Goal: Task Accomplishment & Management: Manage account settings

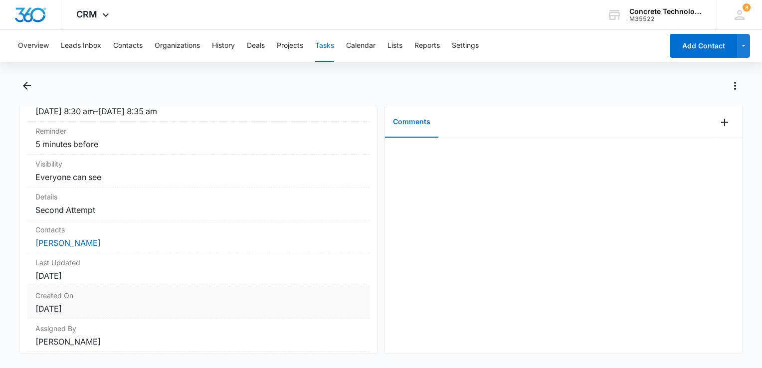
scroll to position [116, 0]
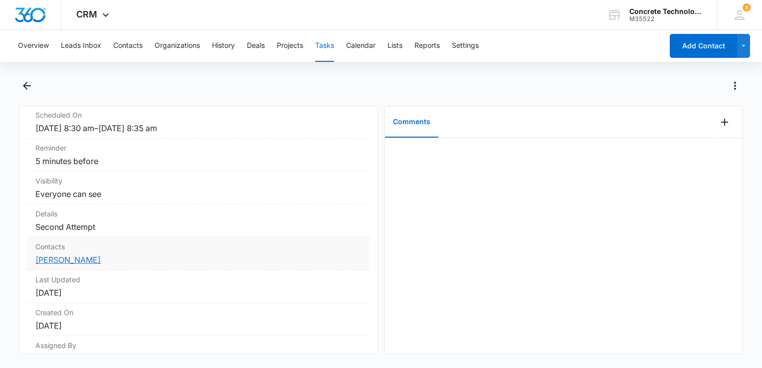
click at [98, 258] on link "[PERSON_NAME]" at bounding box center [67, 260] width 65 height 10
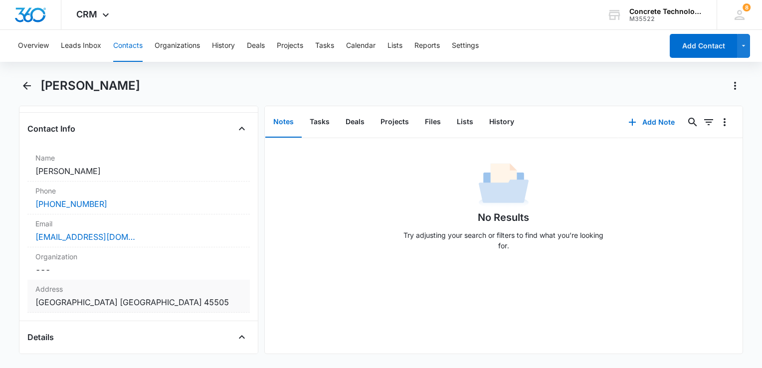
scroll to position [100, 0]
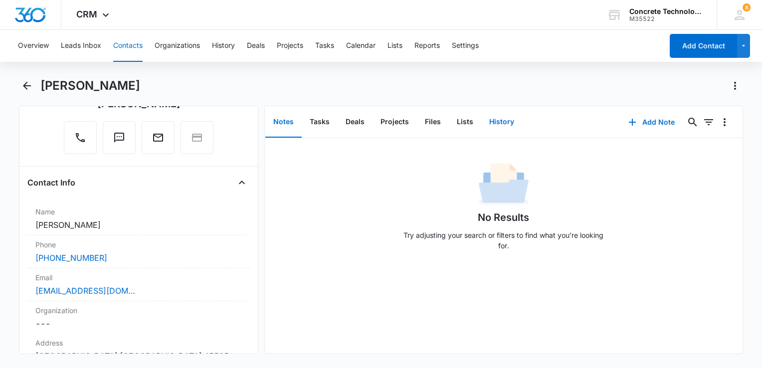
click at [508, 127] on button "History" at bounding box center [502, 122] width 41 height 31
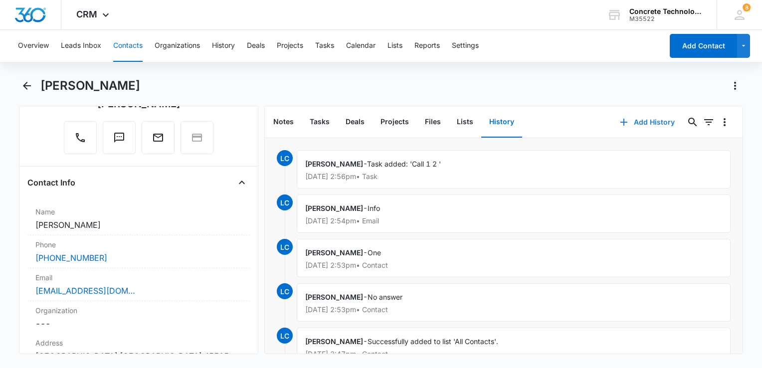
click at [628, 120] on button "Add History" at bounding box center [647, 122] width 75 height 24
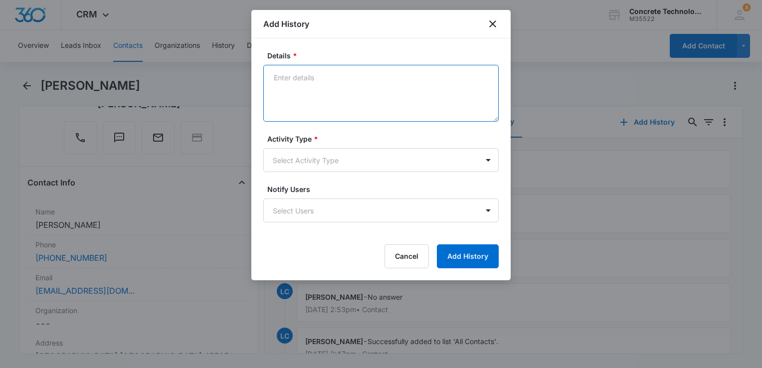
click at [339, 103] on textarea "Details *" at bounding box center [381, 93] width 236 height 57
type textarea "No answer"
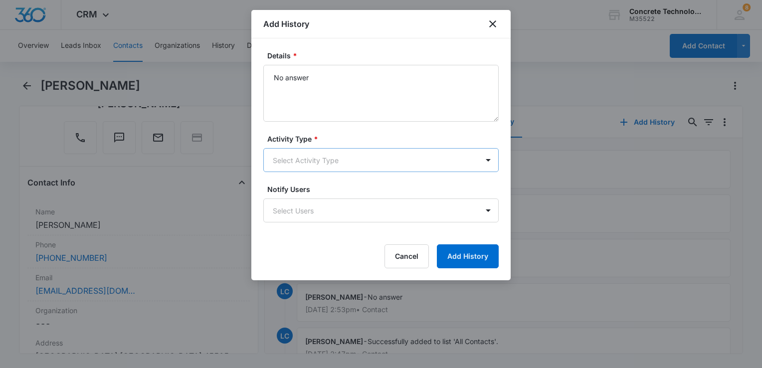
click at [331, 158] on body "CRM Apps Reputation Websites Forms CRM Email Social Content Ads Intelligence Fi…" at bounding box center [381, 184] width 762 height 368
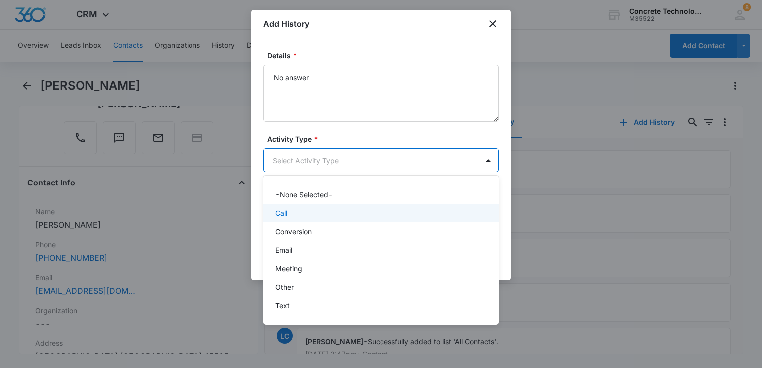
click at [319, 207] on div "Call" at bounding box center [381, 213] width 236 height 18
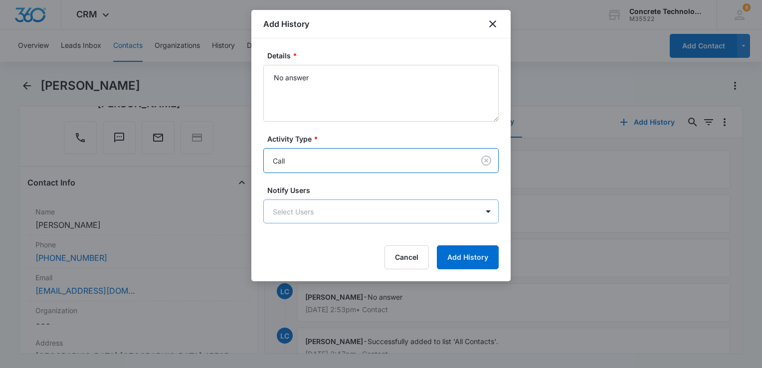
click at [335, 217] on body "CRM Apps Reputation Websites Forms CRM Email Social Content Ads Intelligence Fi…" at bounding box center [381, 184] width 762 height 368
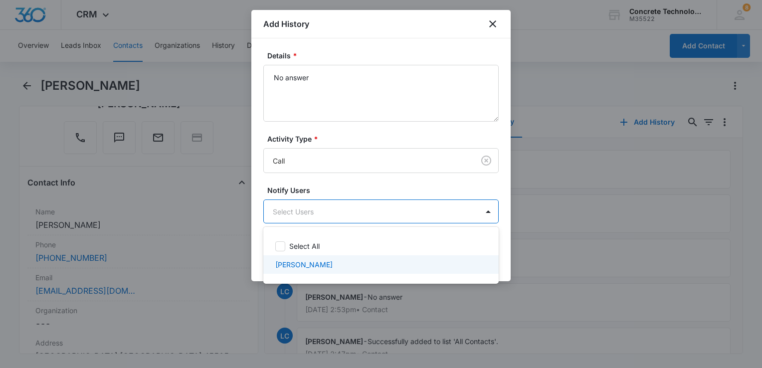
drag, startPoint x: 334, startPoint y: 258, endPoint x: 387, endPoint y: 258, distance: 52.9
click at [335, 258] on div "Larry Cutsinger" at bounding box center [381, 264] width 236 height 18
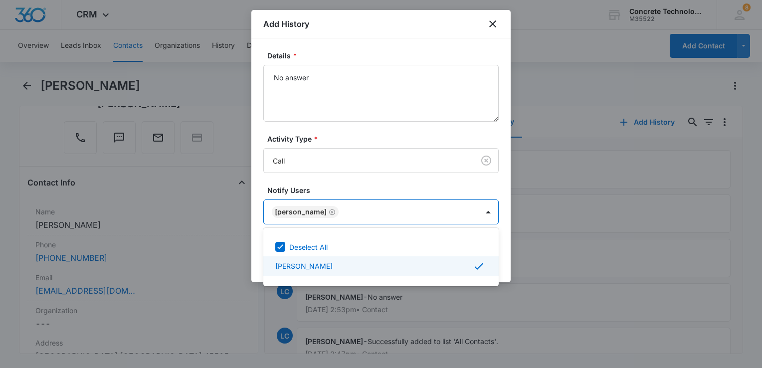
click at [504, 268] on div at bounding box center [381, 184] width 762 height 368
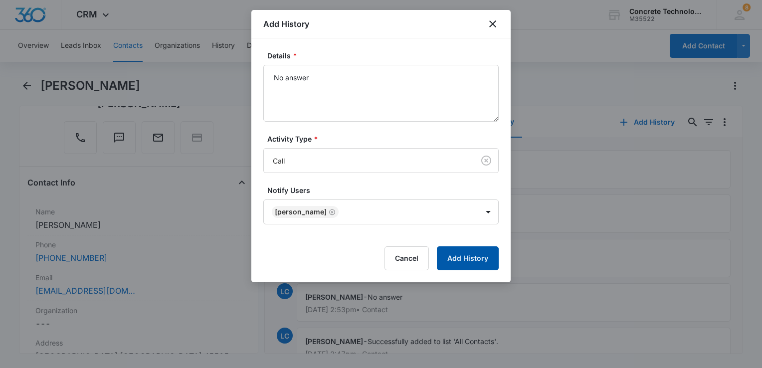
click at [471, 259] on button "Add History" at bounding box center [468, 258] width 62 height 24
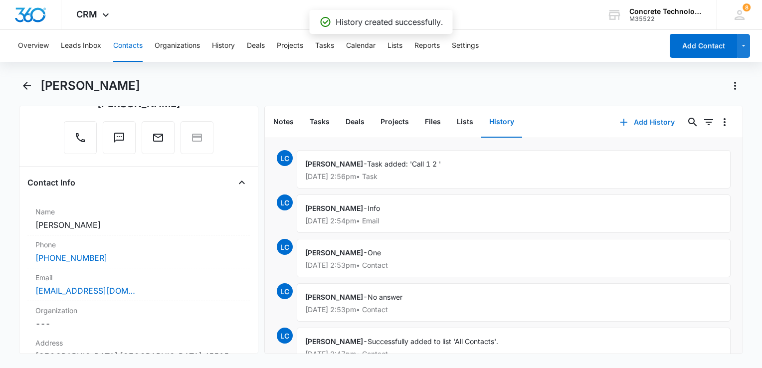
click at [627, 121] on button "Add History" at bounding box center [647, 122] width 75 height 24
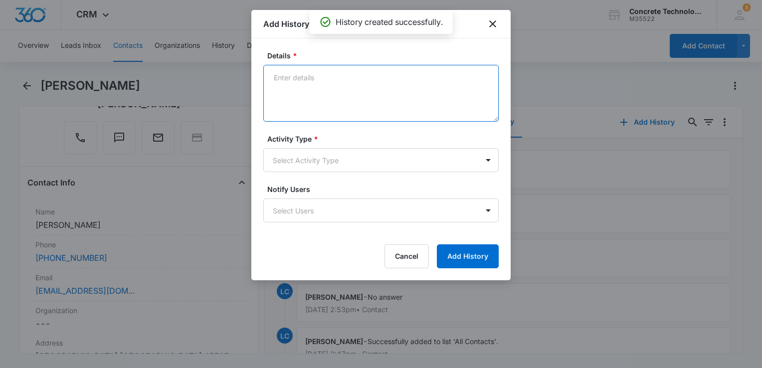
click at [348, 75] on textarea "Details *" at bounding box center [381, 93] width 236 height 57
type textarea "One"
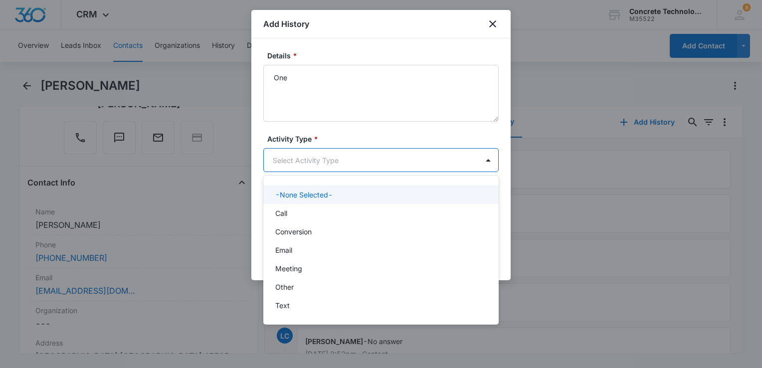
click at [323, 171] on body "CRM Apps Reputation Websites Forms CRM Email Social Content Ads Intelligence Fi…" at bounding box center [381, 184] width 762 height 368
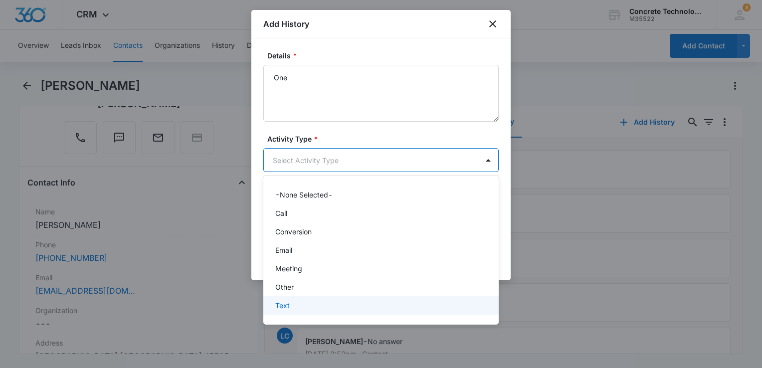
click at [303, 312] on div "Text" at bounding box center [381, 305] width 236 height 18
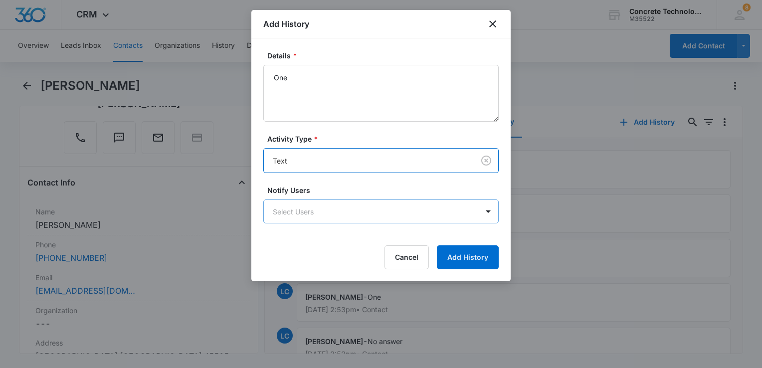
click at [313, 207] on body "CRM Apps Reputation Websites Forms CRM Email Social Content Ads Intelligence Fi…" at bounding box center [381, 184] width 762 height 368
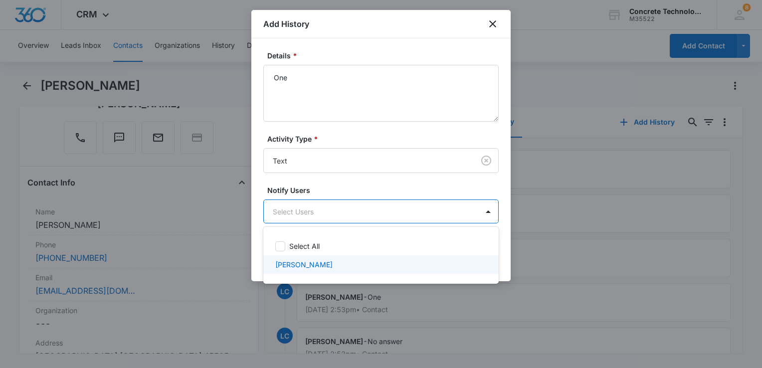
click at [383, 266] on div "Larry Cutsinger" at bounding box center [380, 264] width 210 height 10
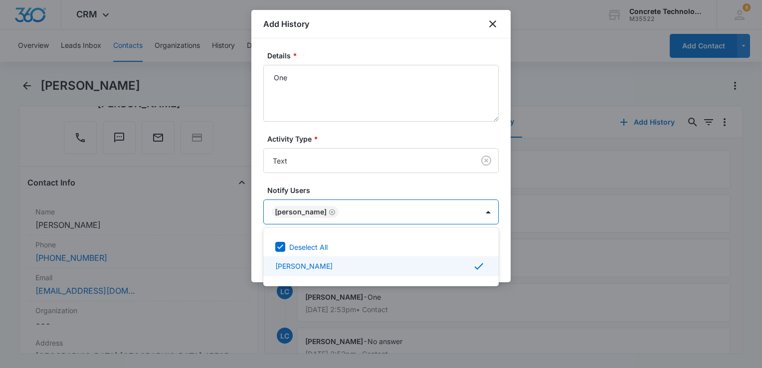
click at [502, 256] on div at bounding box center [381, 184] width 762 height 368
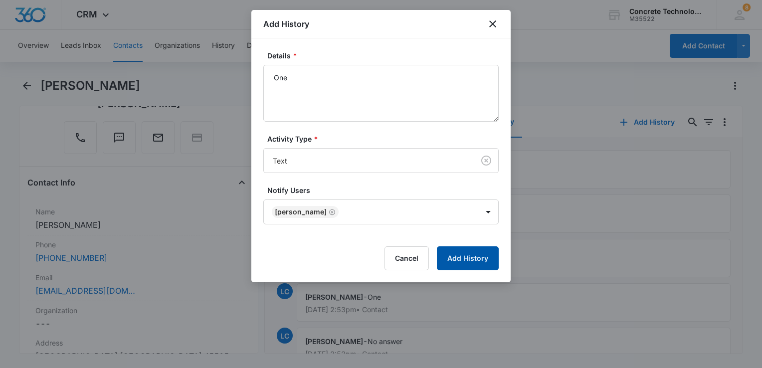
click at [476, 259] on button "Add History" at bounding box center [468, 258] width 62 height 24
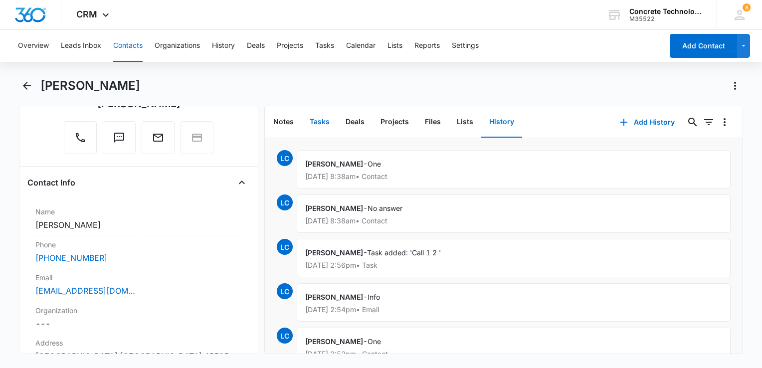
click at [324, 123] on button "Tasks" at bounding box center [320, 122] width 36 height 31
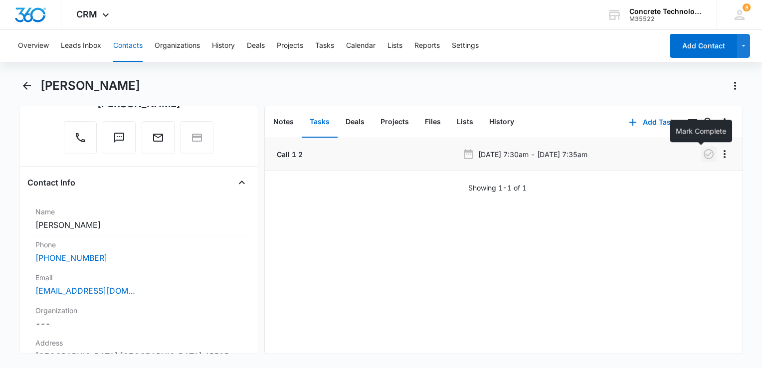
click at [704, 154] on icon "button" at bounding box center [709, 154] width 10 height 10
click at [644, 123] on button "Add Task" at bounding box center [652, 122] width 66 height 24
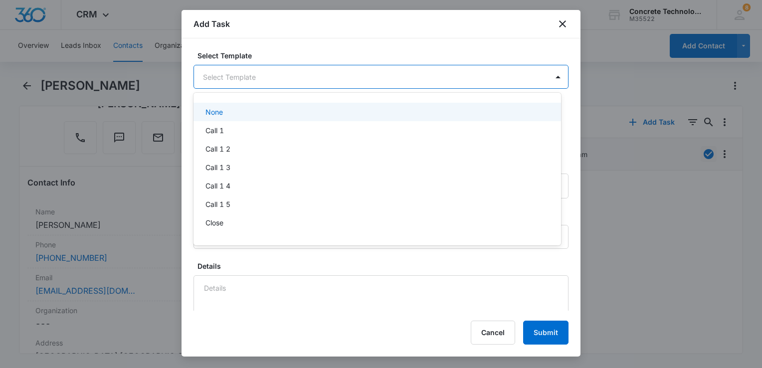
click at [267, 73] on body "CRM Apps Reputation Websites Forms CRM Email Social Content Ads Intelligence Fi…" at bounding box center [381, 184] width 762 height 368
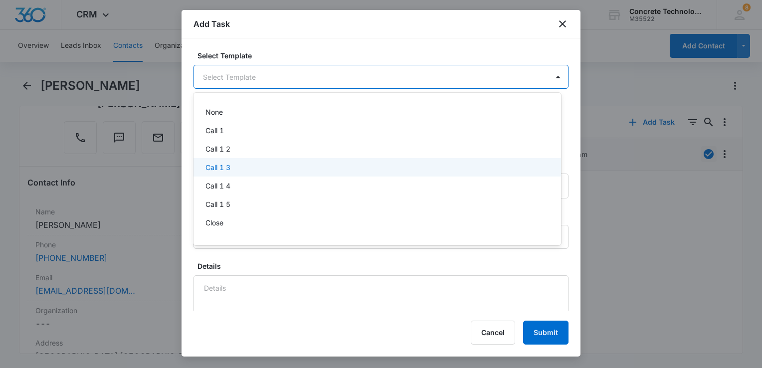
click at [251, 165] on div "Call 1 3" at bounding box center [377, 167] width 342 height 10
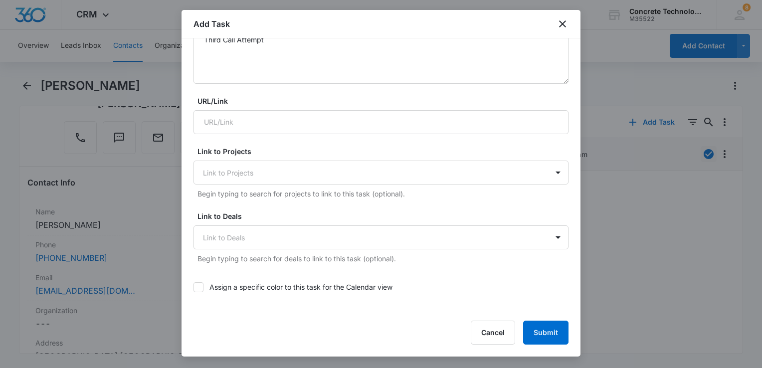
scroll to position [100, 0]
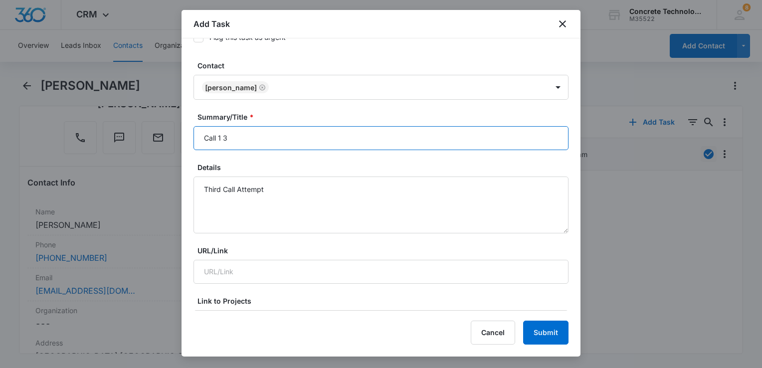
click at [295, 138] on input "Call 1 3" at bounding box center [381, 138] width 375 height 24
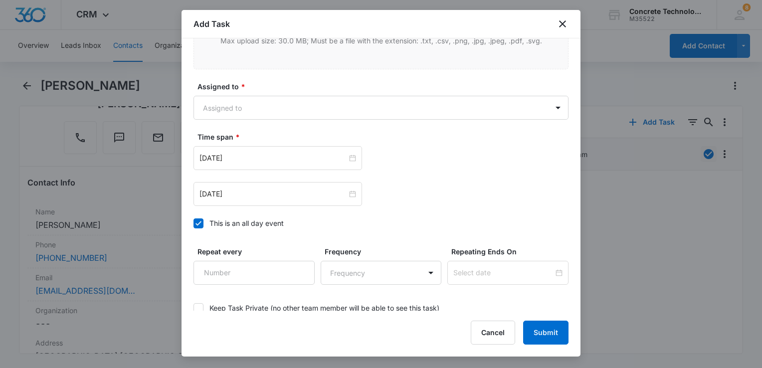
scroll to position [649, 0]
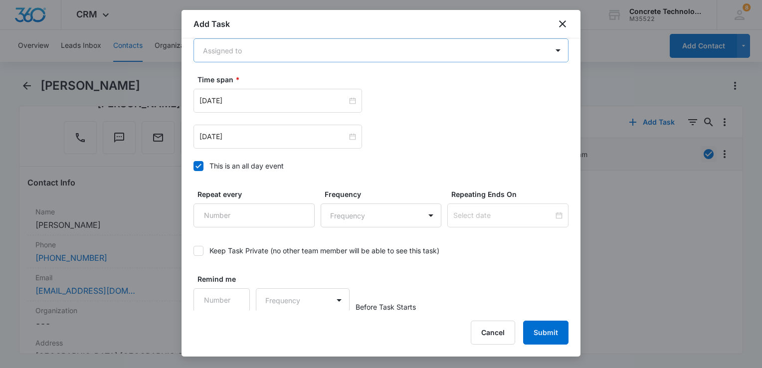
type input "Call 1 3"
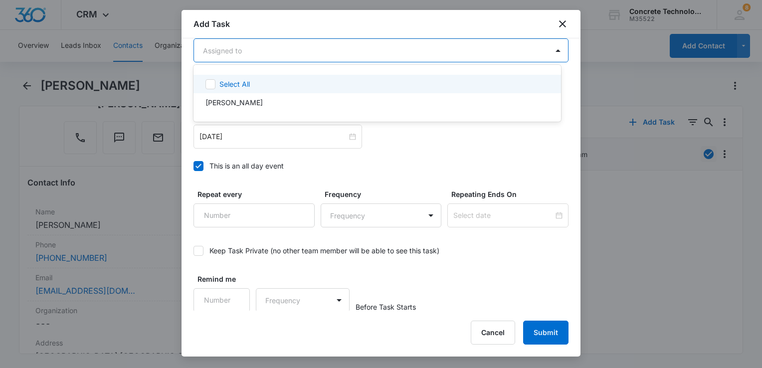
click at [277, 57] on body "CRM Apps Reputation Websites Forms CRM Email Social Content Ads Intelligence Fi…" at bounding box center [381, 184] width 762 height 368
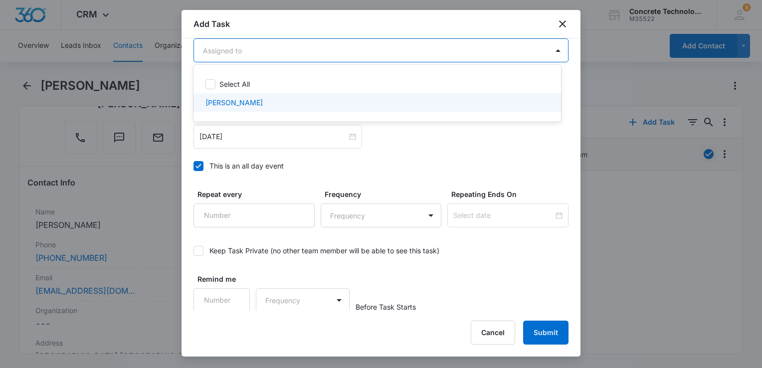
click at [258, 103] on div "Larry Cutsinger" at bounding box center [377, 102] width 342 height 10
checkbox input "true"
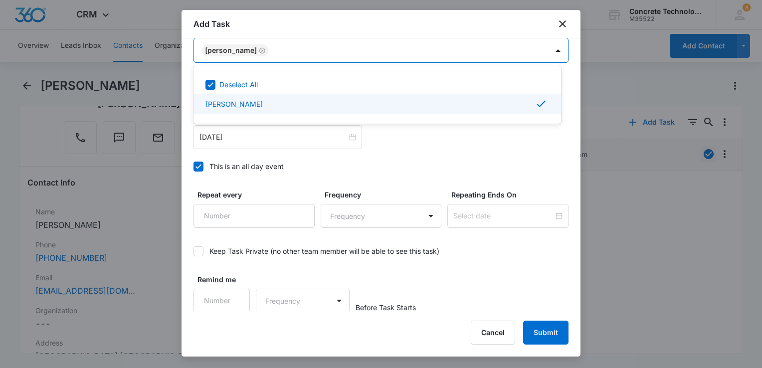
click at [406, 153] on div at bounding box center [381, 184] width 762 height 368
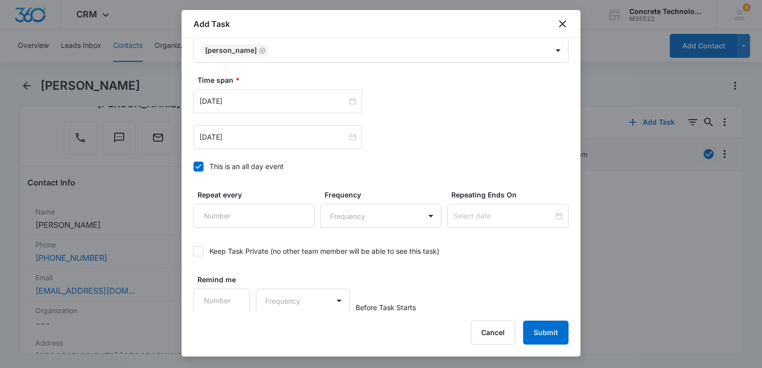
click at [192, 167] on div "Select Template Call 1 3 Create Task Templates in Settings Flag this task as ur…" at bounding box center [381, 174] width 399 height 272
click at [197, 166] on icon at bounding box center [199, 166] width 6 height 4
click at [194, 167] on input "This is an all day event" at bounding box center [194, 167] width 0 height 0
click at [241, 137] on input "Aug 5, 2025" at bounding box center [274, 137] width 148 height 11
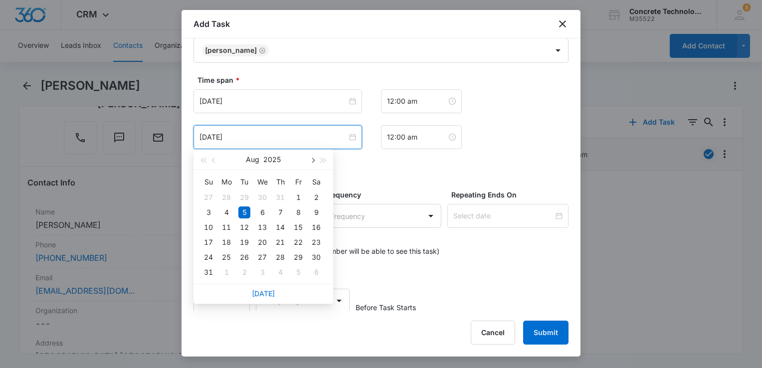
click at [313, 161] on span "button" at bounding box center [312, 160] width 5 height 5
type input "Sep 15, 2025"
click at [226, 227] on div "15" at bounding box center [227, 228] width 12 height 12
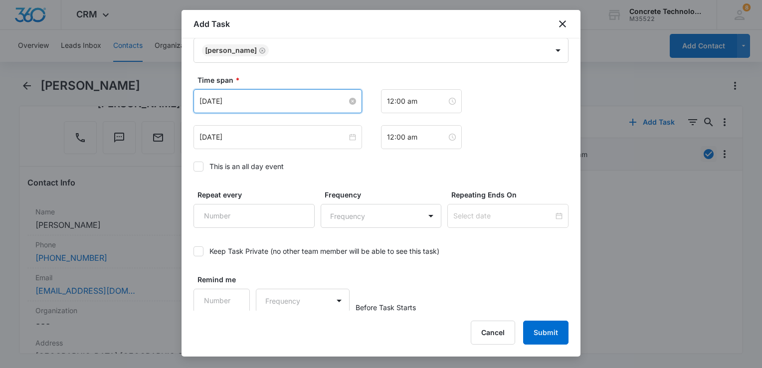
click at [324, 104] on input "Aug 5, 2025" at bounding box center [274, 101] width 148 height 11
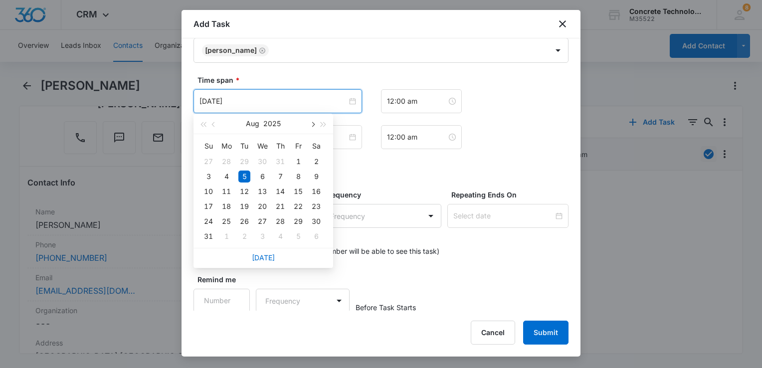
click at [310, 124] on span "button" at bounding box center [312, 124] width 5 height 5
type input "Sep 15, 2025"
click at [226, 195] on div "15" at bounding box center [227, 192] width 12 height 12
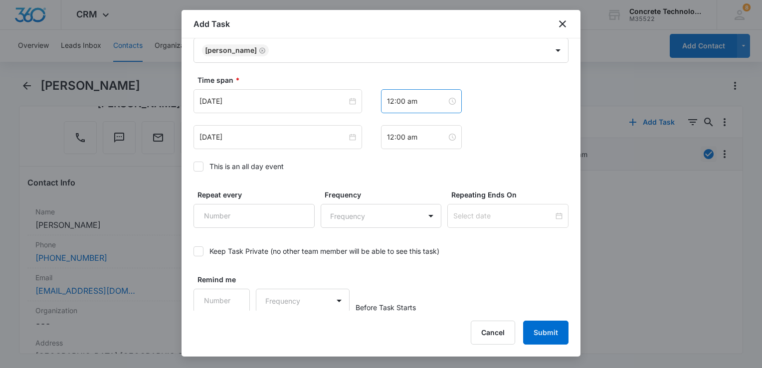
click at [416, 91] on div "12:00 am" at bounding box center [421, 101] width 81 height 24
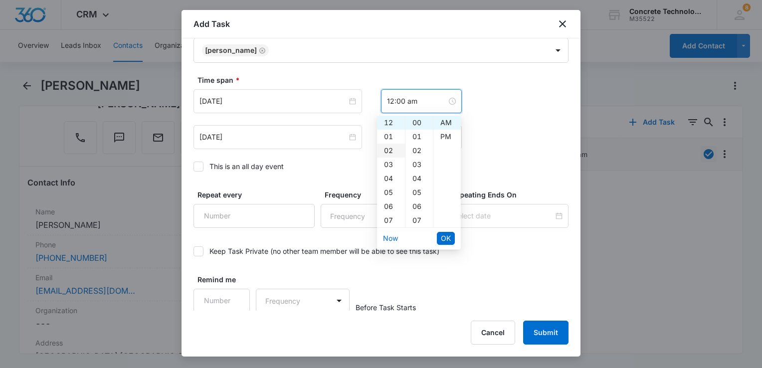
click at [391, 148] on div "02" at bounding box center [391, 151] width 28 height 14
click at [441, 136] on div "PM" at bounding box center [447, 137] width 27 height 14
type input "2:00 pm"
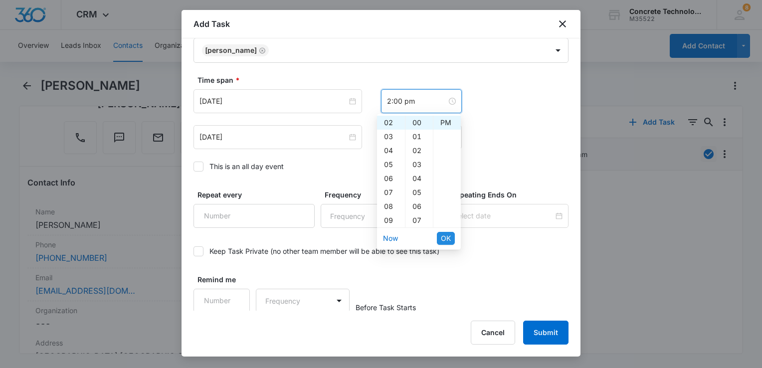
click at [447, 242] on span "OK" at bounding box center [446, 238] width 10 height 11
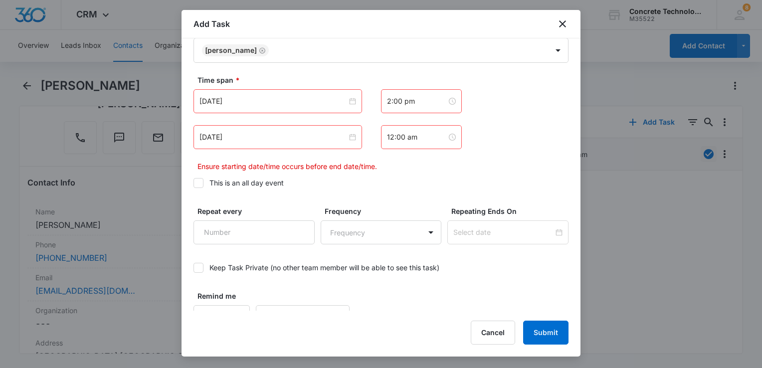
click at [423, 142] on div "12:00 am" at bounding box center [421, 137] width 81 height 24
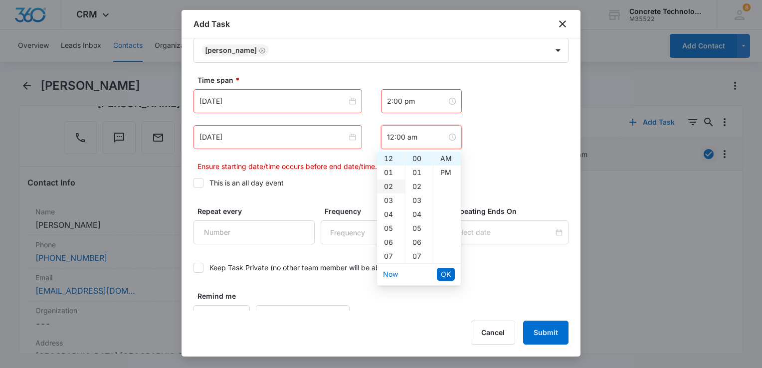
click at [390, 186] on div "02" at bounding box center [391, 187] width 28 height 14
click at [422, 228] on div "05" at bounding box center [419, 229] width 27 height 14
click at [441, 168] on div "PM" at bounding box center [447, 173] width 27 height 14
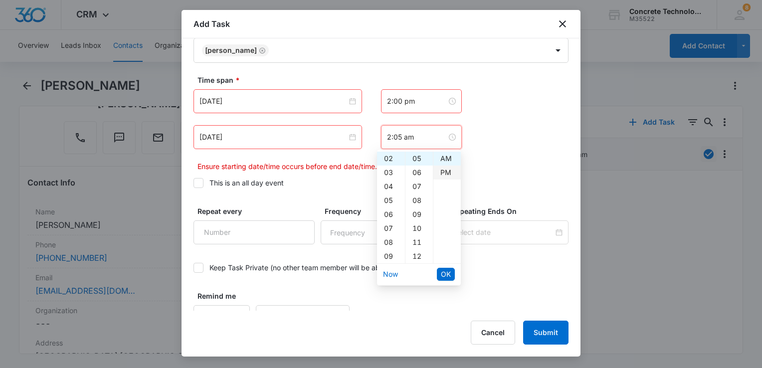
type input "2:05 pm"
click at [442, 272] on span "OK" at bounding box center [446, 274] width 10 height 11
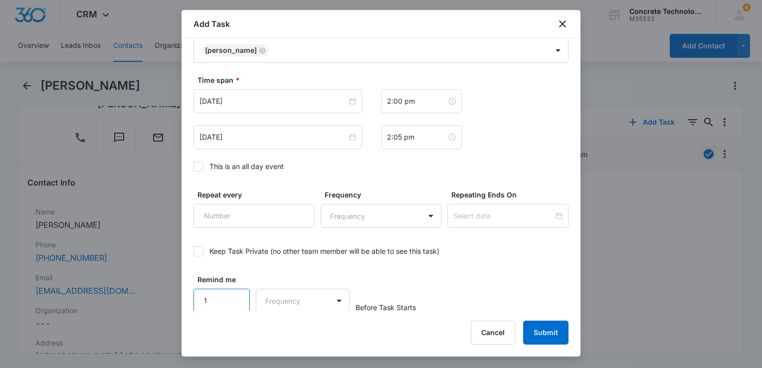
click at [233, 303] on input "1" at bounding box center [222, 301] width 56 height 24
click at [235, 291] on input "2" at bounding box center [222, 300] width 56 height 24
click at [235, 292] on input "3" at bounding box center [222, 300] width 56 height 24
click at [236, 292] on input "4" at bounding box center [222, 300] width 56 height 24
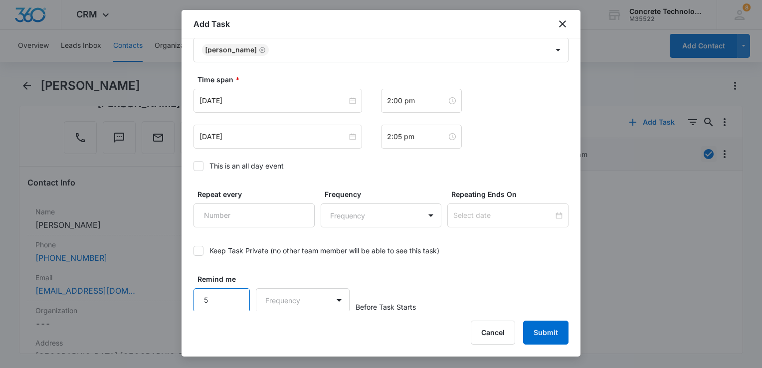
type input "5"
click at [236, 292] on input "5" at bounding box center [222, 300] width 56 height 24
click at [293, 311] on div "Add Task Select Template Call 1 3 Create Task Templates in Settings Flag this t…" at bounding box center [381, 183] width 399 height 347
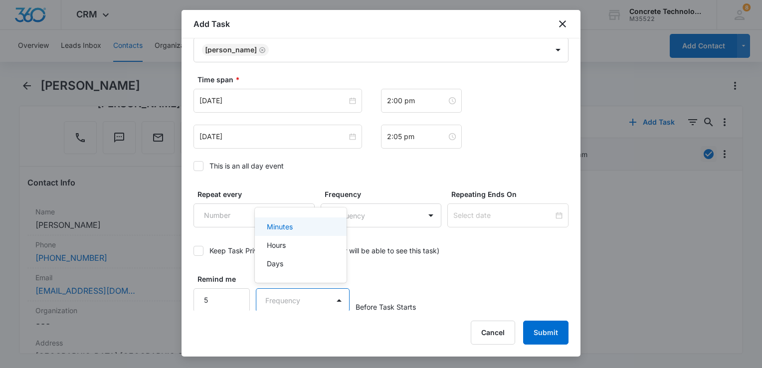
click at [295, 298] on body "CRM Apps Reputation Websites Forms CRM Email Social Content Ads Intelligence Fi…" at bounding box center [381, 184] width 762 height 368
click at [298, 233] on div "Minutes" at bounding box center [301, 227] width 92 height 18
click at [551, 331] on button "Submit" at bounding box center [545, 333] width 45 height 24
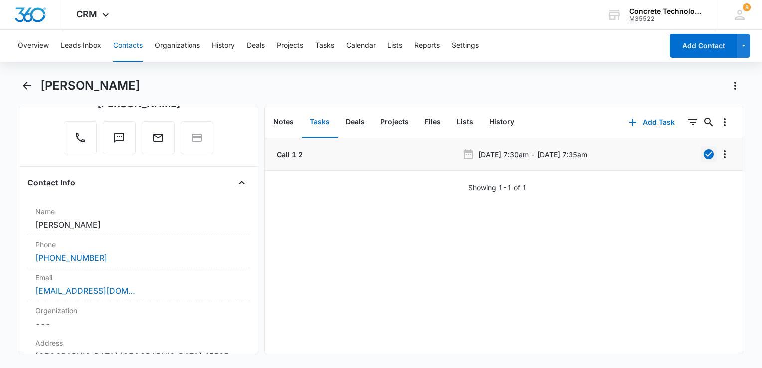
click at [120, 46] on button "Contacts" at bounding box center [127, 46] width 29 height 32
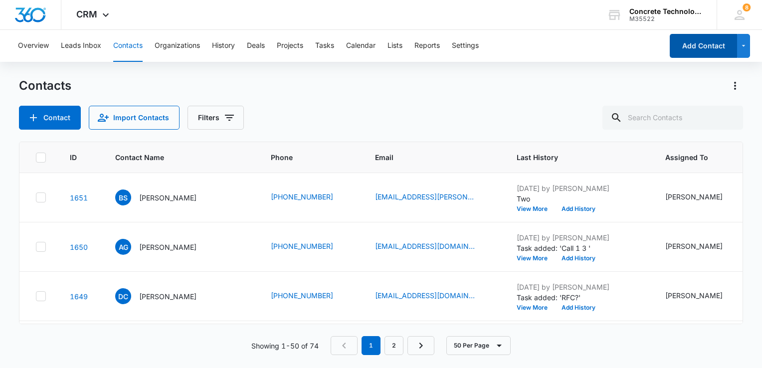
click at [699, 44] on button "Add Contact" at bounding box center [703, 46] width 67 height 24
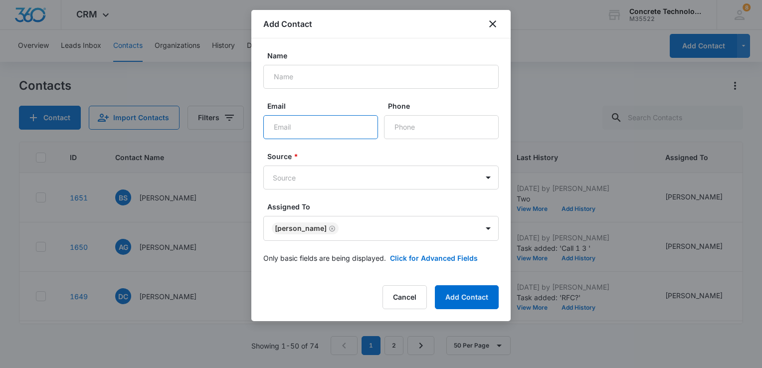
paste input "rosew2881@gmail.com"
type input "rosew2881@gmail.com"
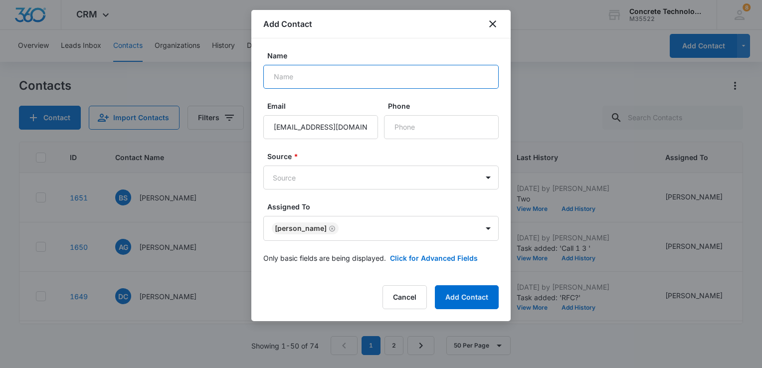
click at [315, 72] on input "Name" at bounding box center [381, 77] width 236 height 24
type input "Rose Wells"
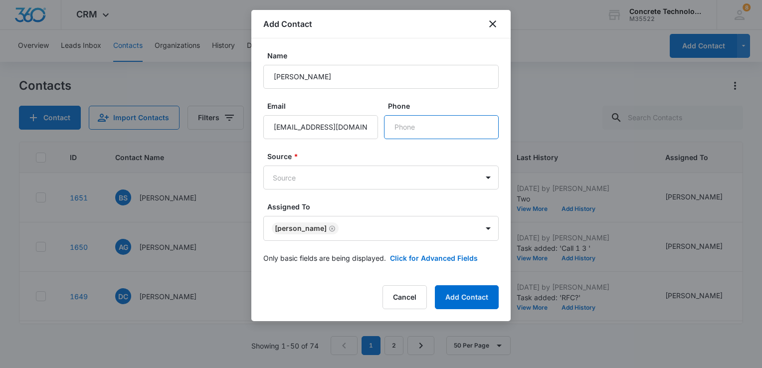
click at [399, 127] on input "Phone" at bounding box center [441, 127] width 115 height 24
paste input "(434) 579-5364"
type input "(434) 579-5364"
click at [422, 190] on form "Name Rose Wells Email rosew2881@gmail.com Phone Source * Source Assigned To Lar…" at bounding box center [381, 162] width 236 height 225
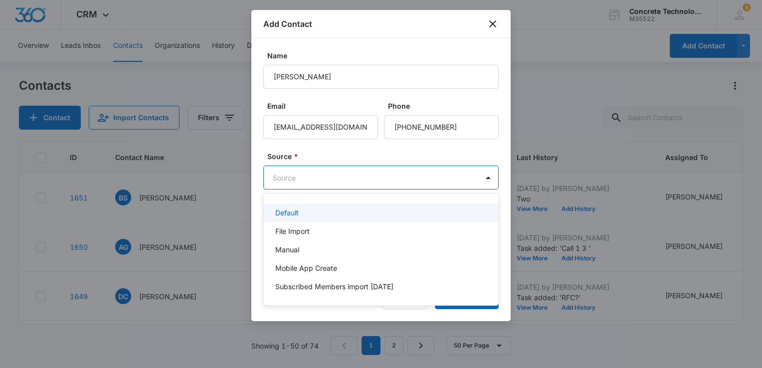
click at [423, 180] on body "CRM Apps Reputation Websites Forms CRM Email Social Content Ads Intelligence Fi…" at bounding box center [381, 184] width 762 height 368
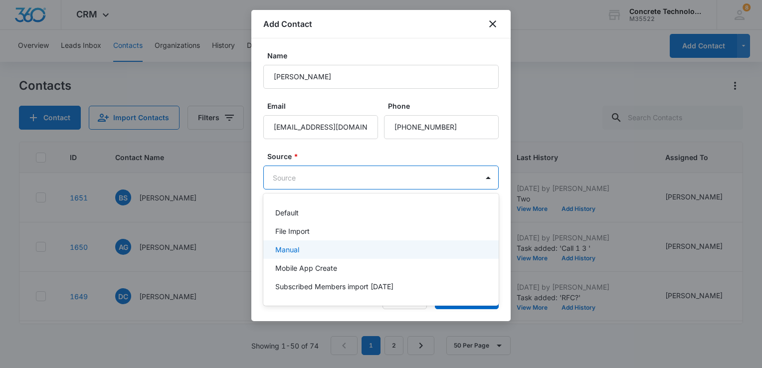
click at [329, 248] on div "Manual" at bounding box center [380, 250] width 210 height 10
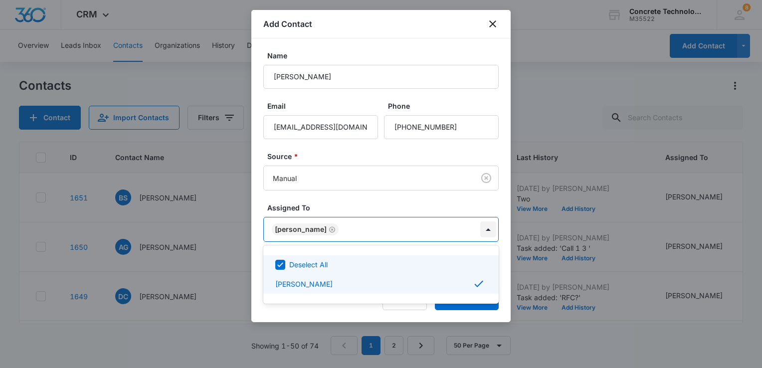
click at [483, 234] on body "CRM Apps Reputation Websites Forms CRM Email Social Content Ads Intelligence Fi…" at bounding box center [381, 184] width 762 height 368
click at [504, 262] on div at bounding box center [381, 184] width 762 height 368
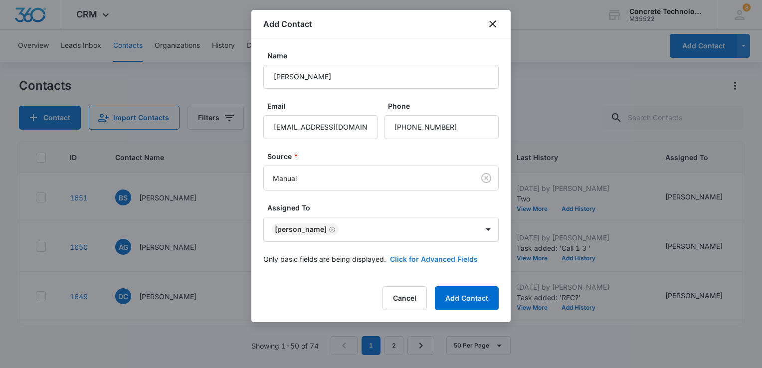
click at [465, 262] on button "Click for Advanced Fields" at bounding box center [434, 259] width 88 height 10
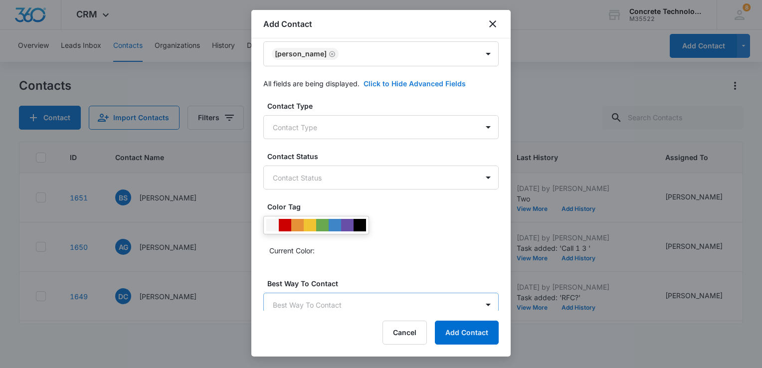
scroll to position [200, 0]
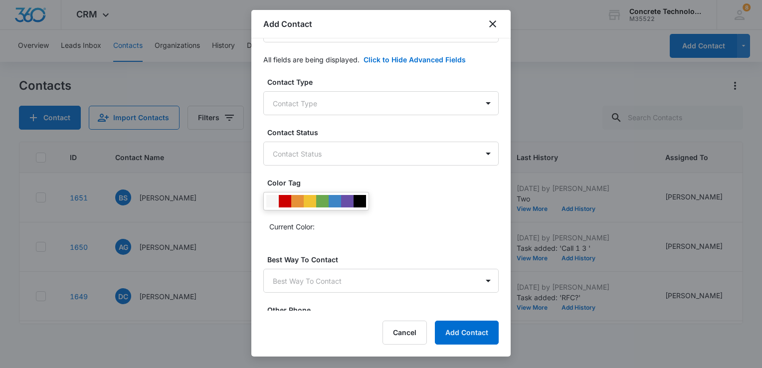
click at [380, 89] on div "Contact Type Contact Type" at bounding box center [381, 96] width 236 height 38
click at [377, 98] on body "CRM Apps Reputation Websites Forms CRM Email Social Content Ads Intelligence Fi…" at bounding box center [381, 184] width 762 height 368
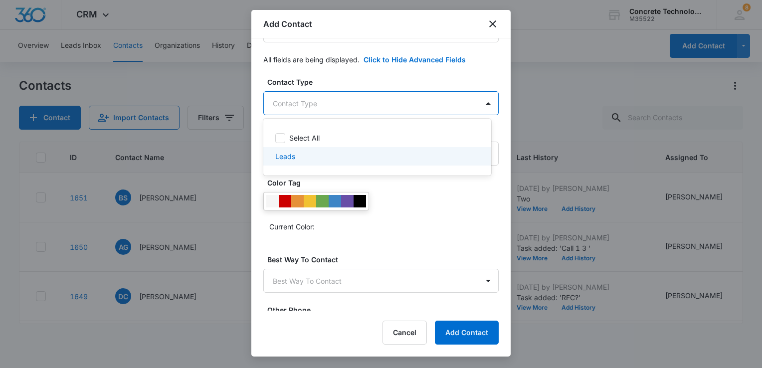
click at [291, 163] on div "Leads" at bounding box center [377, 156] width 228 height 18
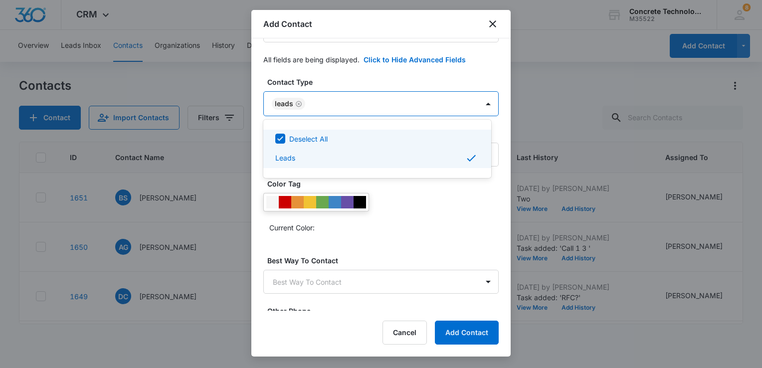
click at [309, 146] on div "Deselect All" at bounding box center [377, 139] width 228 height 18
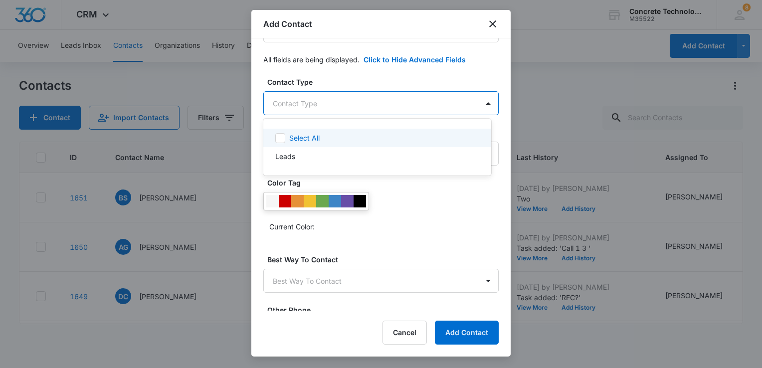
click at [309, 143] on div "Select All" at bounding box center [377, 138] width 228 height 18
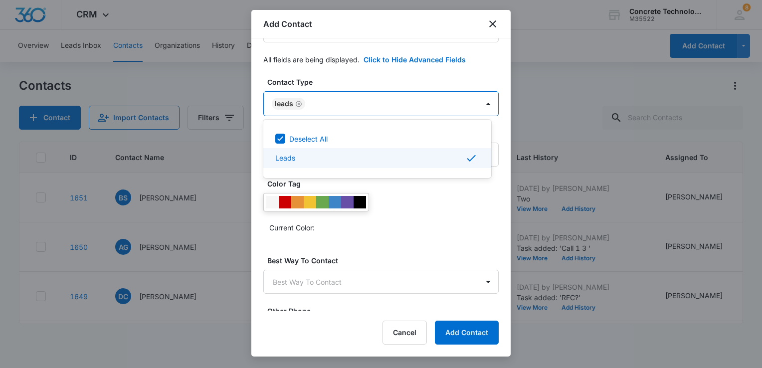
drag, startPoint x: 436, startPoint y: 210, endPoint x: 436, endPoint y: 205, distance: 5.5
click at [437, 209] on div at bounding box center [381, 184] width 762 height 368
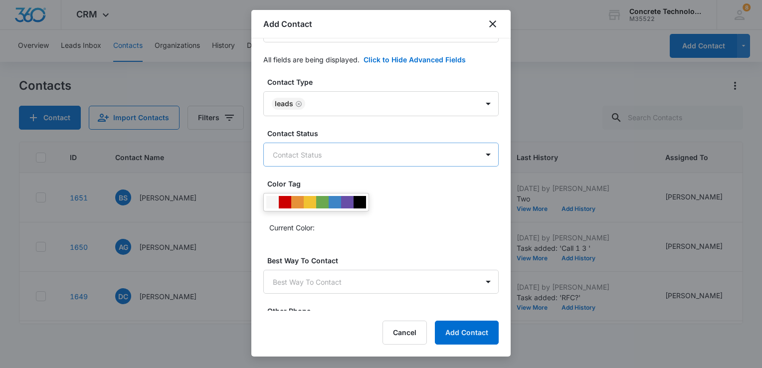
click at [402, 153] on body "CRM Apps Reputation Websites Forms CRM Email Social Content Ads Intelligence Fi…" at bounding box center [381, 184] width 762 height 368
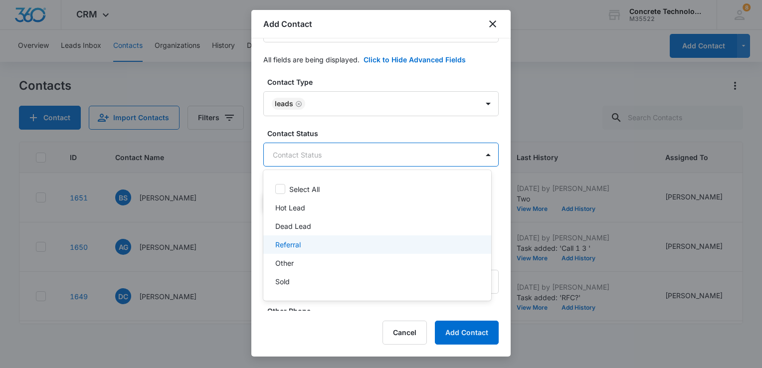
click at [307, 244] on div "Referral" at bounding box center [376, 245] width 202 height 10
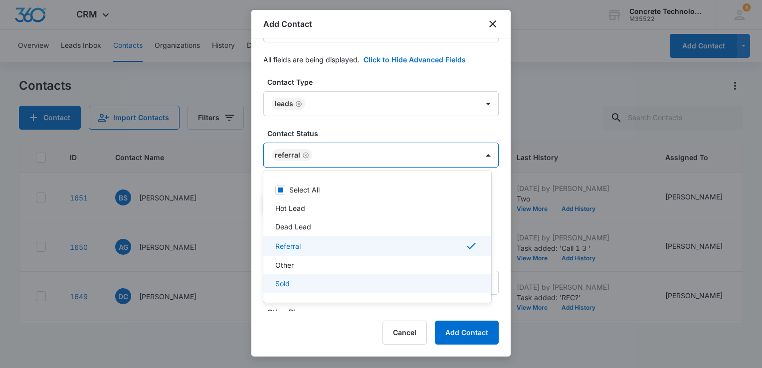
click at [359, 313] on div at bounding box center [381, 184] width 762 height 368
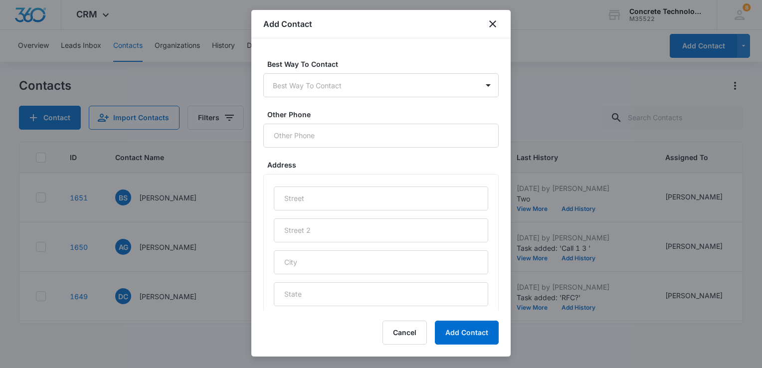
scroll to position [449, 0]
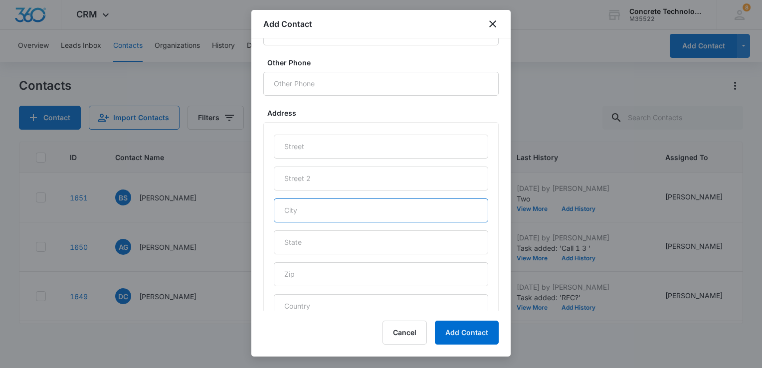
click at [355, 210] on input "text" at bounding box center [381, 211] width 215 height 24
type input "South Boston"
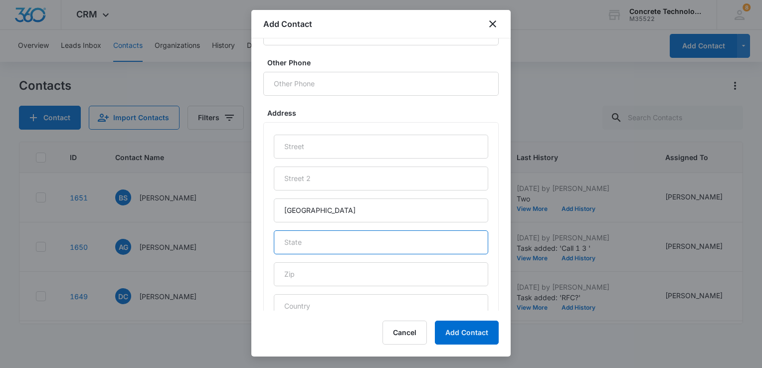
click at [342, 250] on input "text" at bounding box center [381, 243] width 215 height 24
type input "VA"
click at [338, 290] on div "South Boston VA" at bounding box center [381, 227] width 215 height 184
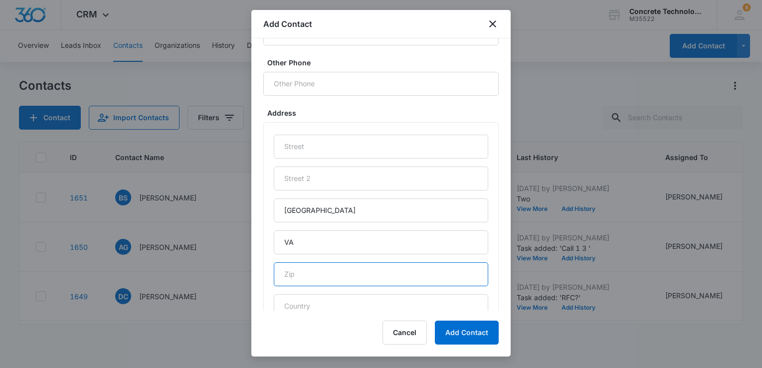
click at [337, 280] on input "text" at bounding box center [381, 274] width 215 height 24
type input "24592"
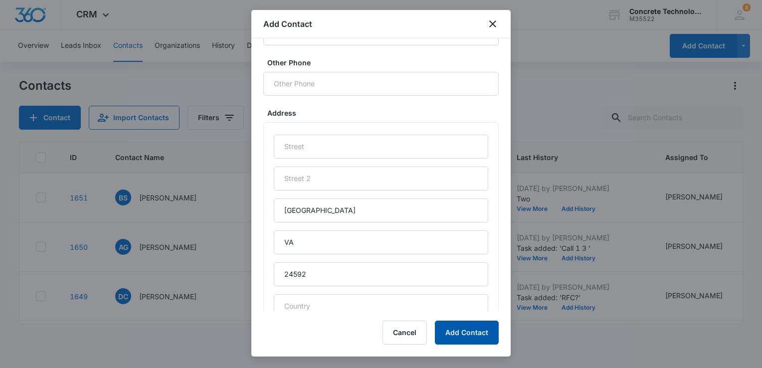
click at [468, 332] on button "Add Contact" at bounding box center [467, 333] width 64 height 24
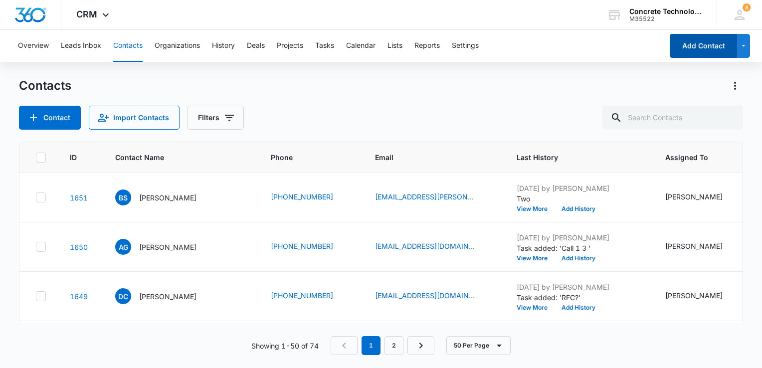
click at [706, 48] on button "Add Contact" at bounding box center [703, 46] width 67 height 24
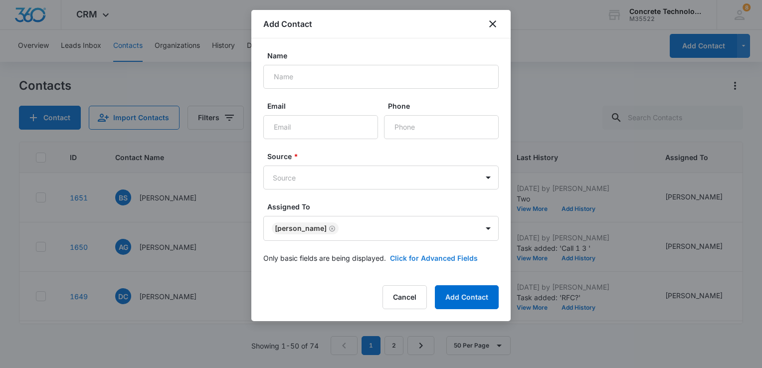
click at [452, 258] on button "Click for Advanced Fields" at bounding box center [434, 258] width 88 height 10
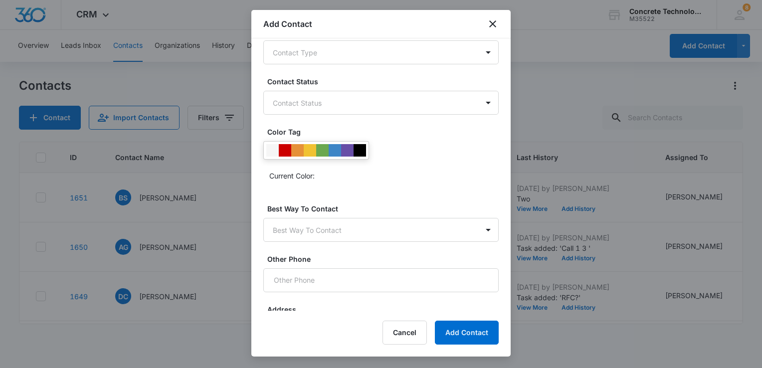
scroll to position [479, 0]
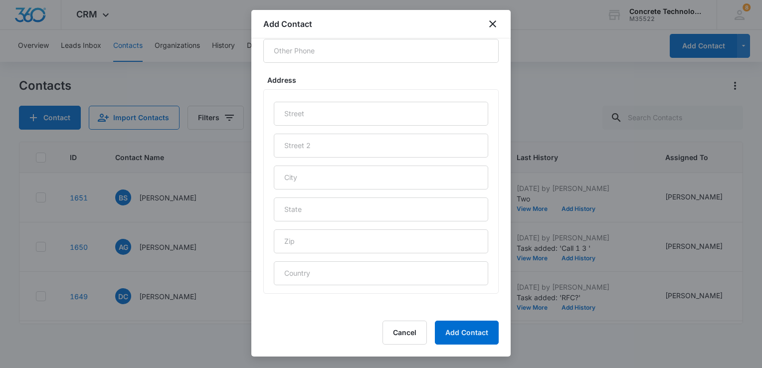
click at [354, 252] on div at bounding box center [381, 194] width 215 height 184
click at [354, 245] on input "text" at bounding box center [381, 242] width 215 height 24
type input "23837"
click at [362, 212] on input "text" at bounding box center [381, 210] width 215 height 24
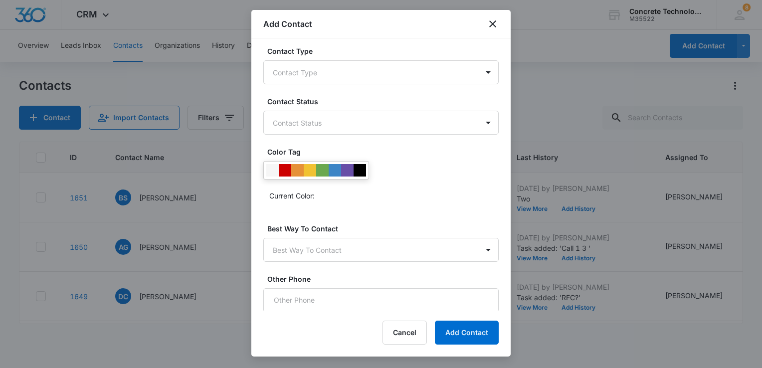
scroll to position [0, 0]
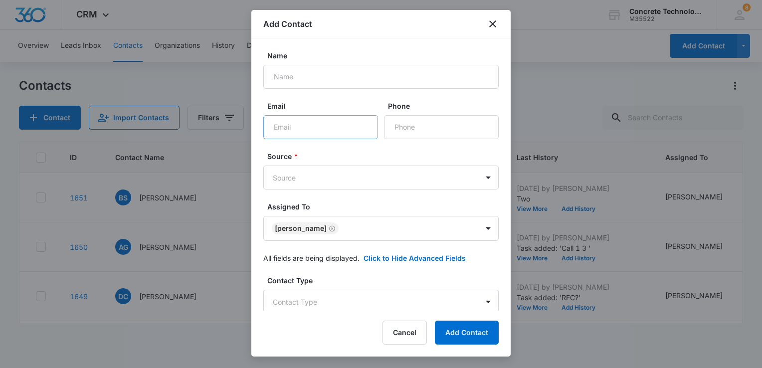
type input "VA"
paste input "pandorasdelight777@gmail.com"
type input "pandorasdelight777@gmail.com"
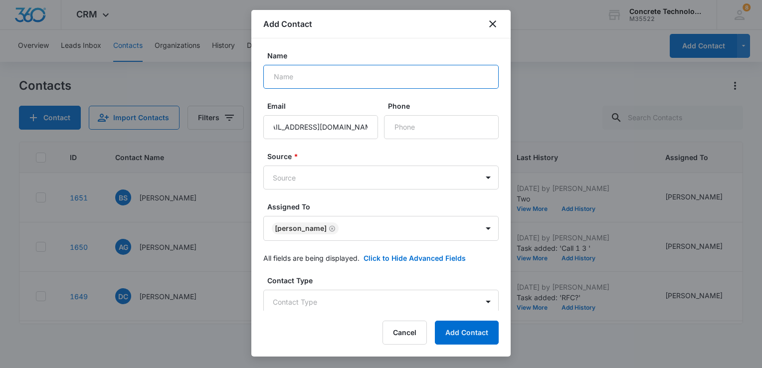
scroll to position [0, 0]
click at [323, 81] on input "Name" at bounding box center [381, 77] width 236 height 24
click at [271, 77] on input "Koelker" at bounding box center [381, 77] width 236 height 24
type input "Koelker"
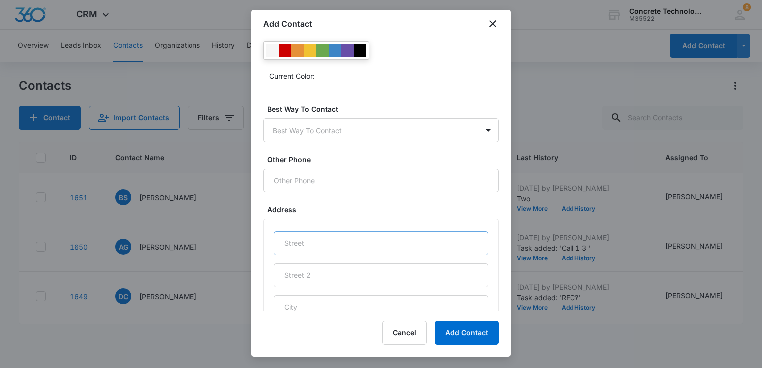
scroll to position [479, 0]
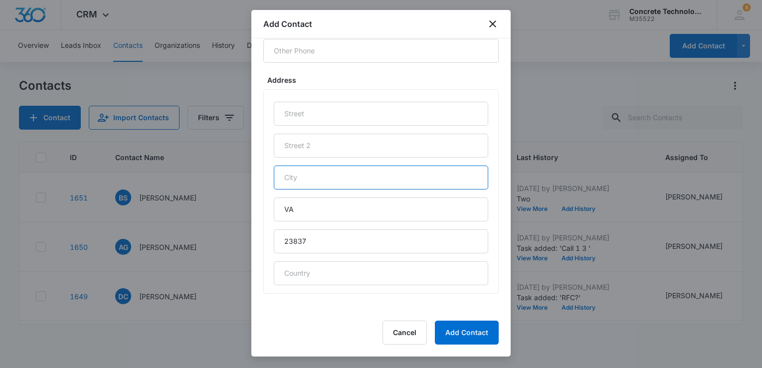
click at [355, 169] on input "text" at bounding box center [381, 178] width 215 height 24
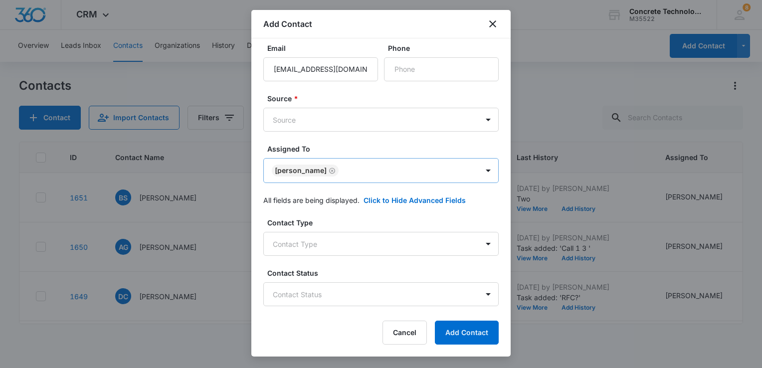
scroll to position [0, 0]
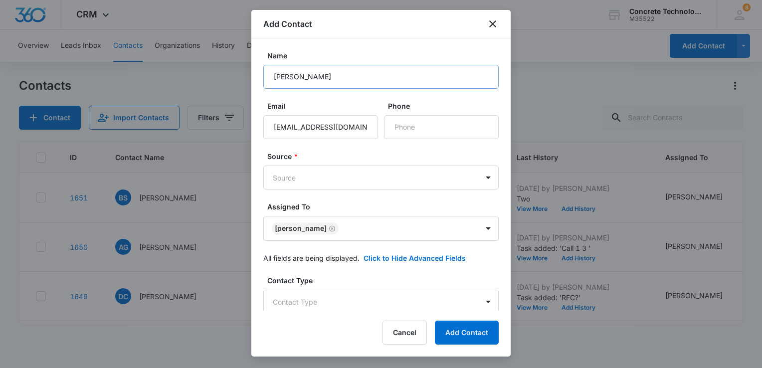
type input "Courtland"
click at [271, 78] on input "Koelker" at bounding box center [381, 77] width 236 height 24
click at [271, 78] on input "SarahKoelker" at bounding box center [381, 77] width 236 height 24
type input "Sarah Koelker"
paste input "(907) 477-9333"
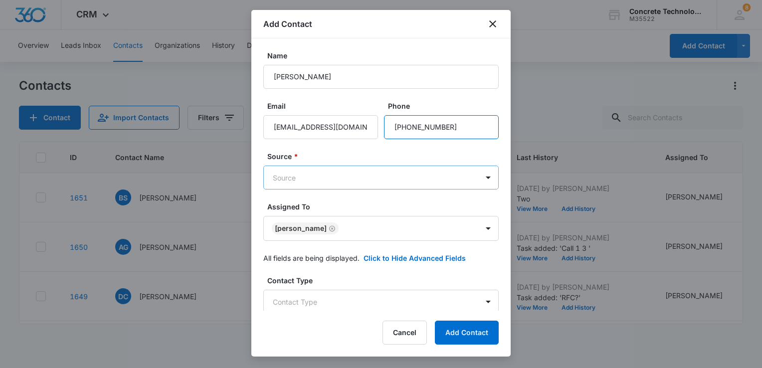
type input "(907) 477-9333"
click at [361, 184] on body "CRM Apps Reputation Websites Forms CRM Email Social Content Ads Intelligence Fi…" at bounding box center [381, 184] width 762 height 368
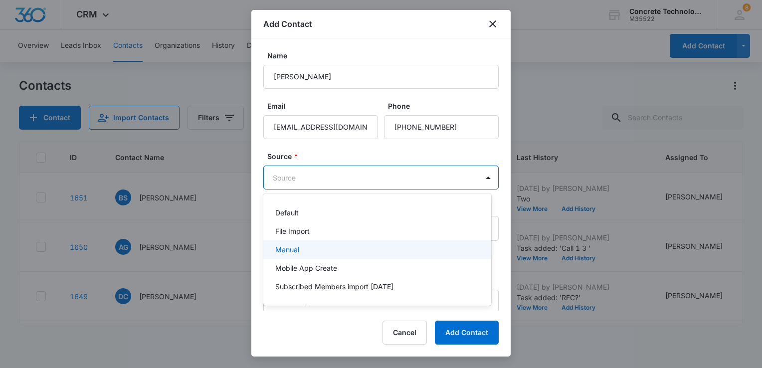
click at [295, 245] on p "Manual" at bounding box center [287, 250] width 24 height 10
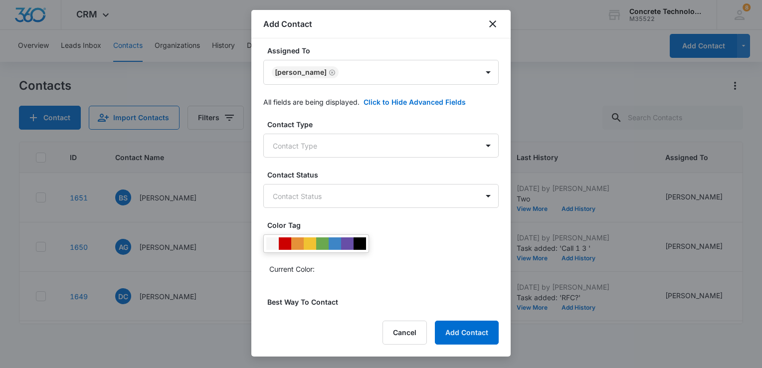
scroll to position [200, 0]
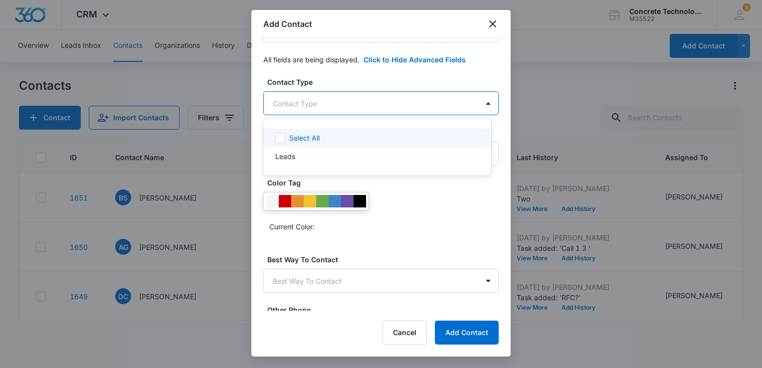
click at [352, 105] on body "CRM Apps Reputation Websites Forms CRM Email Social Content Ads Intelligence Fi…" at bounding box center [381, 184] width 762 height 368
click at [296, 147] on div "Select All" at bounding box center [377, 138] width 228 height 18
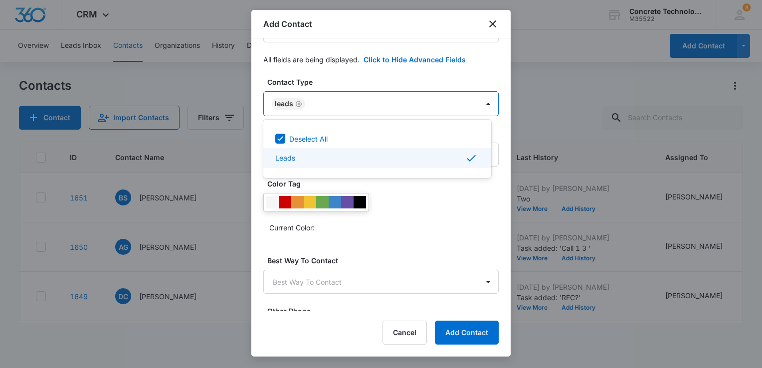
click at [435, 200] on div at bounding box center [381, 184] width 762 height 368
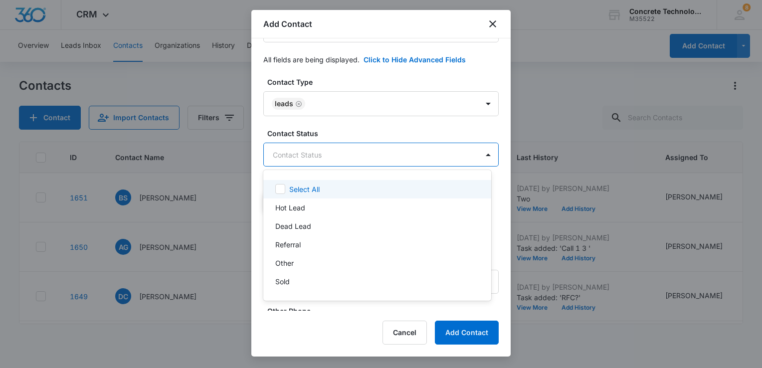
click at [398, 149] on body "CRM Apps Reputation Websites Forms CRM Email Social Content Ads Intelligence Fi…" at bounding box center [381, 184] width 762 height 368
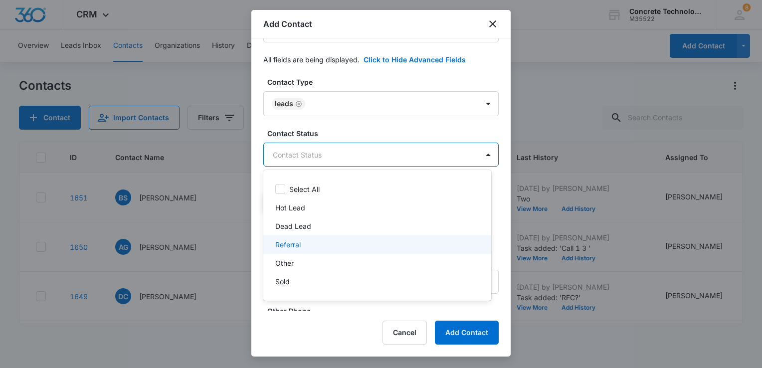
click at [312, 244] on div "Referral" at bounding box center [376, 245] width 202 height 10
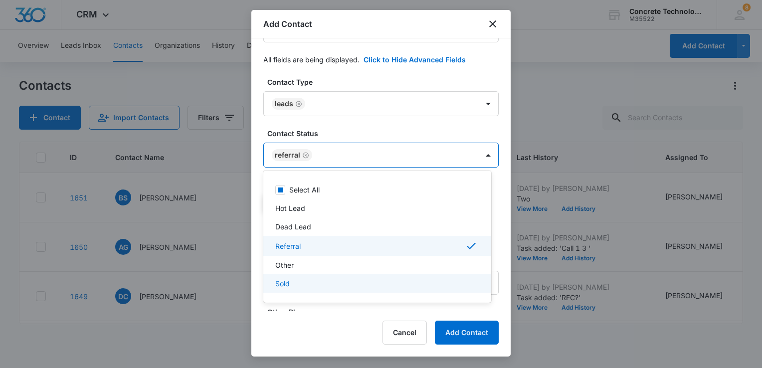
click at [481, 338] on div at bounding box center [381, 184] width 762 height 368
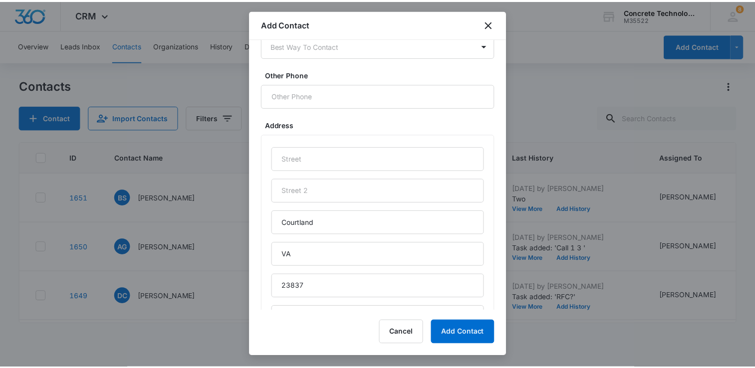
scroll to position [482, 0]
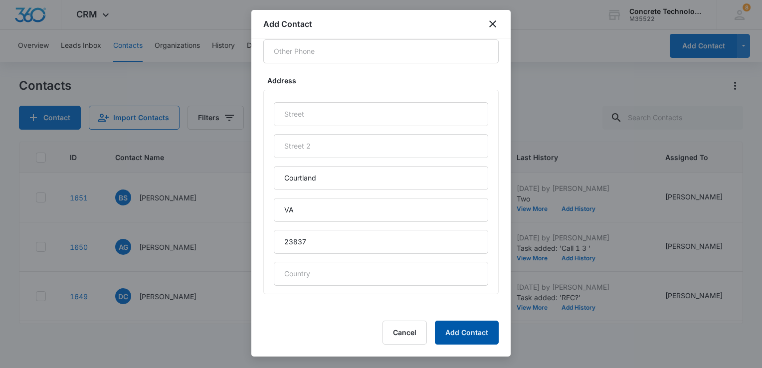
click at [481, 339] on button "Add Contact" at bounding box center [467, 333] width 64 height 24
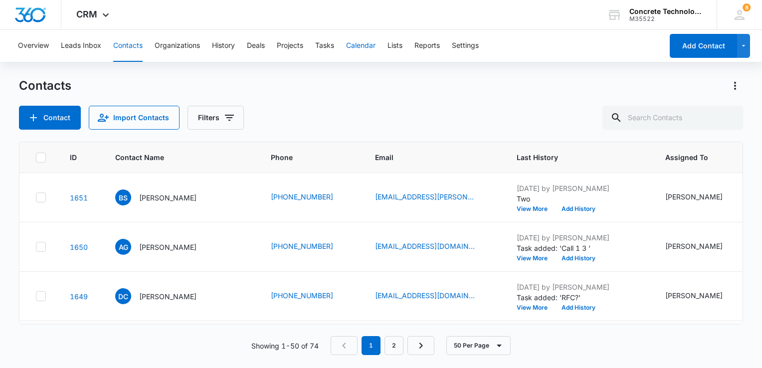
click at [358, 43] on button "Calendar" at bounding box center [360, 46] width 29 height 32
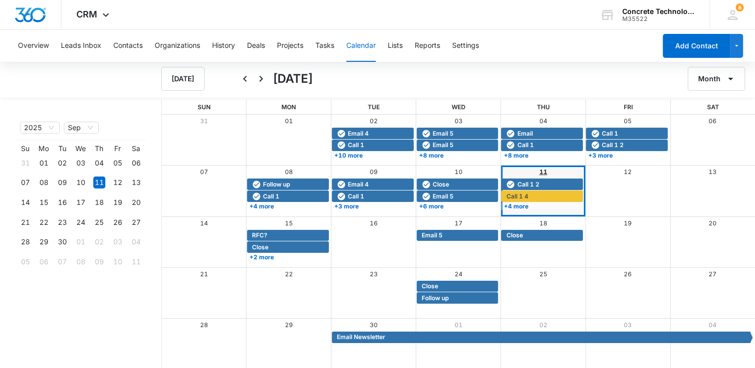
click at [543, 172] on link "11" at bounding box center [543, 171] width 8 height 7
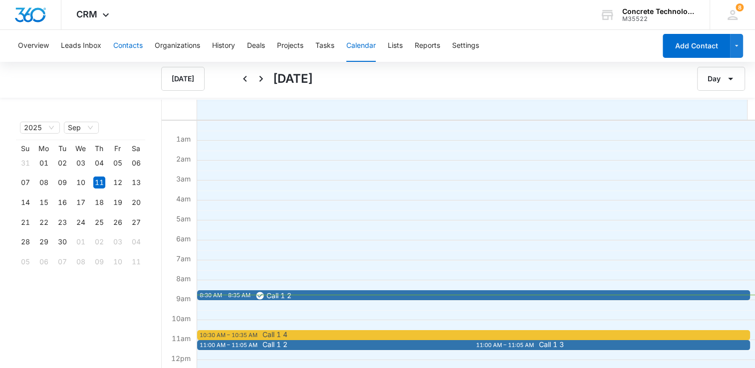
click at [119, 45] on button "Contacts" at bounding box center [127, 46] width 29 height 32
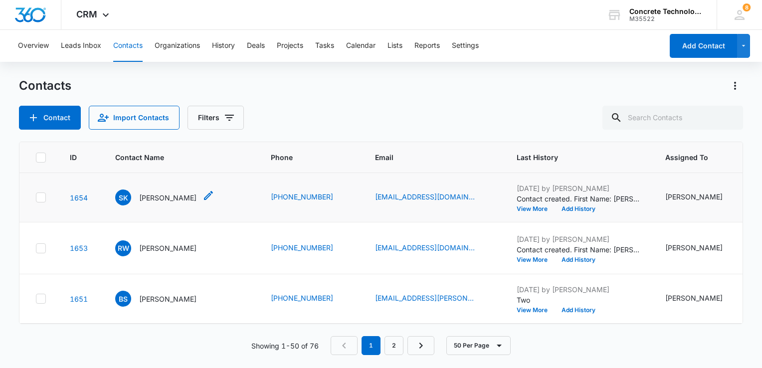
click at [162, 195] on p "Sarah Koelker" at bounding box center [167, 198] width 57 height 10
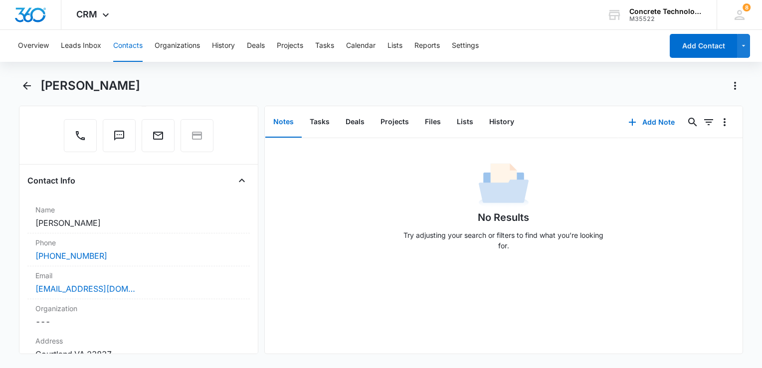
scroll to position [249, 0]
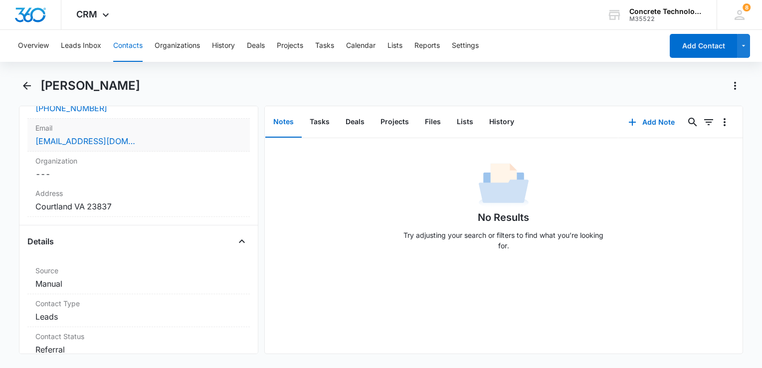
click at [174, 144] on div "pandorasdelight777@gmail.com" at bounding box center [138, 141] width 207 height 12
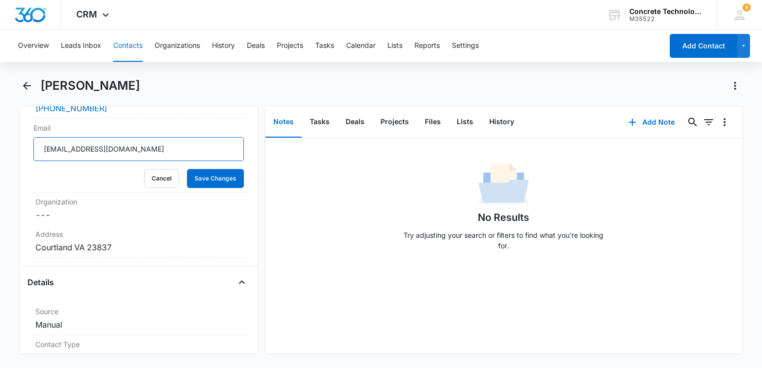
drag, startPoint x: 40, startPoint y: 136, endPoint x: 0, endPoint y: 134, distance: 40.5
click at [0, 134] on html "CRM Apps Reputation Websites Forms CRM Email Social Content Ads Intelligence Fi…" at bounding box center [381, 184] width 762 height 368
click at [497, 122] on button "History" at bounding box center [502, 122] width 41 height 31
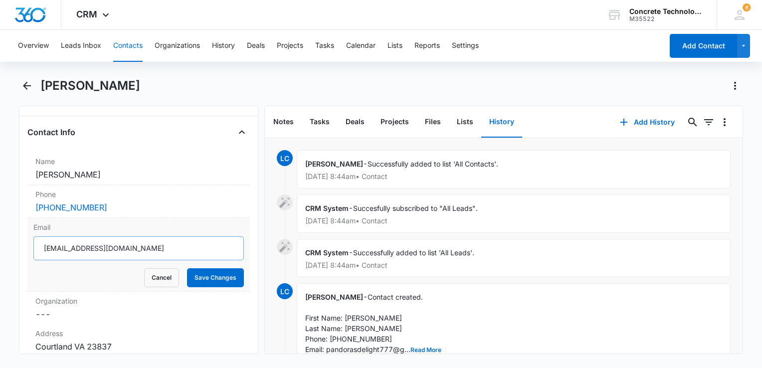
scroll to position [150, 0]
click at [634, 123] on button "Add History" at bounding box center [647, 122] width 75 height 24
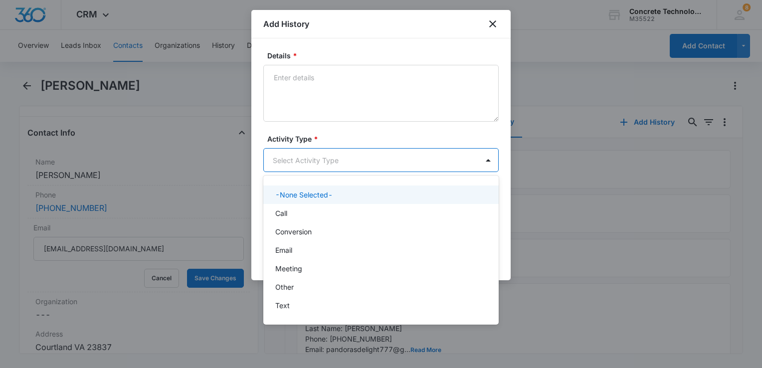
click at [397, 165] on body "CRM Apps Reputation Websites Forms CRM Email Social Content Ads Intelligence Fi…" at bounding box center [381, 184] width 762 height 368
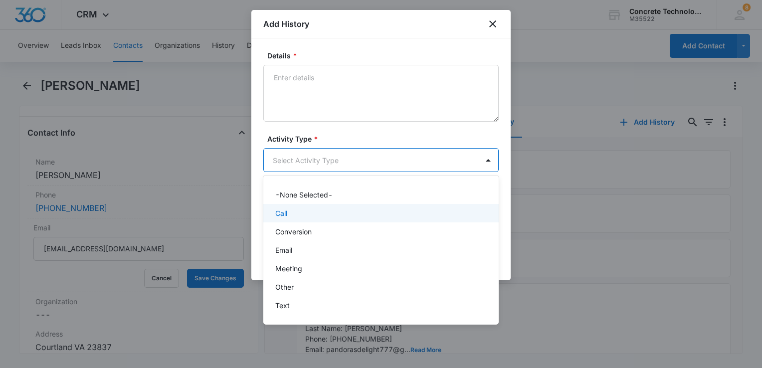
click at [353, 210] on div "Call" at bounding box center [380, 213] width 210 height 10
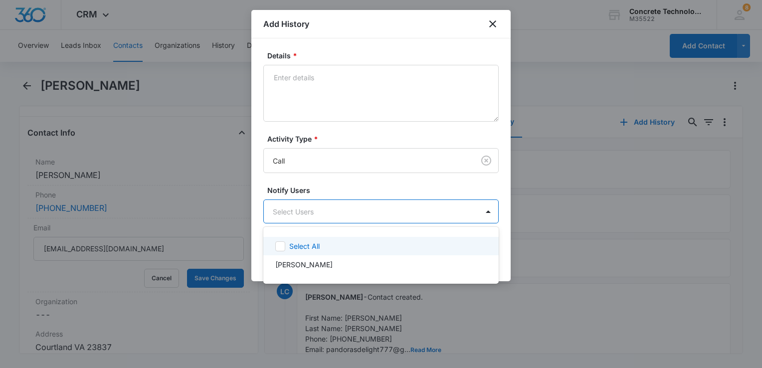
click at [353, 210] on body "CRM Apps Reputation Websites Forms CRM Email Social Content Ads Intelligence Fi…" at bounding box center [381, 184] width 762 height 368
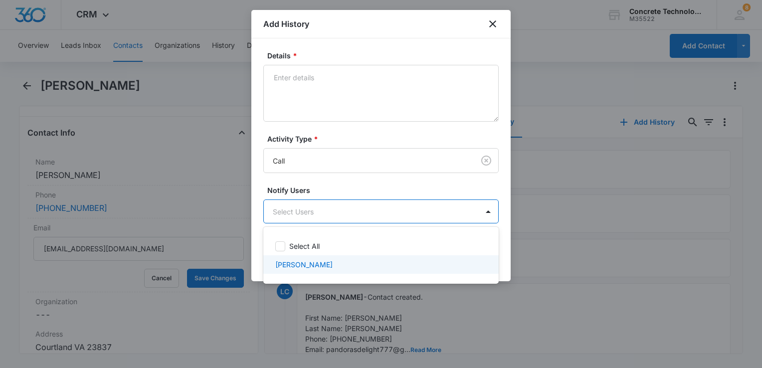
click at [385, 261] on div "Select All Larry Cutsinger" at bounding box center [381, 255] width 236 height 41
click at [404, 259] on div "Larry Cutsinger" at bounding box center [380, 264] width 210 height 10
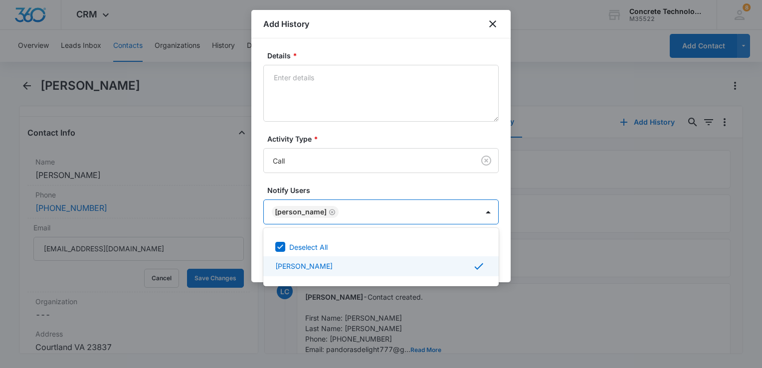
click at [510, 252] on div at bounding box center [381, 184] width 762 height 368
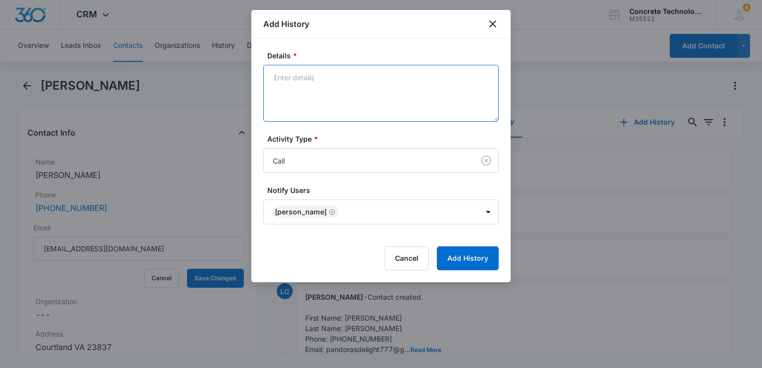
click at [348, 89] on textarea "Details *" at bounding box center [381, 93] width 236 height 57
type textarea "Voicemail"
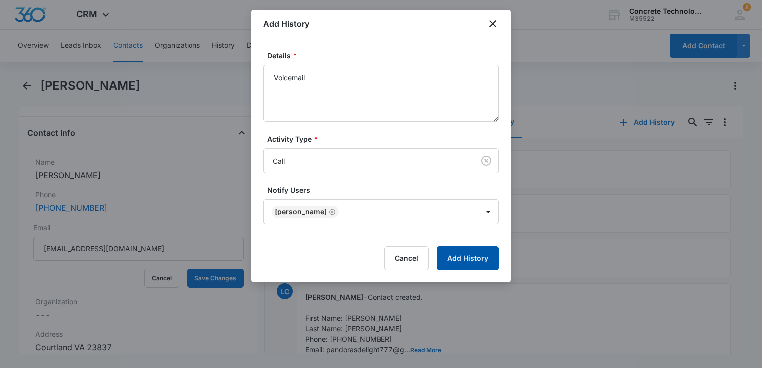
click at [468, 250] on button "Add History" at bounding box center [468, 258] width 62 height 24
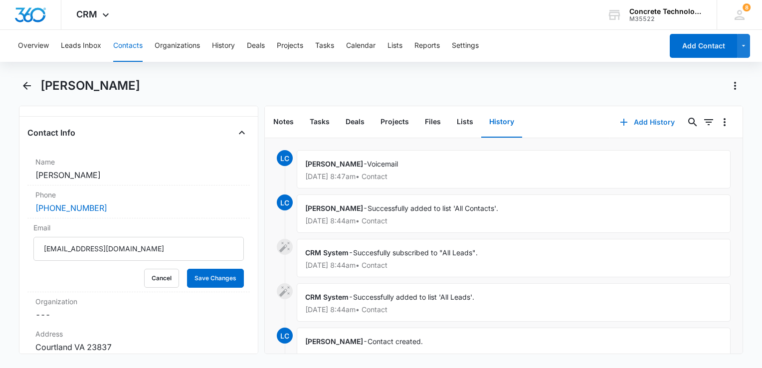
click at [618, 124] on icon "button" at bounding box center [624, 122] width 12 height 12
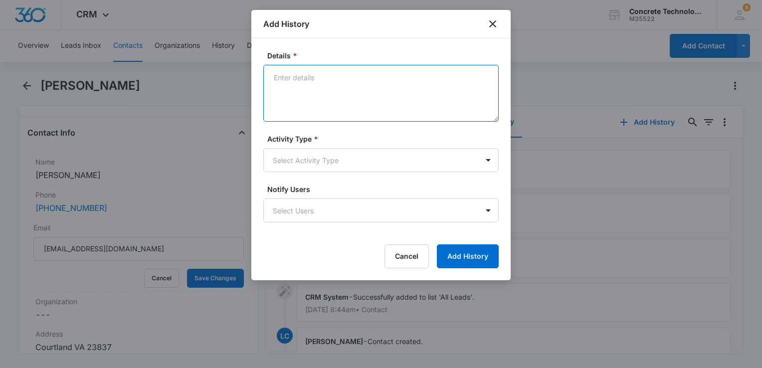
click at [326, 93] on textarea "Details *" at bounding box center [381, 93] width 236 height 57
type textarea "Intro"
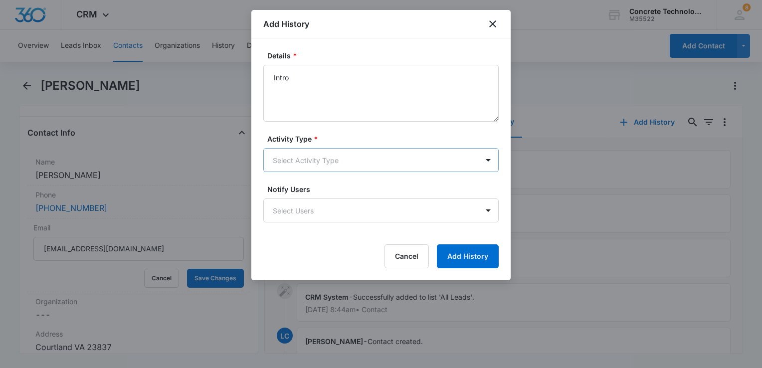
click at [317, 154] on body "CRM Apps Reputation Websites Forms CRM Email Social Content Ads Intelligence Fi…" at bounding box center [381, 184] width 762 height 368
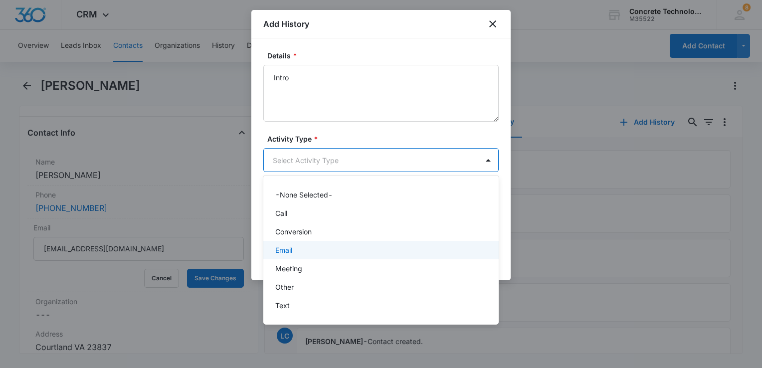
click at [296, 252] on div "Email" at bounding box center [380, 250] width 210 height 10
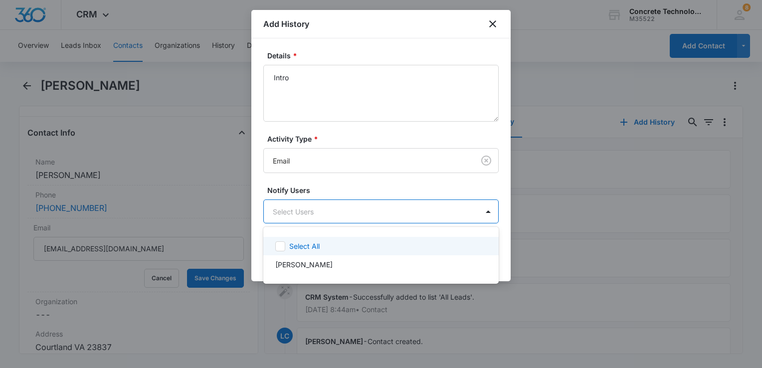
click at [315, 217] on body "CRM Apps Reputation Websites Forms CRM Email Social Content Ads Intelligence Fi…" at bounding box center [381, 184] width 762 height 368
click at [304, 243] on p "Select All" at bounding box center [304, 246] width 30 height 10
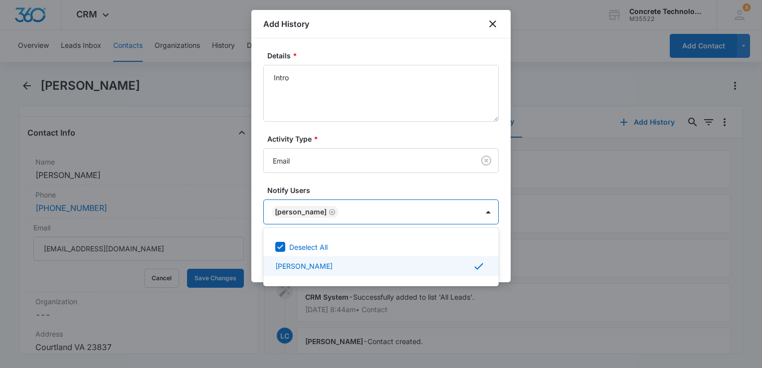
click at [505, 251] on div at bounding box center [381, 184] width 762 height 368
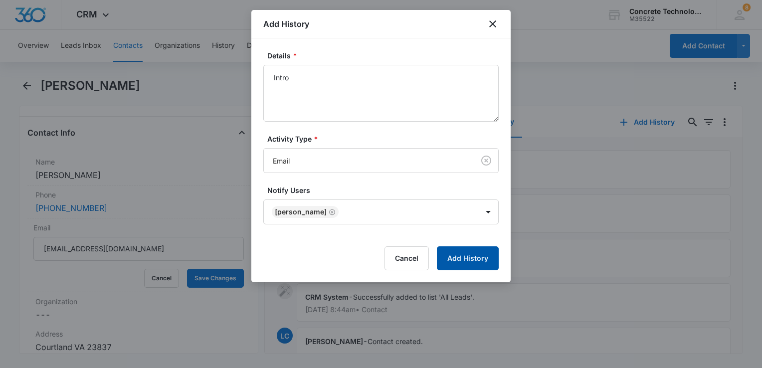
click at [482, 256] on button "Add History" at bounding box center [468, 258] width 62 height 24
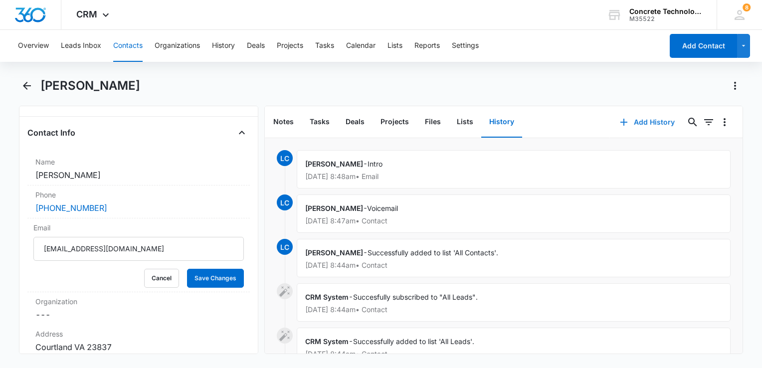
click at [631, 119] on button "Add History" at bounding box center [647, 122] width 75 height 24
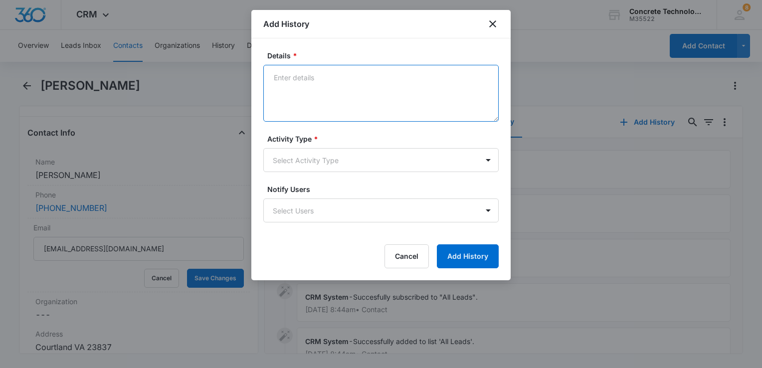
click at [311, 72] on textarea "Details *" at bounding box center [381, 93] width 236 height 57
type textarea "One"
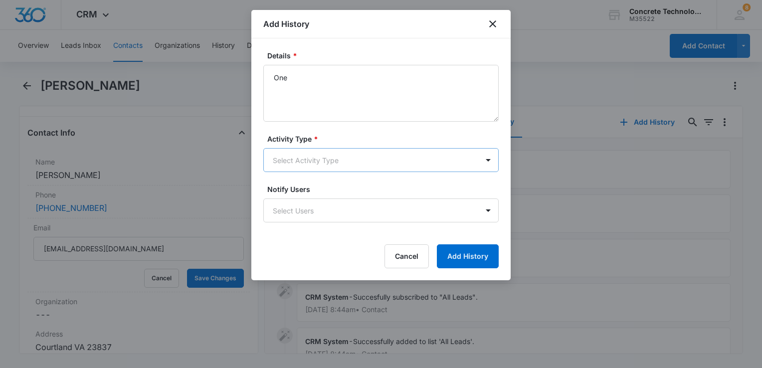
click at [305, 167] on body "CRM Apps Reputation Websites Forms CRM Email Social Content Ads Intelligence Fi…" at bounding box center [381, 184] width 762 height 368
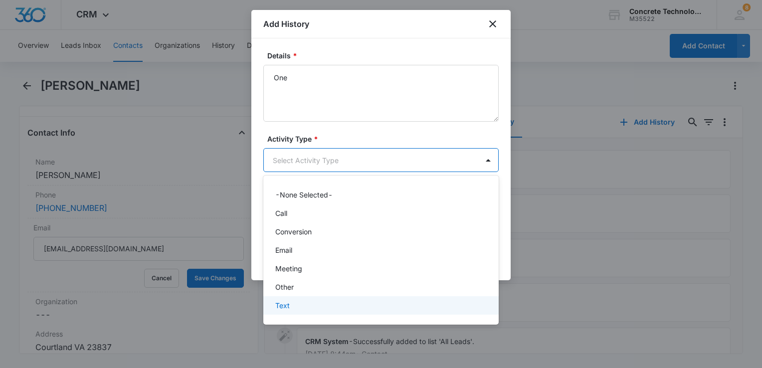
click at [288, 304] on p "Text" at bounding box center [282, 305] width 14 height 10
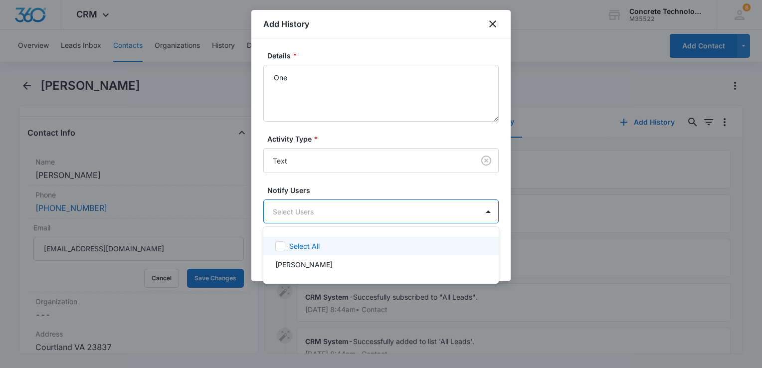
click at [325, 208] on body "CRM Apps Reputation Websites Forms CRM Email Social Content Ads Intelligence Fi…" at bounding box center [381, 184] width 762 height 368
click at [306, 240] on div "Select All" at bounding box center [381, 246] width 236 height 18
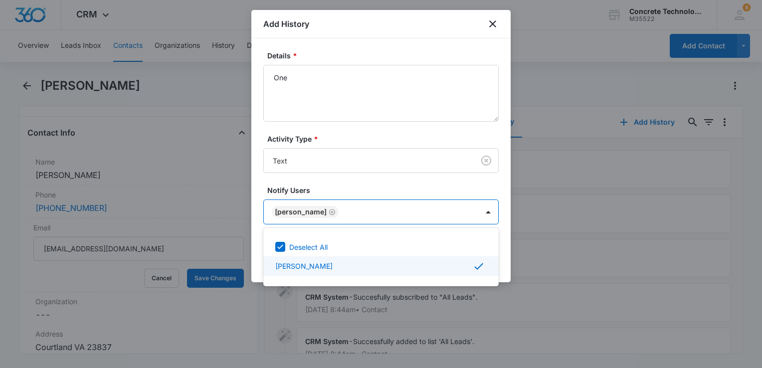
click at [506, 254] on div at bounding box center [381, 184] width 762 height 368
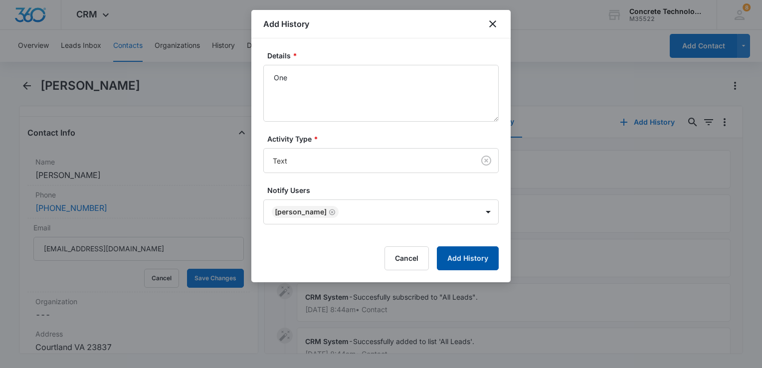
click at [468, 260] on button "Add History" at bounding box center [468, 258] width 62 height 24
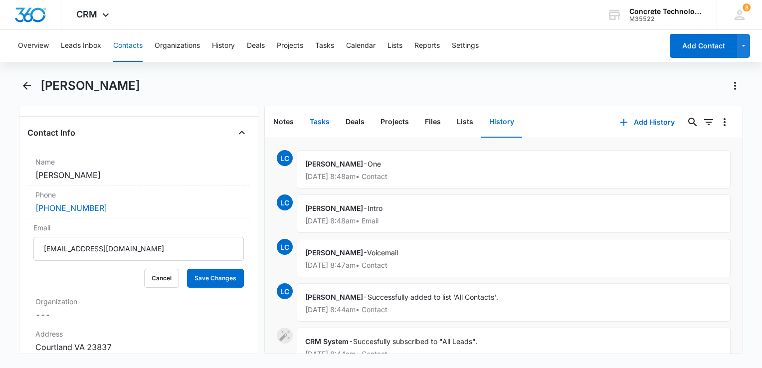
click at [315, 116] on button "Tasks" at bounding box center [320, 122] width 36 height 31
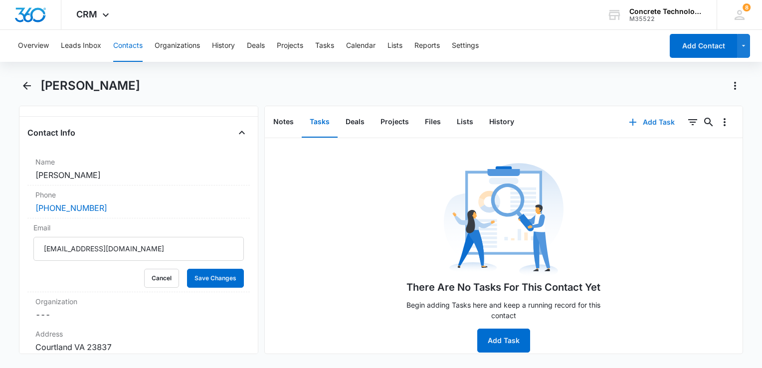
click at [634, 126] on button "Add Task" at bounding box center [652, 122] width 66 height 24
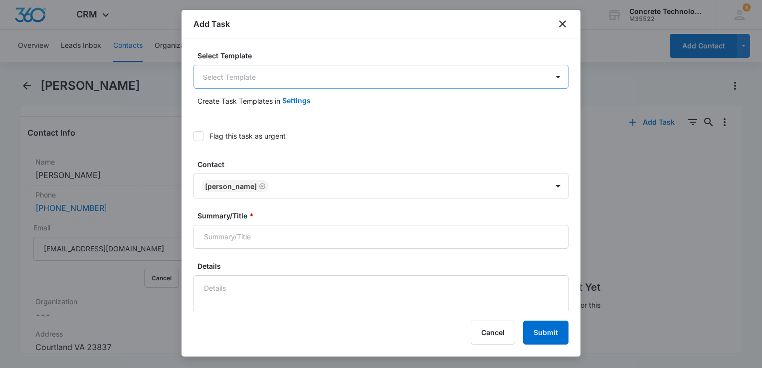
click at [336, 72] on body "CRM Apps Reputation Websites Forms CRM Email Social Content Ads Intelligence Fi…" at bounding box center [381, 184] width 762 height 368
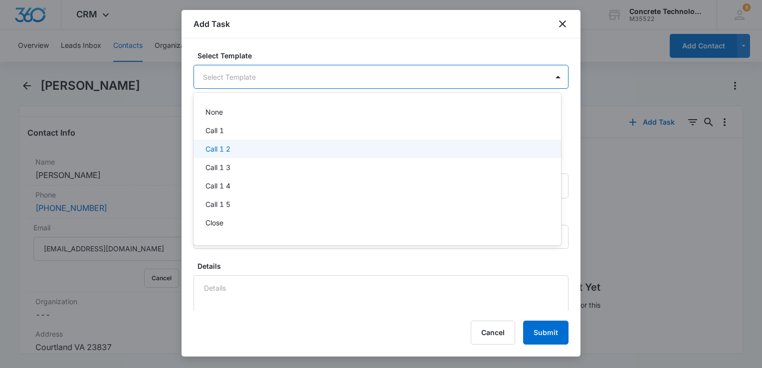
click at [271, 143] on div "Call 1 2" at bounding box center [378, 149] width 368 height 18
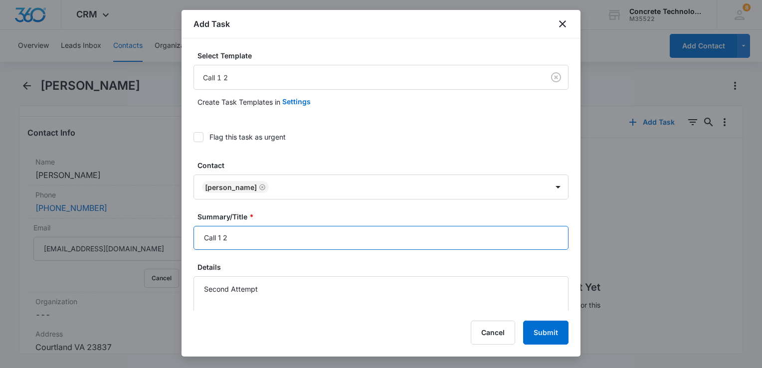
click at [317, 234] on input "Call 1 2" at bounding box center [381, 238] width 375 height 24
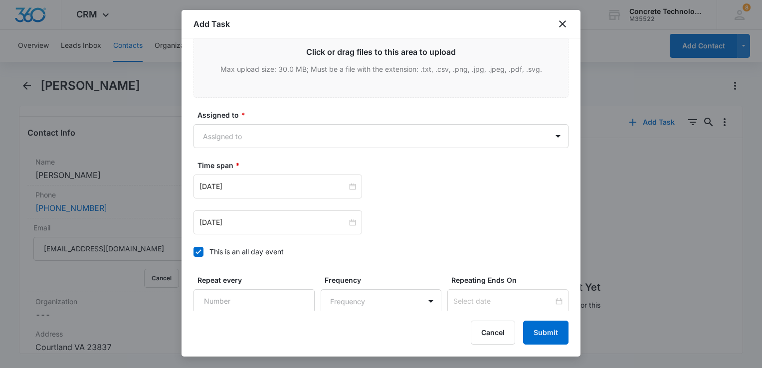
scroll to position [649, 0]
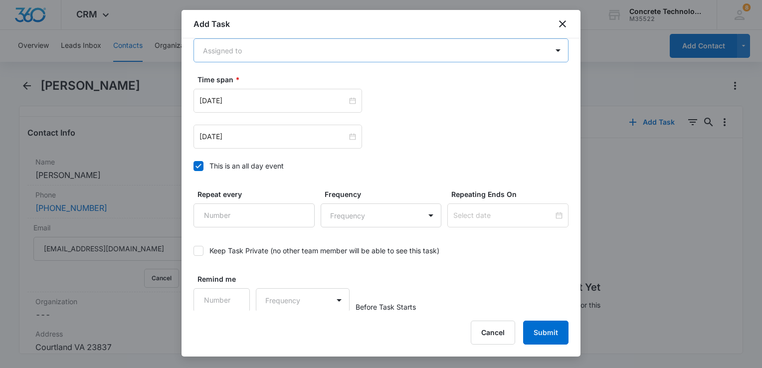
type input "Call 1 2"
click at [347, 60] on body "CRM Apps Reputation Websites Forms CRM Email Social Content Ads Intelligence Fi…" at bounding box center [381, 184] width 762 height 368
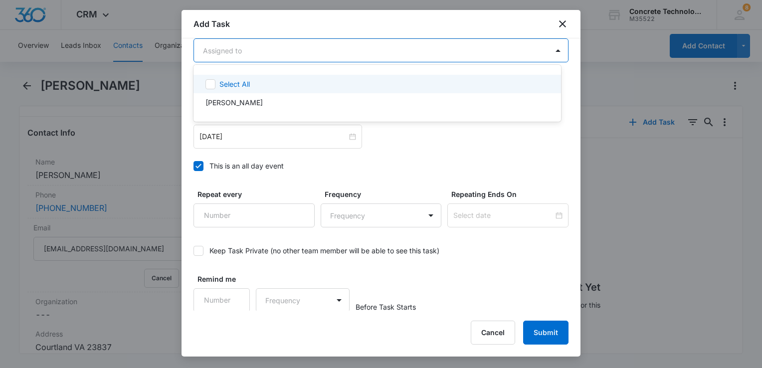
click at [296, 90] on div "Select All" at bounding box center [378, 84] width 368 height 18
checkbox input "true"
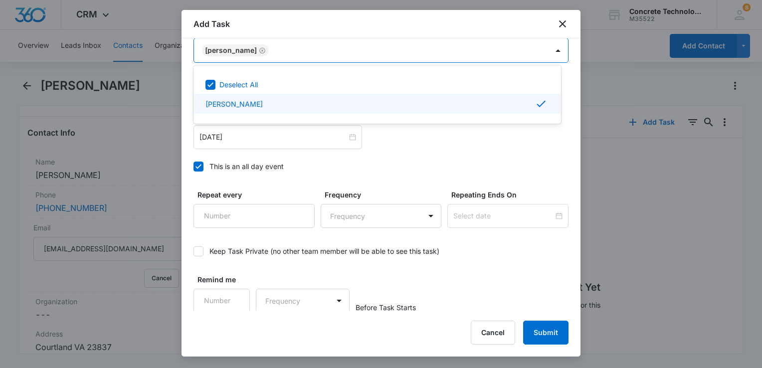
click at [287, 143] on div at bounding box center [381, 184] width 762 height 368
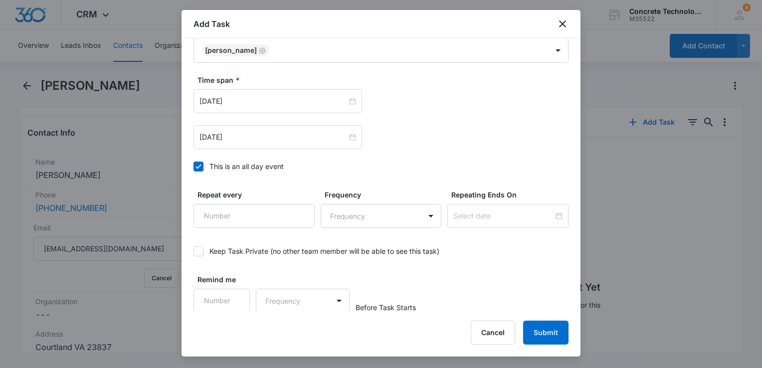
click at [287, 143] on div "Aug 5, 2025" at bounding box center [278, 137] width 169 height 24
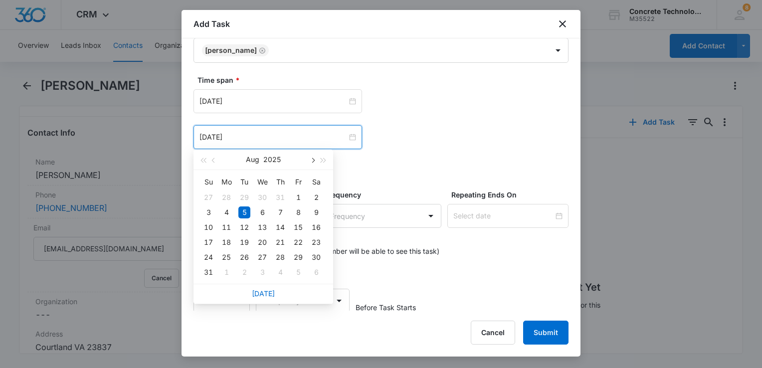
click at [311, 161] on button "button" at bounding box center [312, 160] width 11 height 20
type input "Sep 12, 2025"
click at [297, 212] on div "12" at bounding box center [298, 213] width 12 height 12
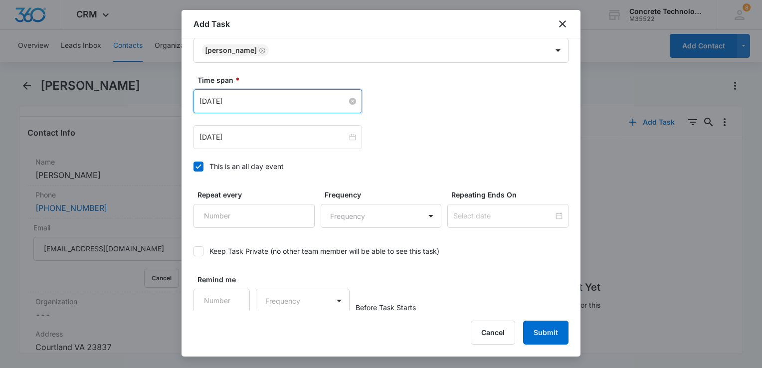
click at [299, 103] on input "Aug 5, 2025" at bounding box center [274, 101] width 148 height 11
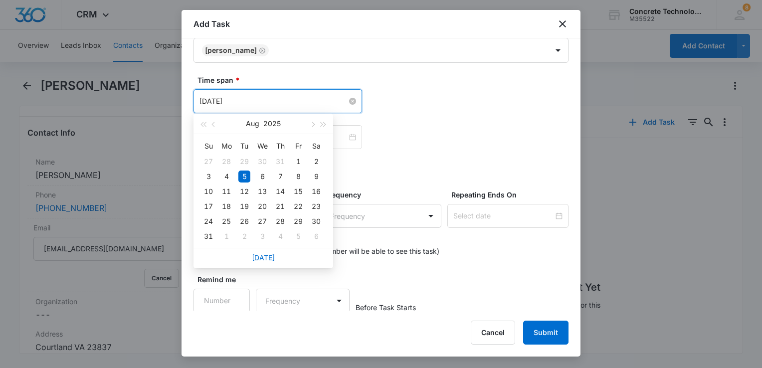
click at [299, 103] on input "Aug 5, 2025" at bounding box center [274, 101] width 148 height 11
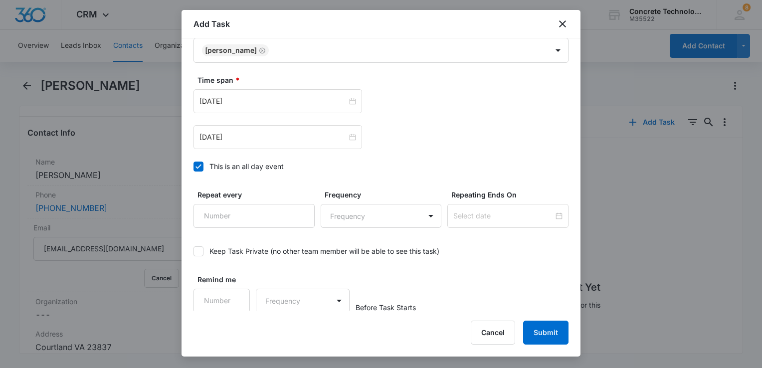
click at [433, 175] on div "Time span * Aug 5, 2025 Aug 2025 Su Mo Tu We Th Fr Sa 27 28 29 30 31 1 2 3 4 5 …" at bounding box center [381, 126] width 375 height 103
click at [198, 164] on icon at bounding box center [198, 166] width 9 height 9
click at [194, 167] on input "This is an all day event" at bounding box center [194, 167] width 0 height 0
click at [262, 109] on div "Aug 5, 2025" at bounding box center [278, 101] width 169 height 24
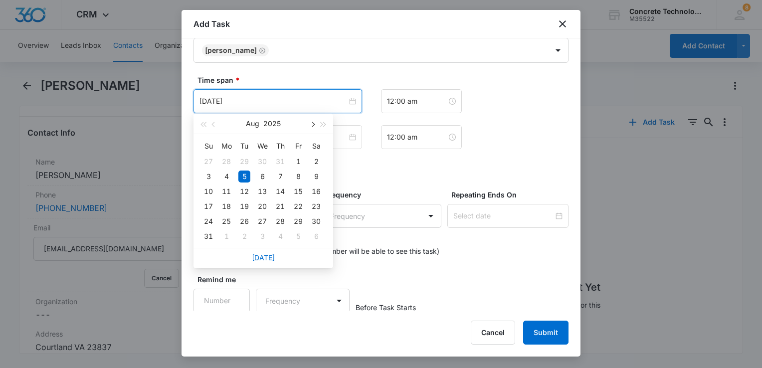
click at [313, 127] on button "button" at bounding box center [312, 124] width 11 height 20
type input "Sep 12, 2025"
click at [296, 175] on div "12" at bounding box center [298, 177] width 12 height 12
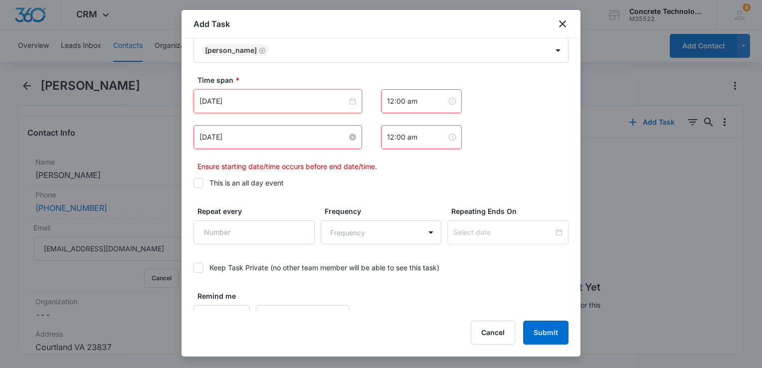
click at [283, 132] on input "Aug 5, 2025" at bounding box center [274, 137] width 148 height 11
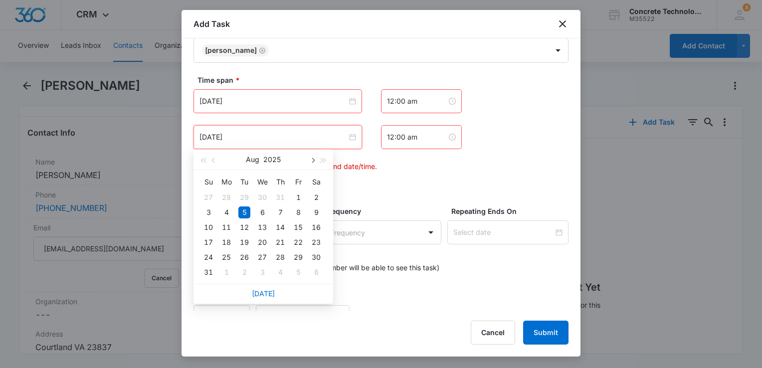
click at [312, 165] on button "button" at bounding box center [312, 160] width 11 height 20
type input "Sep 12, 2025"
click at [299, 211] on div "12" at bounding box center [298, 213] width 12 height 12
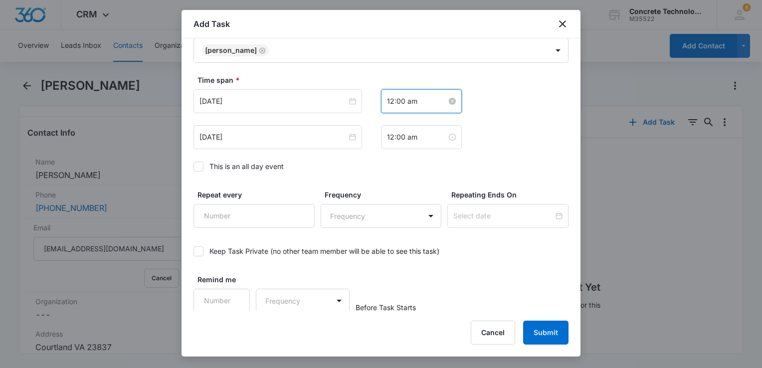
click at [428, 104] on input "12:00 am" at bounding box center [417, 101] width 60 height 11
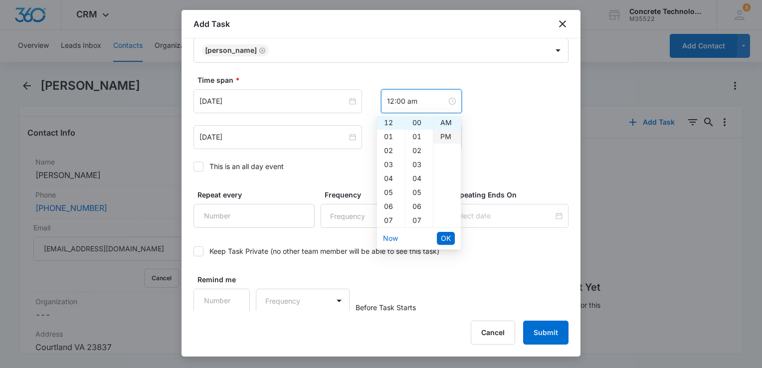
click at [443, 137] on div "PM" at bounding box center [447, 137] width 27 height 14
type input "12:00 pm"
click at [439, 239] on button "OK" at bounding box center [446, 238] width 18 height 13
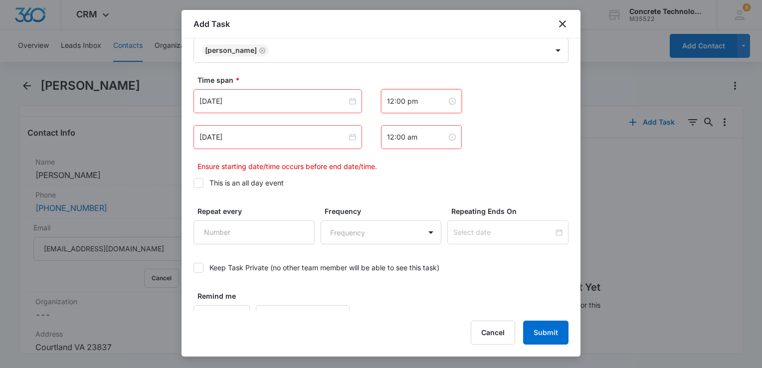
click at [423, 150] on div "Sep 12, 2025 Sep 2025 Su Mo Tu We Th Fr Sa 31 1 2 3 4 5 6 7 8 9 10 11 12 13 14 …" at bounding box center [381, 130] width 375 height 82
click at [423, 141] on div "12:00 am" at bounding box center [421, 137] width 81 height 24
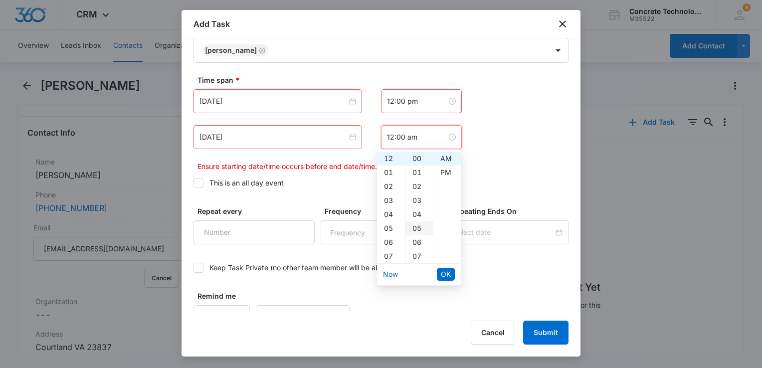
click at [416, 225] on div "05" at bounding box center [419, 229] width 27 height 14
click at [441, 174] on div "PM" at bounding box center [447, 173] width 27 height 14
type input "12:05 pm"
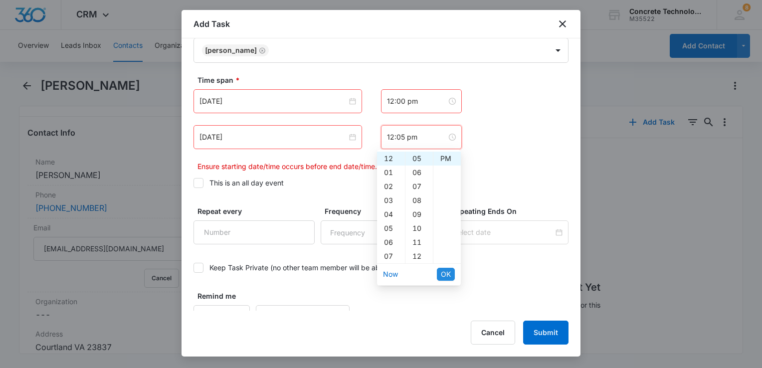
click at [443, 270] on span "OK" at bounding box center [446, 274] width 10 height 11
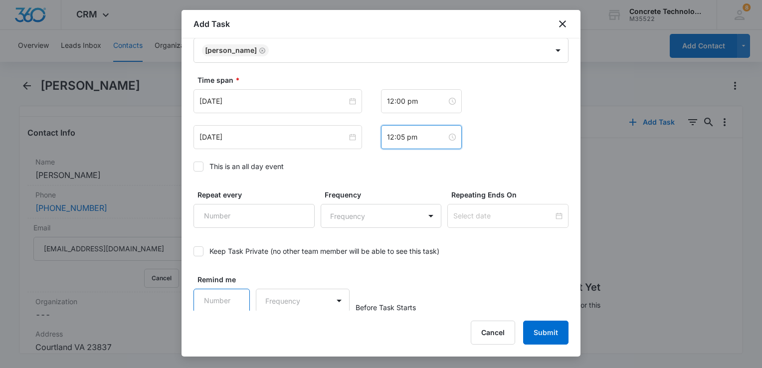
click at [233, 291] on input "Remind me" at bounding box center [222, 301] width 56 height 24
click at [234, 292] on input "1" at bounding box center [222, 301] width 56 height 24
click at [235, 294] on input "2" at bounding box center [222, 301] width 56 height 24
click at [238, 294] on input "3" at bounding box center [222, 301] width 56 height 24
click at [236, 294] on input "4" at bounding box center [222, 301] width 56 height 24
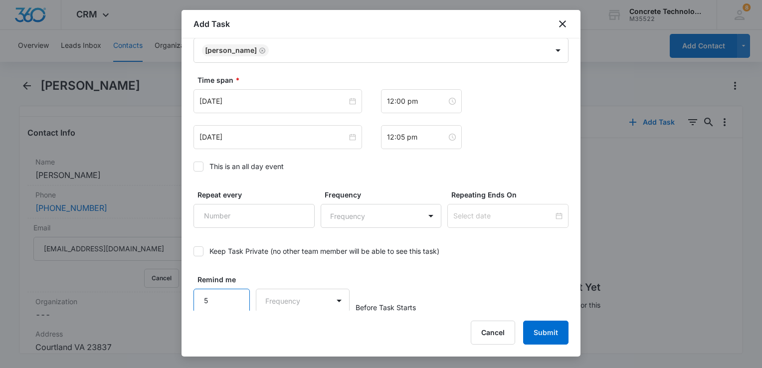
type input "5"
click at [236, 294] on input "5" at bounding box center [222, 301] width 56 height 24
click at [282, 312] on div "Add Task Select Template Call 1 2 Create Task Templates in Settings Flag this t…" at bounding box center [381, 183] width 399 height 347
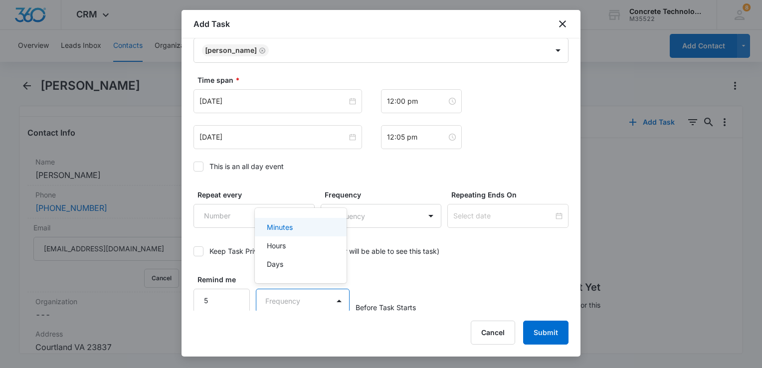
click at [289, 299] on body "CRM Apps Reputation Websites Forms CRM Email Social Content Ads Intelligence Fi…" at bounding box center [381, 184] width 762 height 368
click at [290, 298] on div at bounding box center [381, 184] width 762 height 368
drag, startPoint x: 290, startPoint y: 310, endPoint x: 291, endPoint y: 304, distance: 6.6
click at [291, 309] on body "CRM Apps Reputation Websites Forms CRM Email Social Content Ads Intelligence Fi…" at bounding box center [381, 184] width 762 height 368
click at [292, 231] on p "Minutes" at bounding box center [280, 227] width 26 height 10
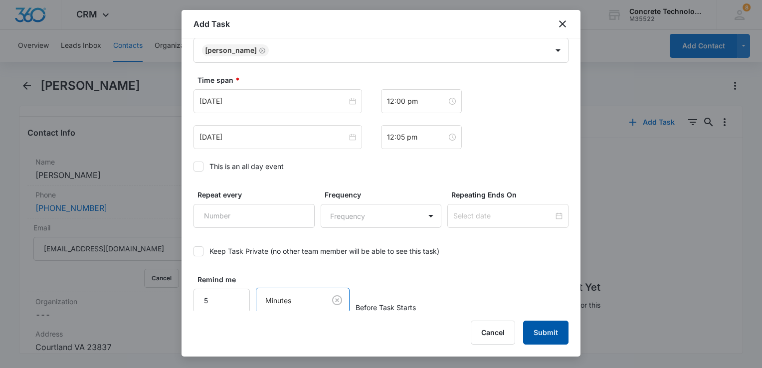
click at [540, 342] on button "Submit" at bounding box center [545, 333] width 45 height 24
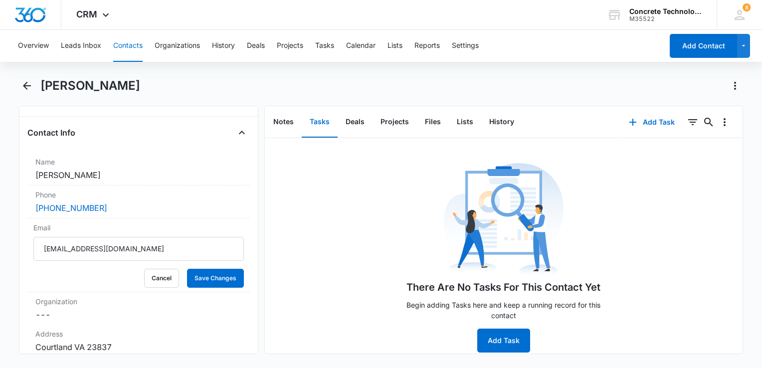
click at [126, 40] on button "Contacts" at bounding box center [127, 46] width 29 height 32
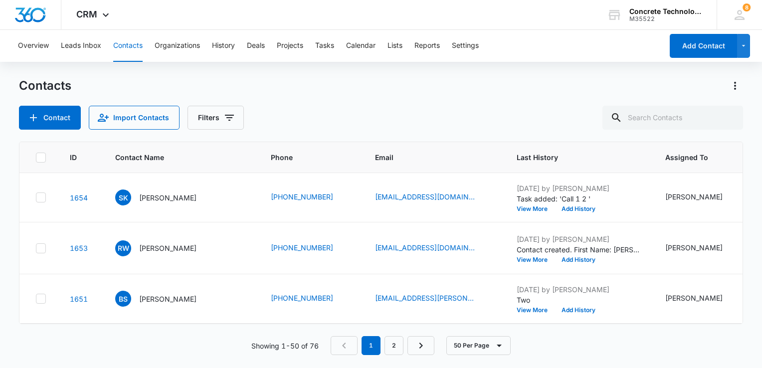
click at [154, 250] on p "Rose Wells" at bounding box center [167, 248] width 57 height 10
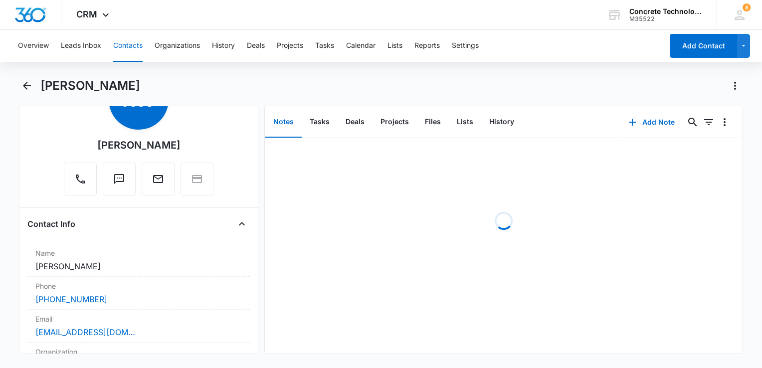
scroll to position [150, 0]
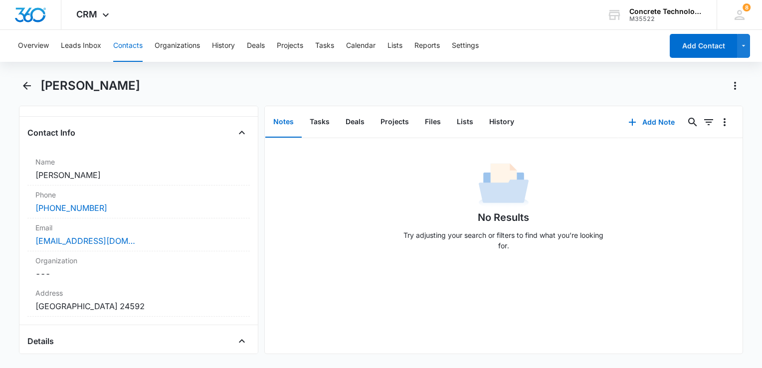
click at [134, 47] on button "Contacts" at bounding box center [127, 46] width 29 height 32
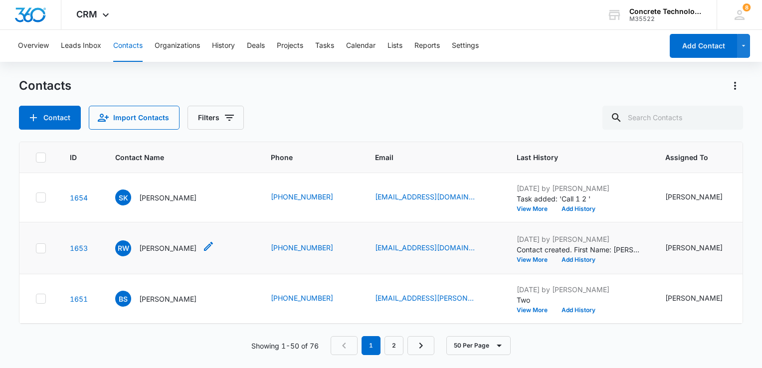
click at [152, 251] on p "Rose Wells" at bounding box center [167, 248] width 57 height 10
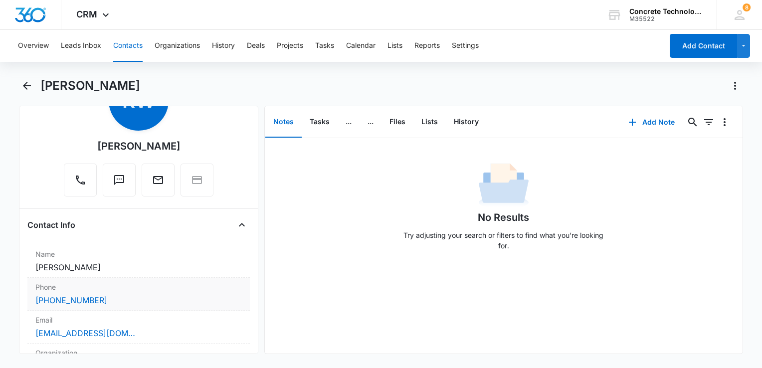
scroll to position [100, 0]
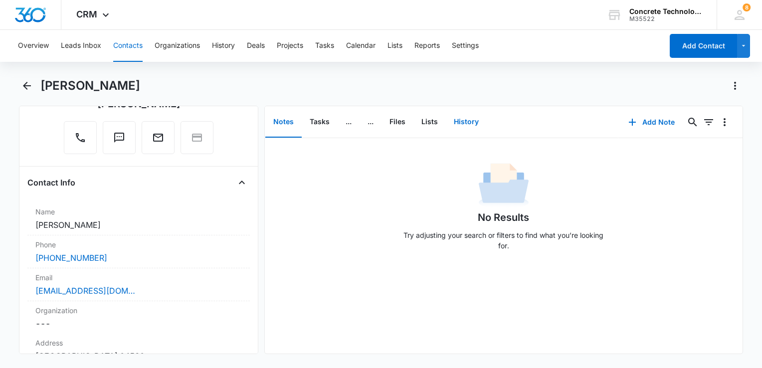
click at [460, 127] on button "History" at bounding box center [466, 122] width 41 height 31
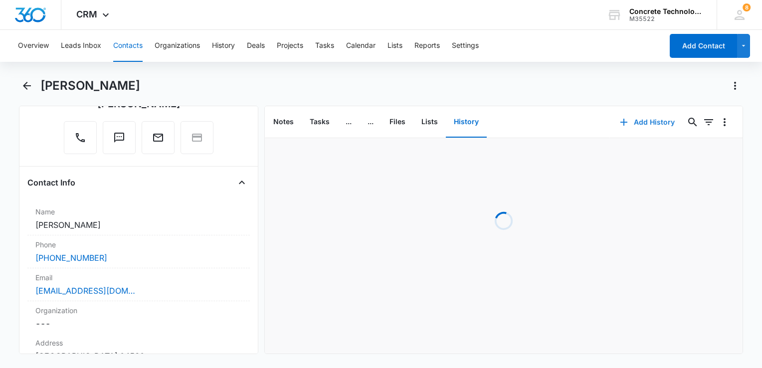
click at [648, 119] on button "Add History" at bounding box center [647, 122] width 75 height 24
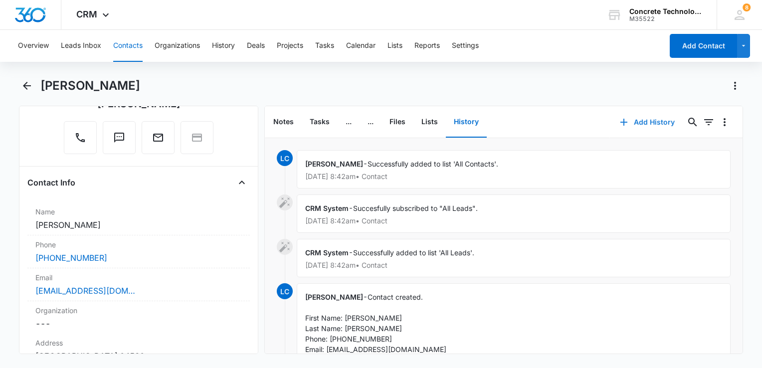
click at [647, 121] on button "Add History" at bounding box center [647, 122] width 75 height 24
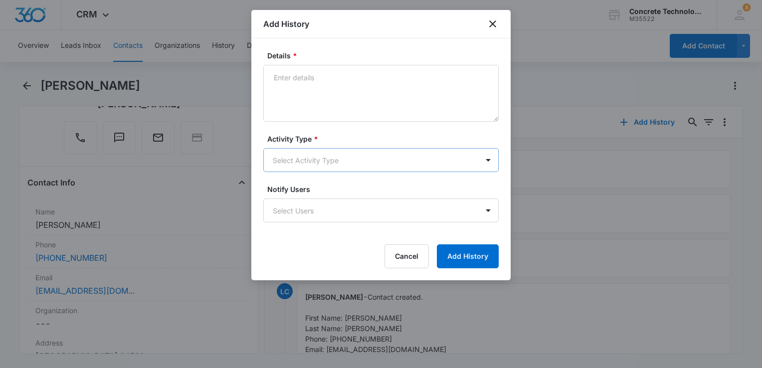
click at [349, 169] on body "CRM Apps Reputation Websites Forms CRM Email Social Content Ads Intelligence Fi…" at bounding box center [381, 184] width 762 height 368
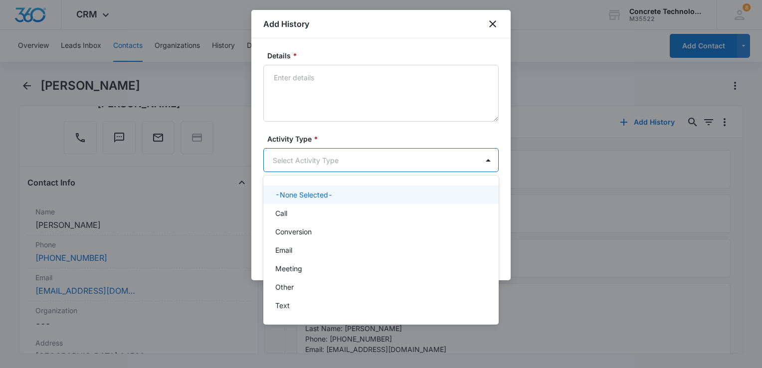
click at [334, 204] on div "-None Selected-" at bounding box center [381, 195] width 236 height 18
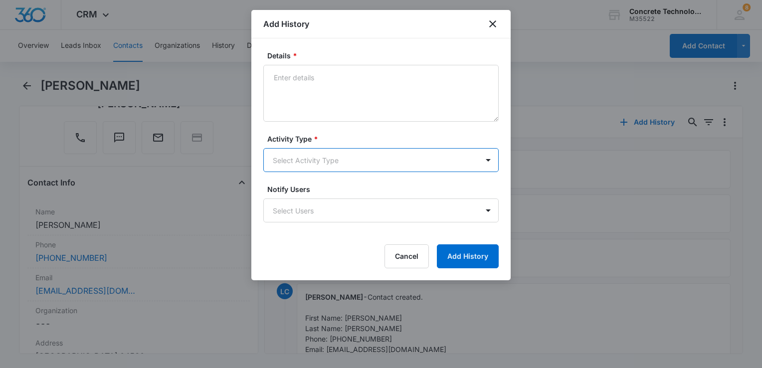
click at [343, 169] on body "CRM Apps Reputation Websites Forms CRM Email Social Content Ads Intelligence Fi…" at bounding box center [381, 184] width 762 height 368
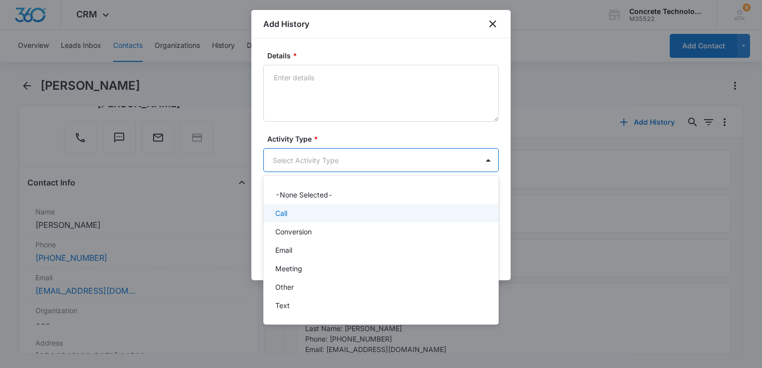
click at [319, 218] on div "Call" at bounding box center [380, 213] width 210 height 10
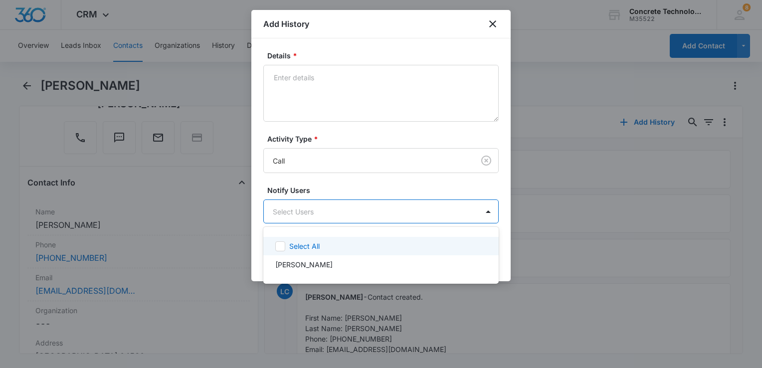
click at [321, 209] on body "CRM Apps Reputation Websites Forms CRM Email Social Content Ads Intelligence Fi…" at bounding box center [381, 184] width 762 height 368
click at [320, 236] on div "Select All Larry Cutsinger" at bounding box center [381, 255] width 236 height 41
click at [323, 246] on div "Select All" at bounding box center [387, 246] width 196 height 10
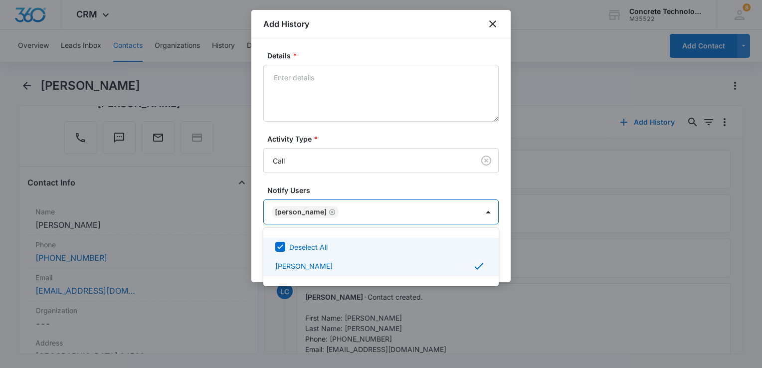
click at [497, 251] on div "Deselect All Larry Cutsinger" at bounding box center [381, 257] width 236 height 42
click at [369, 116] on div at bounding box center [381, 184] width 762 height 368
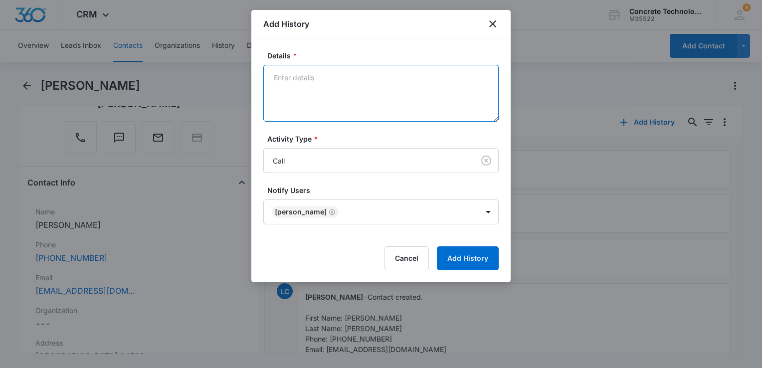
click at [329, 87] on textarea "Details *" at bounding box center [381, 93] width 236 height 57
type textarea "Voicemail"
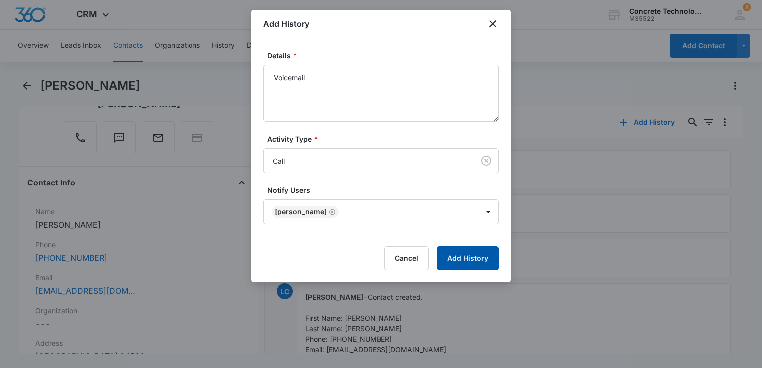
click at [475, 258] on button "Add History" at bounding box center [468, 258] width 62 height 24
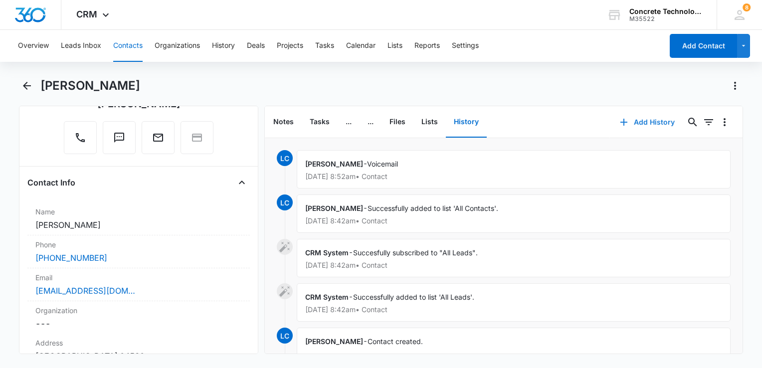
click at [628, 128] on button "Add History" at bounding box center [647, 122] width 75 height 24
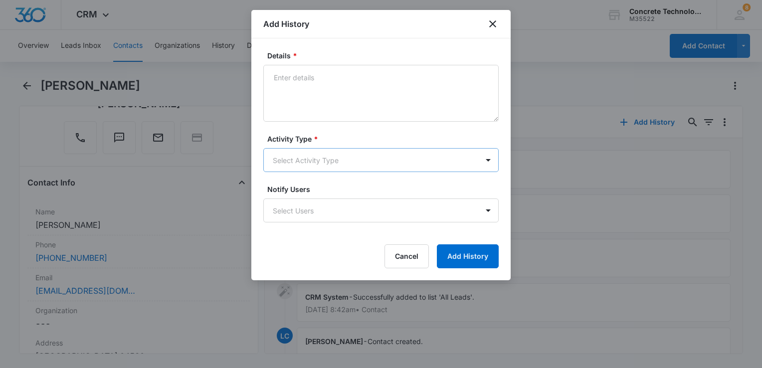
click at [327, 156] on body "CRM Apps Reputation Websites Forms CRM Email Social Content Ads Intelligence Fi…" at bounding box center [381, 184] width 762 height 368
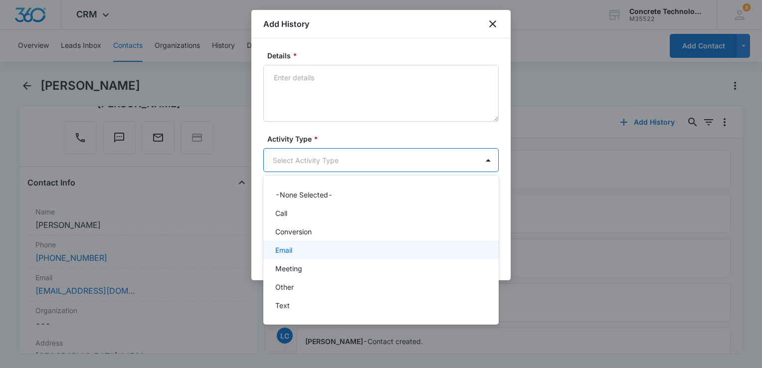
click at [298, 247] on div "Email" at bounding box center [380, 250] width 210 height 10
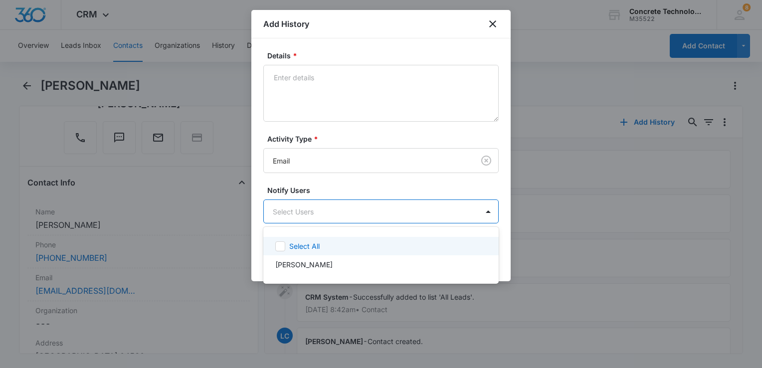
click at [306, 220] on body "CRM Apps Reputation Websites Forms CRM Email Social Content Ads Intelligence Fi…" at bounding box center [381, 184] width 762 height 368
click at [306, 242] on div "Select All" at bounding box center [381, 246] width 236 height 18
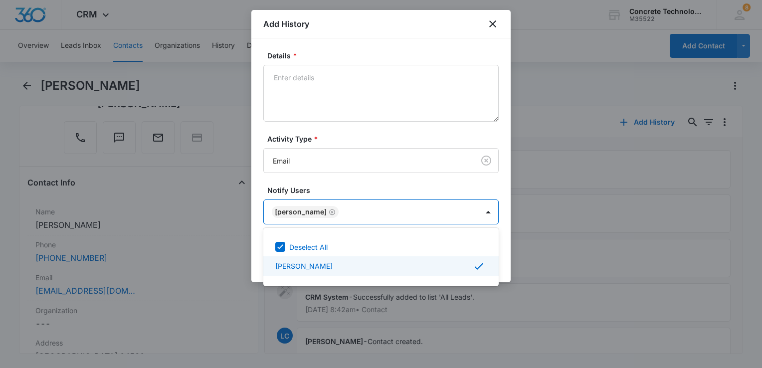
click at [502, 266] on div at bounding box center [381, 184] width 762 height 368
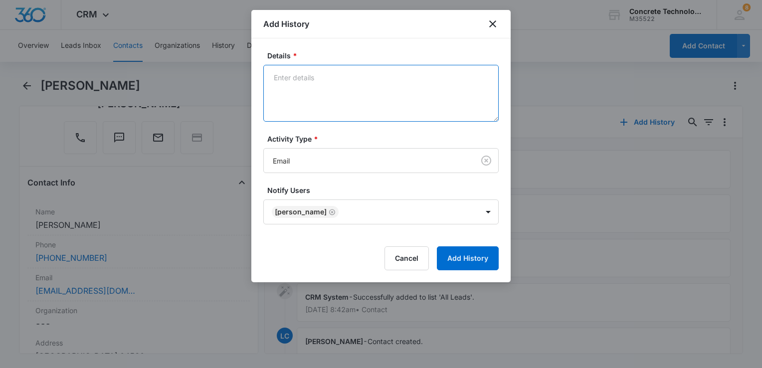
click at [378, 95] on textarea "Details *" at bounding box center [381, 93] width 236 height 57
type textarea "Intro"
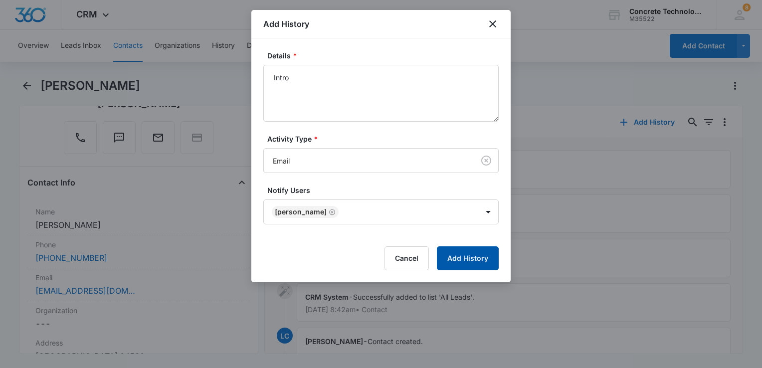
click at [481, 260] on button "Add History" at bounding box center [468, 258] width 62 height 24
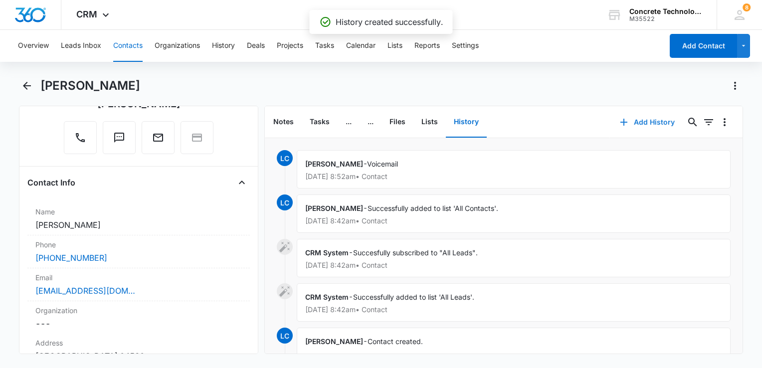
click at [637, 122] on button "Add History" at bounding box center [647, 122] width 75 height 24
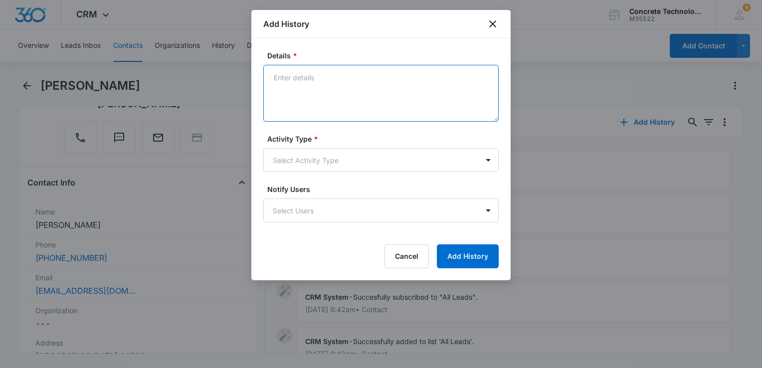
click at [330, 87] on textarea "Details *" at bounding box center [381, 93] width 236 height 57
type textarea "Intro"
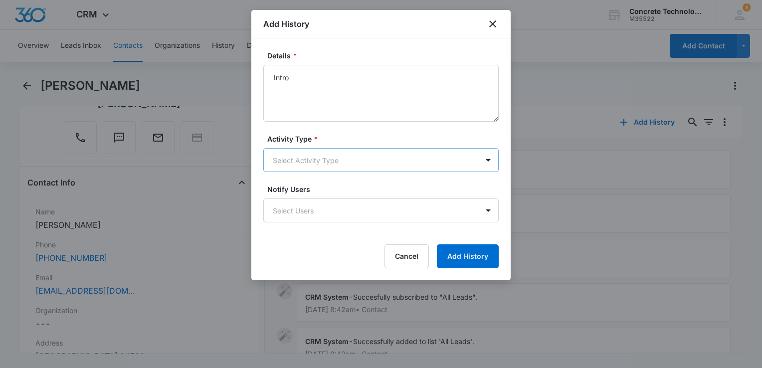
click at [341, 151] on body "CRM Apps Reputation Websites Forms CRM Email Social Content Ads Intelligence Fi…" at bounding box center [381, 184] width 762 height 368
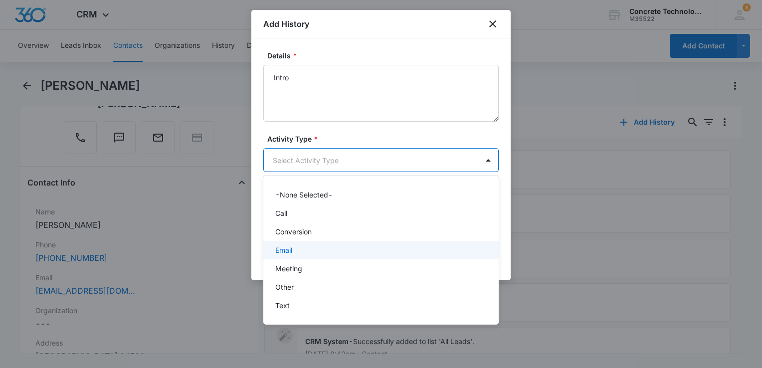
click at [302, 253] on div "Email" at bounding box center [380, 250] width 210 height 10
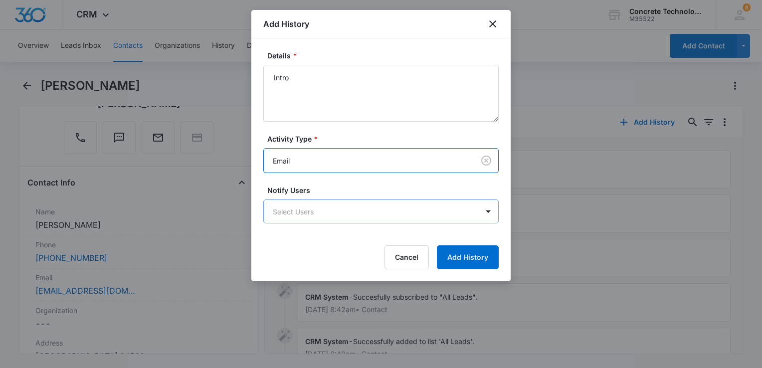
click at [310, 216] on body "CRM Apps Reputation Websites Forms CRM Email Social Content Ads Intelligence Fi…" at bounding box center [381, 184] width 762 height 368
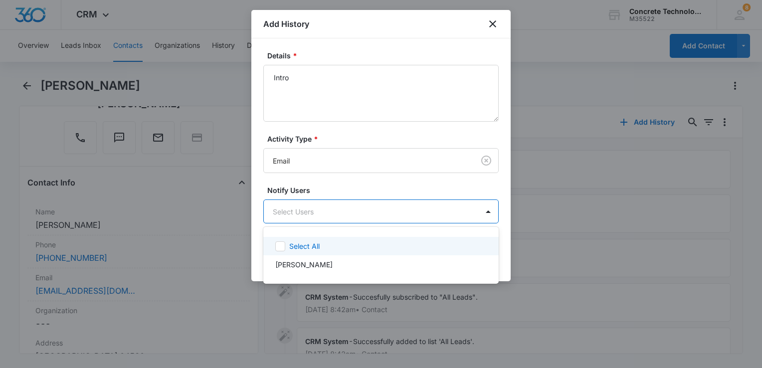
click at [306, 241] on p "Select All" at bounding box center [304, 246] width 30 height 10
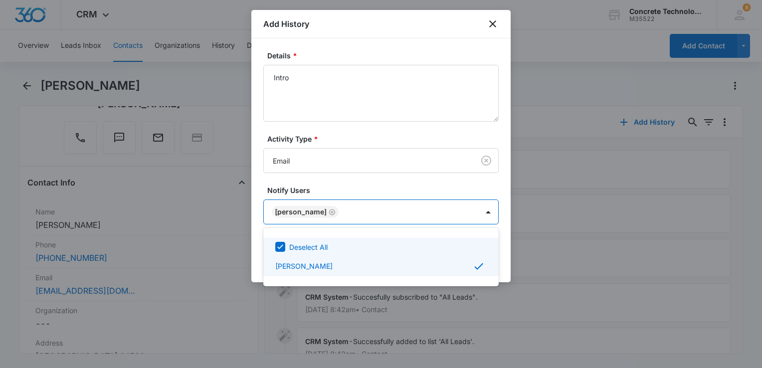
click at [512, 250] on div at bounding box center [381, 184] width 762 height 368
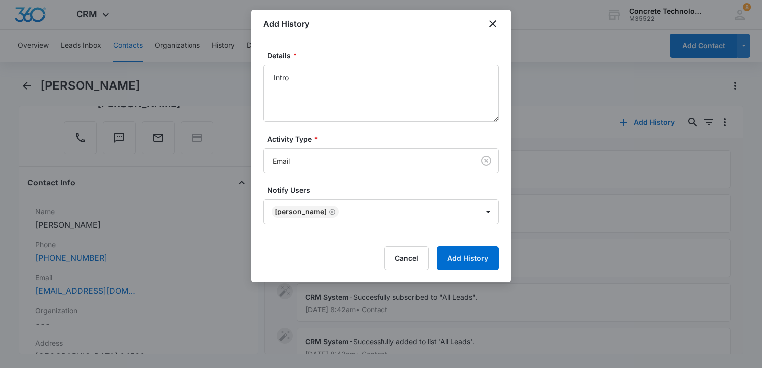
click at [508, 251] on div "Details * Intro Activity Type * Email Notify Users Larry Cutsinger Cancel Add H…" at bounding box center [380, 160] width 259 height 244
click at [492, 256] on button "Add History" at bounding box center [468, 258] width 62 height 24
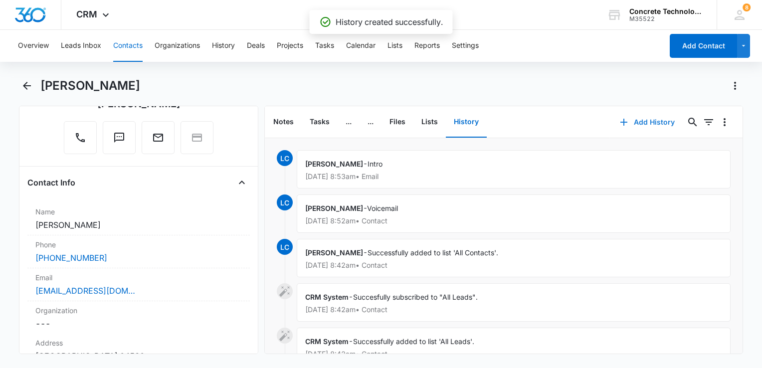
click at [636, 121] on button "Add History" at bounding box center [647, 122] width 75 height 24
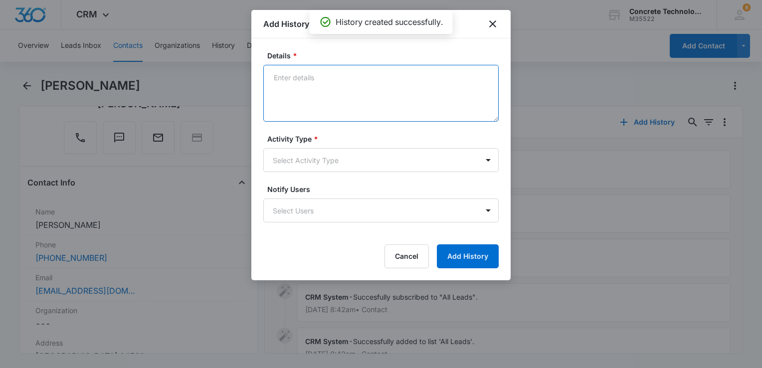
click at [336, 72] on textarea "Details *" at bounding box center [381, 93] width 236 height 57
type textarea "One"
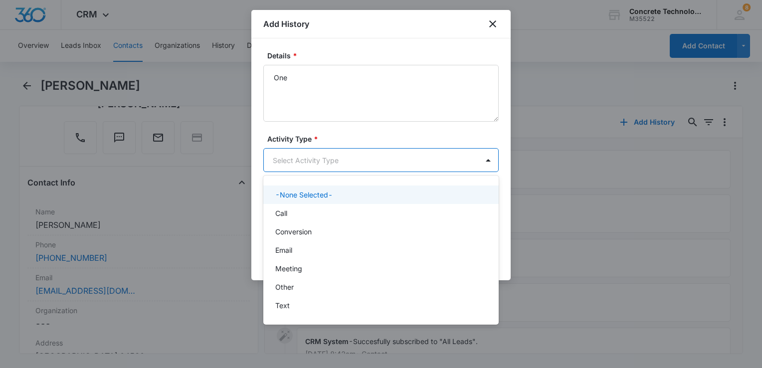
click at [316, 155] on body "CRM Apps Reputation Websites Forms CRM Email Social Content Ads Intelligence Fi…" at bounding box center [381, 184] width 762 height 368
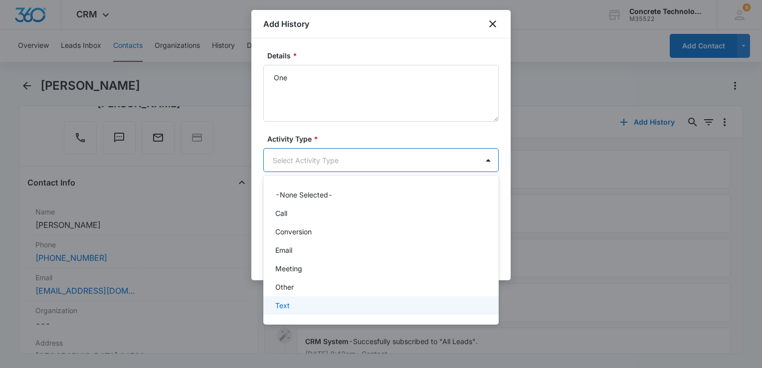
click at [290, 303] on div "Text" at bounding box center [380, 305] width 210 height 10
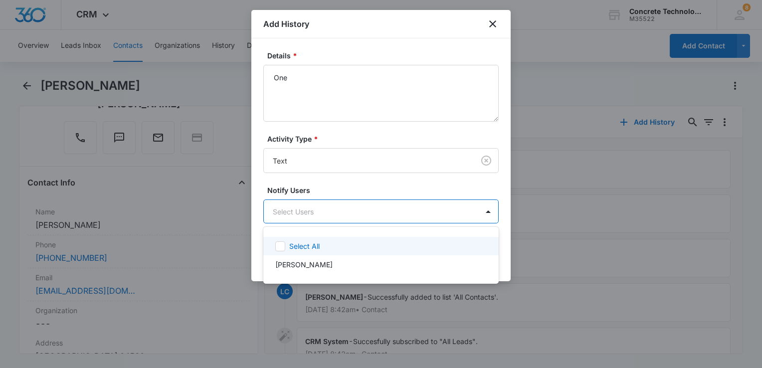
click at [304, 215] on body "CRM Apps Reputation Websites Forms CRM Email Social Content Ads Intelligence Fi…" at bounding box center [381, 184] width 762 height 368
click at [298, 246] on p "Select All" at bounding box center [304, 246] width 30 height 10
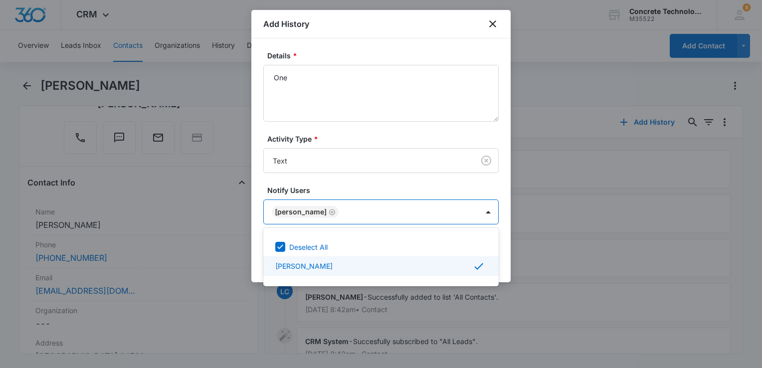
click at [505, 260] on div at bounding box center [381, 184] width 762 height 368
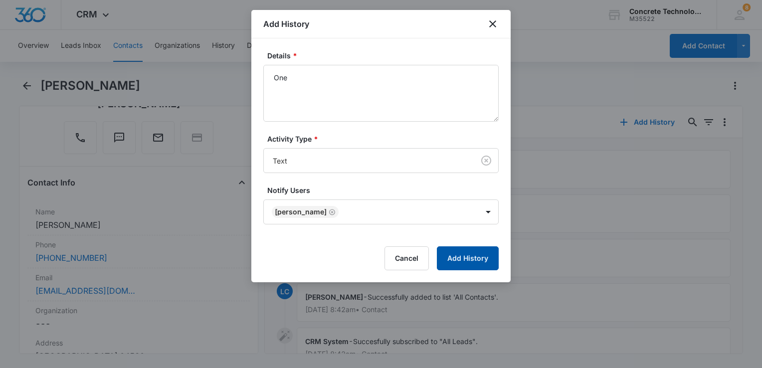
click at [493, 262] on button "Add History" at bounding box center [468, 258] width 62 height 24
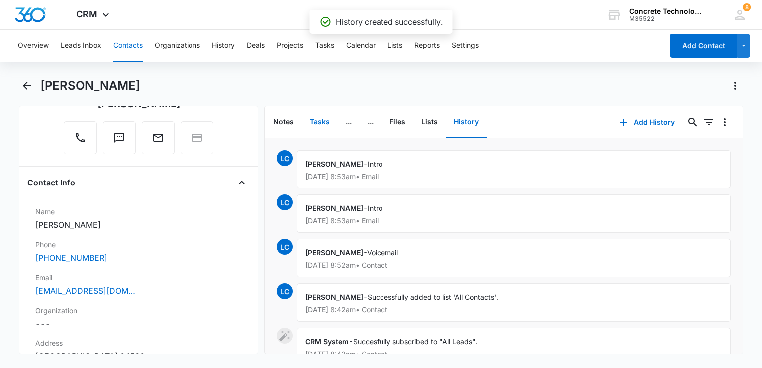
click at [323, 125] on button "Tasks" at bounding box center [320, 122] width 36 height 31
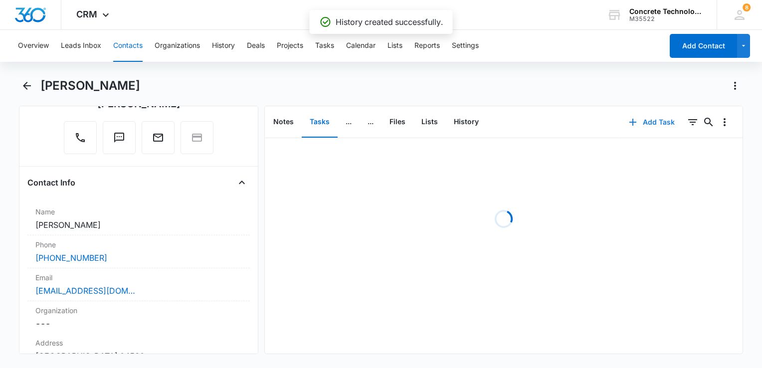
click at [633, 122] on button "Add Task" at bounding box center [652, 122] width 66 height 24
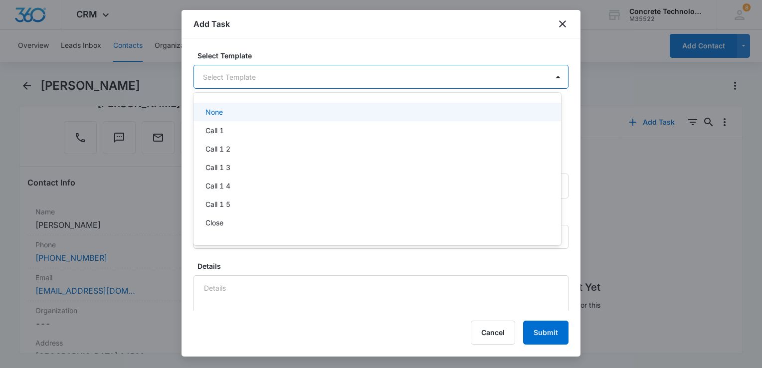
click at [271, 80] on body "CRM Apps Reputation Websites Forms CRM Email Social Content Ads Intelligence Fi…" at bounding box center [381, 184] width 762 height 368
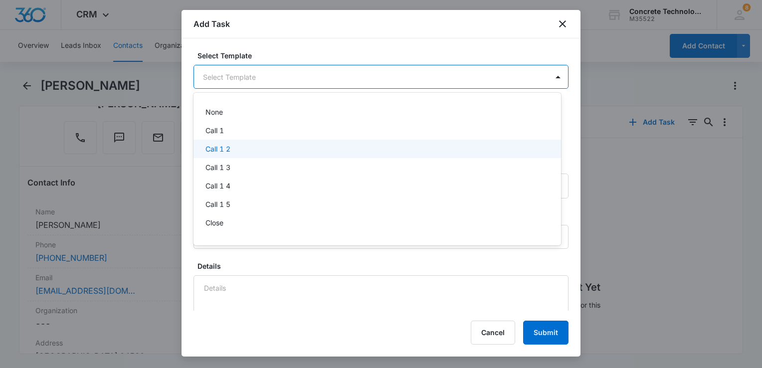
click at [254, 147] on div "Call 1 2" at bounding box center [377, 149] width 342 height 10
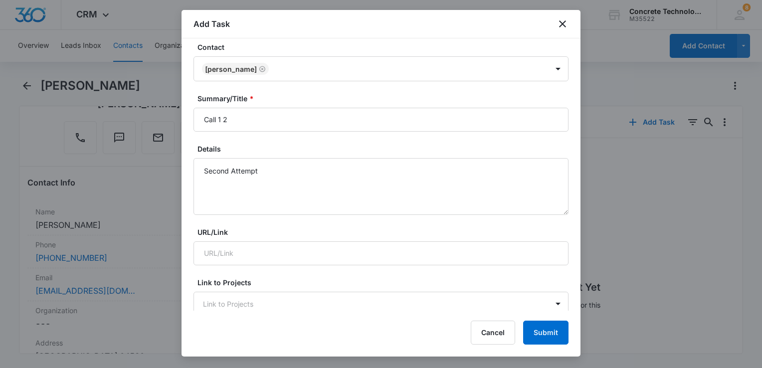
scroll to position [50, 0]
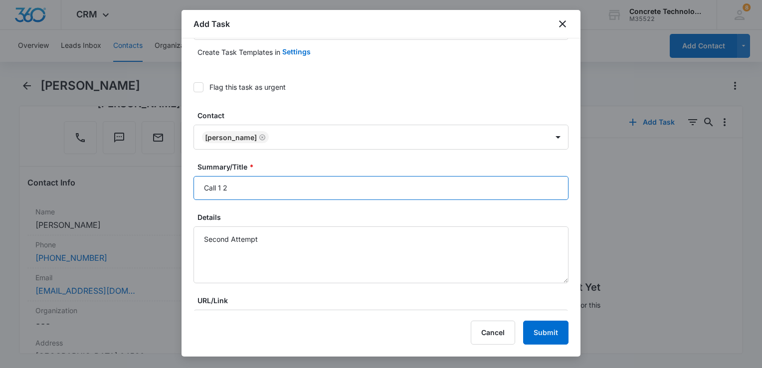
click at [313, 185] on input "Call 1 2" at bounding box center [381, 188] width 375 height 24
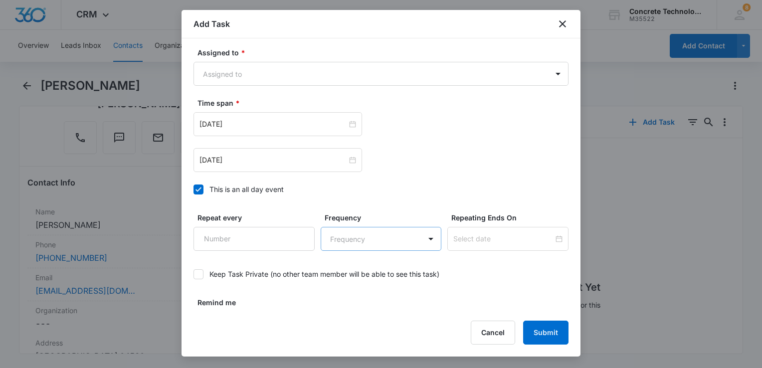
scroll to position [649, 0]
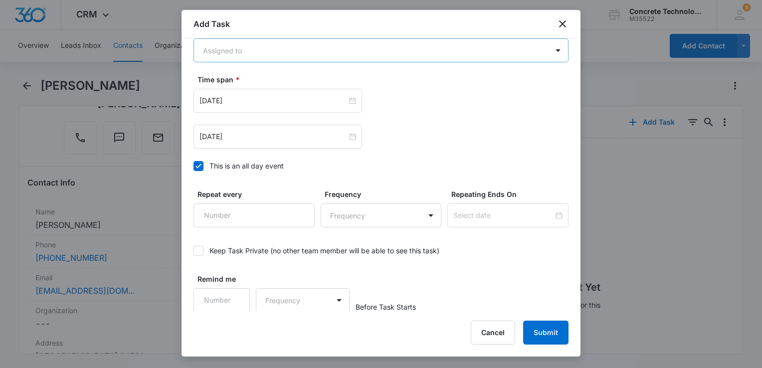
type input "Call 1 2"
click at [300, 60] on body "CRM Apps Reputation Websites Forms CRM Email Social Content Ads Intelligence Fi…" at bounding box center [381, 184] width 762 height 368
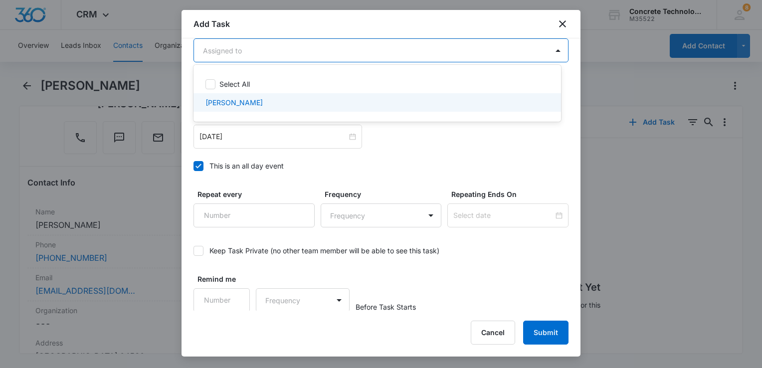
click at [279, 97] on div "Larry Cutsinger" at bounding box center [377, 102] width 342 height 10
checkbox input "true"
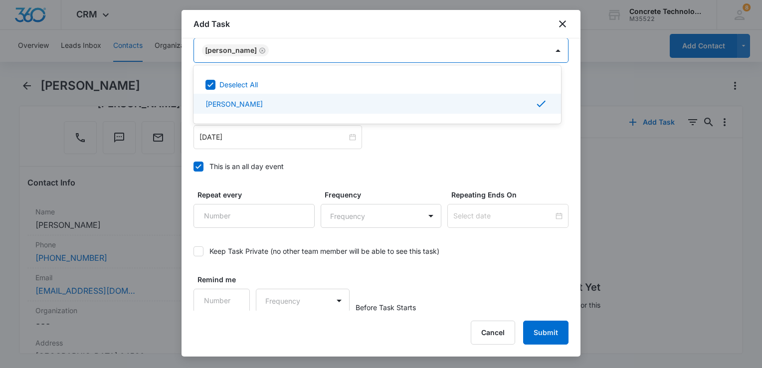
click at [402, 140] on div at bounding box center [381, 184] width 762 height 368
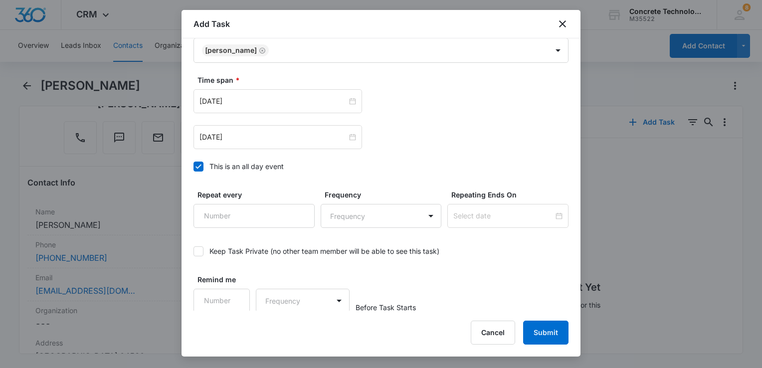
click at [194, 167] on icon at bounding box center [198, 166] width 9 height 9
click at [194, 167] on input "This is an all day event" at bounding box center [194, 167] width 0 height 0
type input "Aug 5, 2025"
type input "12:00 am"
type input "Aug 5, 2025"
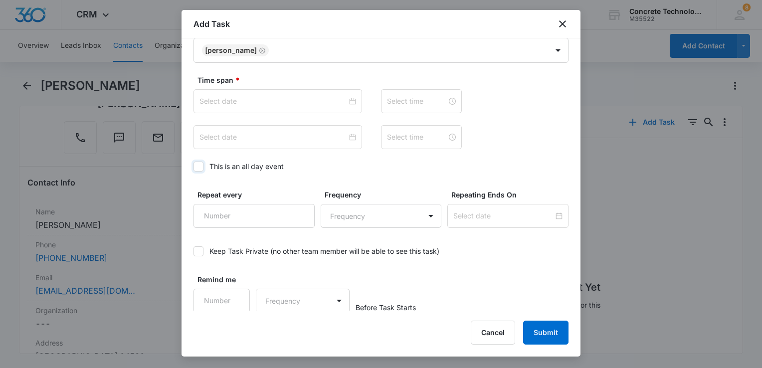
type input "12:00 am"
click at [233, 141] on input "Aug 5, 2025" at bounding box center [274, 137] width 148 height 11
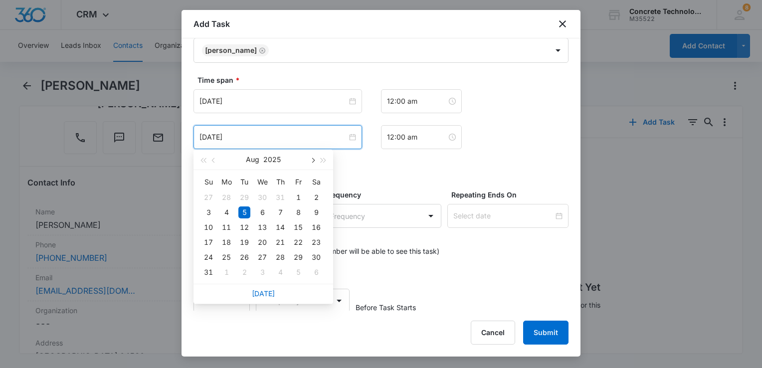
click at [313, 159] on span "button" at bounding box center [312, 160] width 5 height 5
type input "Sep 12, 2025"
click at [300, 212] on div "12" at bounding box center [298, 213] width 12 height 12
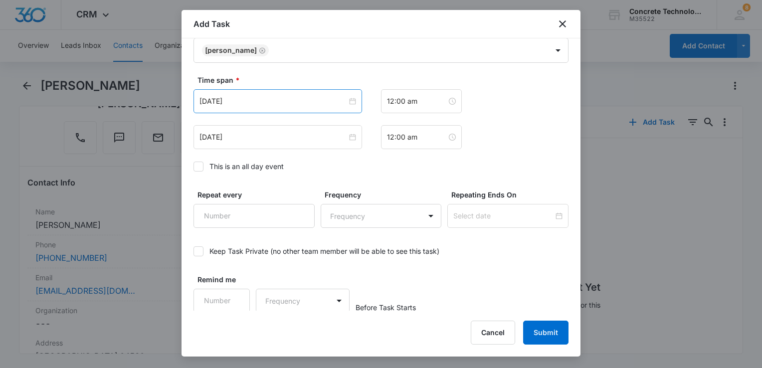
click at [274, 106] on div "Aug 5, 2025" at bounding box center [278, 101] width 169 height 24
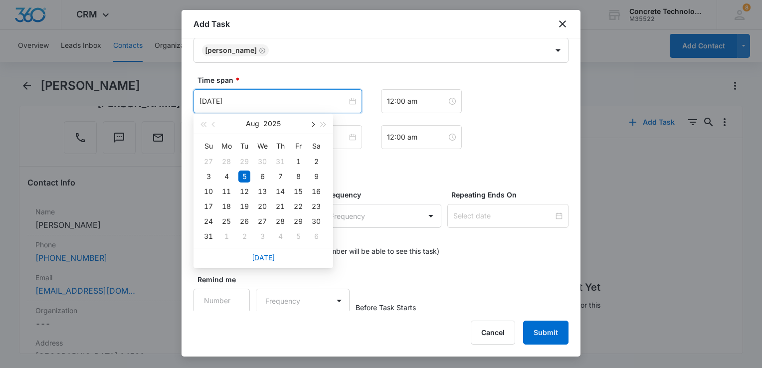
click at [310, 123] on button "button" at bounding box center [312, 124] width 11 height 20
type input "Sep 12, 2025"
click at [298, 173] on div "12" at bounding box center [298, 177] width 12 height 12
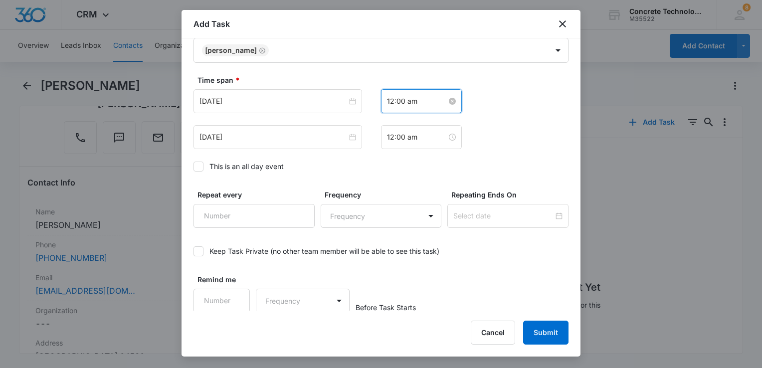
click at [433, 99] on input "12:00 am" at bounding box center [417, 101] width 60 height 11
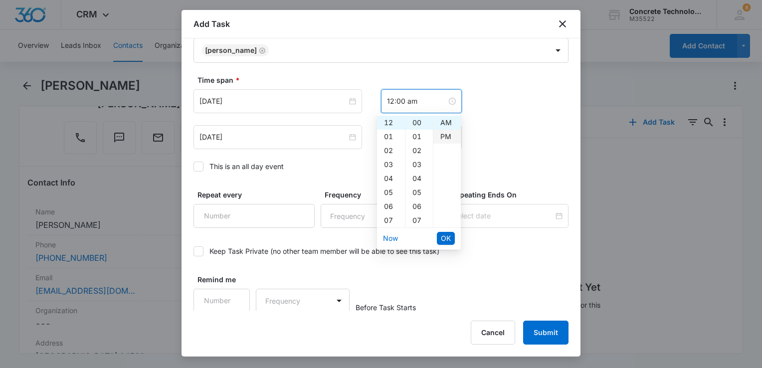
click at [449, 133] on div "PM" at bounding box center [447, 137] width 27 height 14
type input "12:00 pm"
click at [447, 239] on span "OK" at bounding box center [446, 238] width 10 height 11
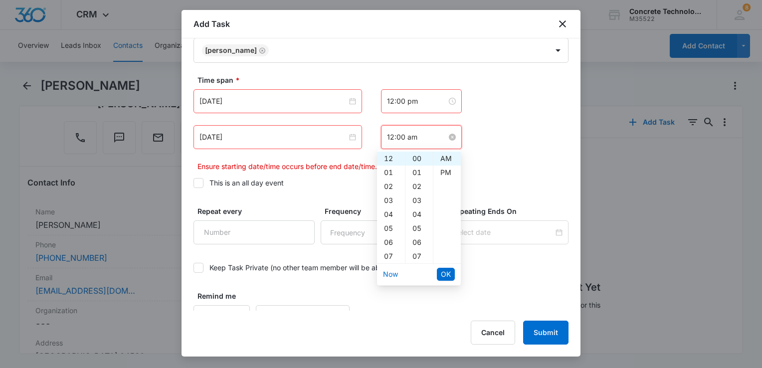
click at [427, 135] on input "12:00 am" at bounding box center [417, 137] width 60 height 11
click at [419, 223] on div "05" at bounding box center [419, 229] width 27 height 14
click at [444, 174] on div "PM" at bounding box center [447, 173] width 27 height 14
type input "12:05 pm"
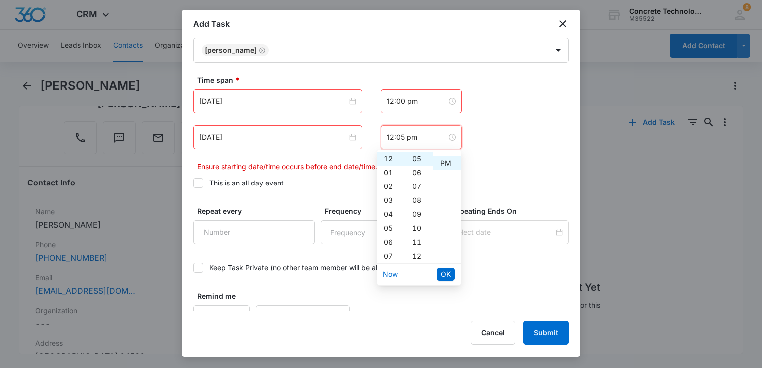
scroll to position [14, 0]
click at [446, 273] on span "OK" at bounding box center [446, 274] width 10 height 11
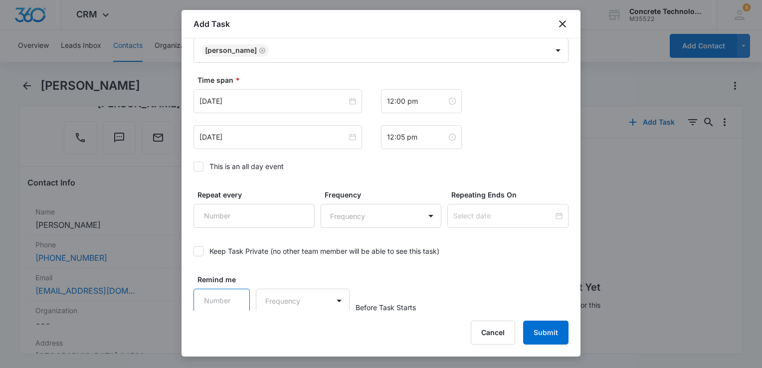
click at [230, 292] on input "Remind me" at bounding box center [222, 301] width 56 height 24
click at [234, 292] on input "1" at bounding box center [222, 301] width 56 height 24
click at [234, 292] on input "2" at bounding box center [222, 301] width 56 height 24
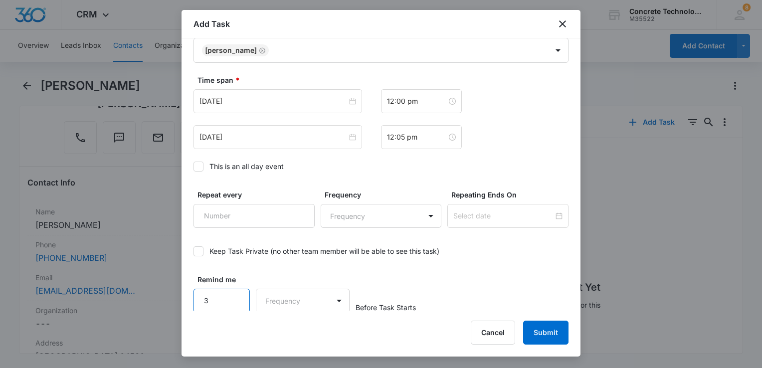
click at [234, 292] on input "3" at bounding box center [222, 301] width 56 height 24
click at [234, 292] on input "4" at bounding box center [222, 301] width 56 height 24
type input "5"
click at [234, 292] on input "5" at bounding box center [222, 301] width 56 height 24
click at [291, 298] on body "CRM Apps Reputation Websites Forms CRM Email Social Content Ads Intelligence Fi…" at bounding box center [381, 184] width 762 height 368
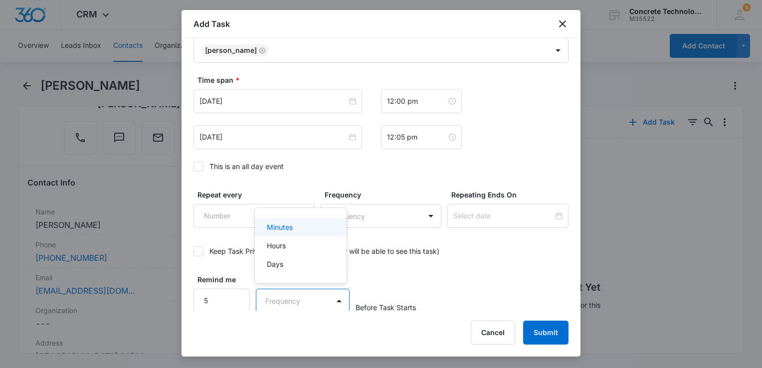
click at [292, 230] on p "Minutes" at bounding box center [280, 227] width 26 height 10
click at [540, 330] on button "Submit" at bounding box center [545, 333] width 45 height 24
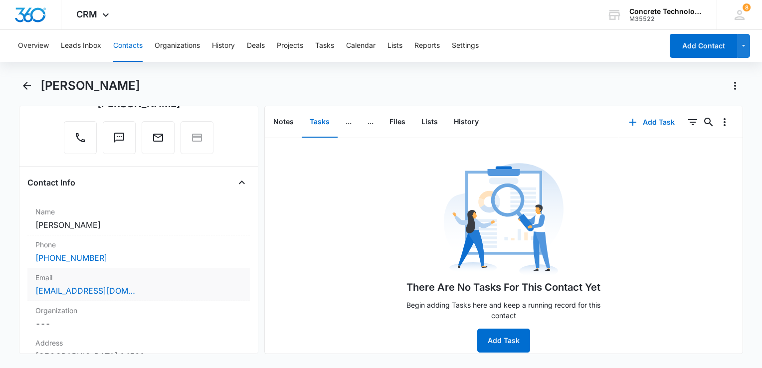
click at [155, 288] on div "rosew2881@gmail.com" at bounding box center [138, 291] width 207 height 12
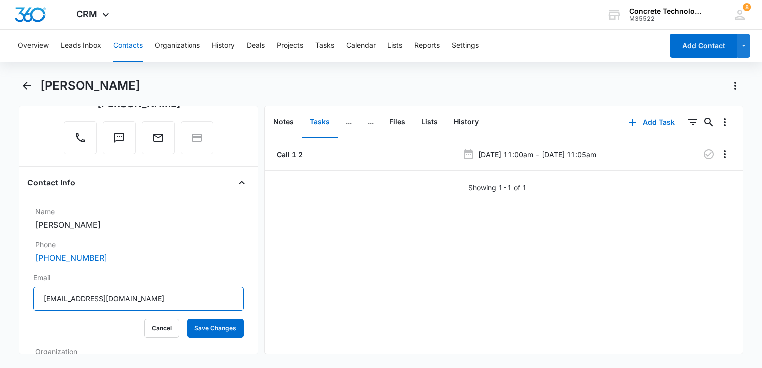
drag, startPoint x: 155, startPoint y: 289, endPoint x: 0, endPoint y: 253, distance: 158.8
click at [0, 253] on html "CRM Apps Reputation Websites Forms CRM Email Social Content Ads Intelligence Fi…" at bounding box center [381, 184] width 762 height 368
click at [127, 49] on button "Contacts" at bounding box center [127, 46] width 29 height 32
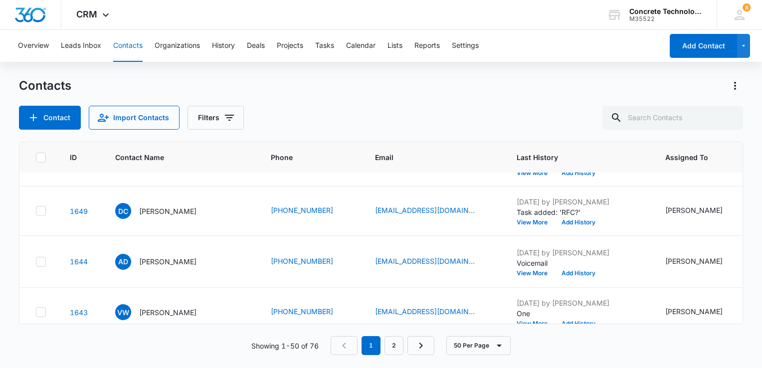
scroll to position [200, 0]
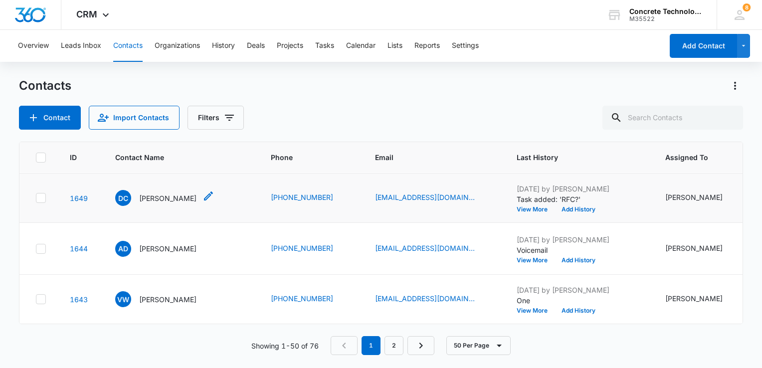
click at [154, 201] on div "DC Demetri C" at bounding box center [155, 198] width 81 height 16
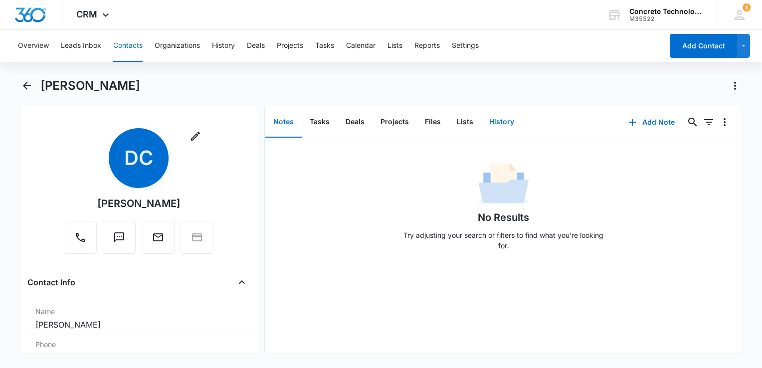
click at [507, 115] on button "History" at bounding box center [502, 122] width 41 height 31
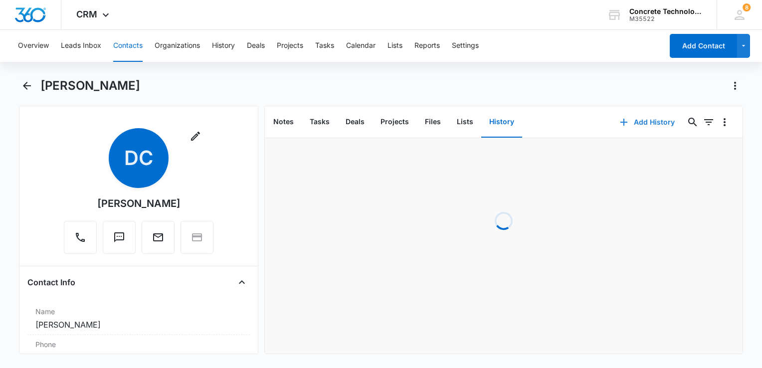
click at [643, 123] on button "Add History" at bounding box center [647, 122] width 75 height 24
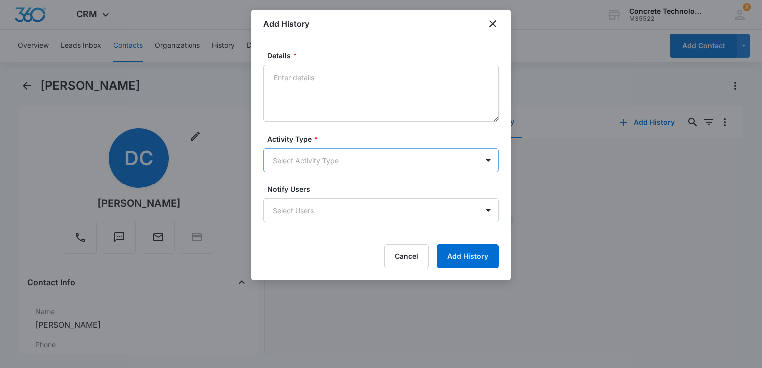
click at [335, 159] on body "CRM Apps Reputation Websites Forms CRM Email Social Content Ads Intelligence Fi…" at bounding box center [381, 184] width 762 height 368
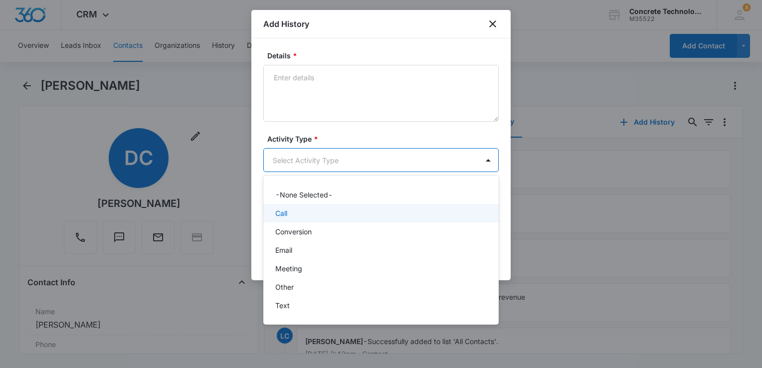
click at [312, 216] on div "Call" at bounding box center [380, 213] width 210 height 10
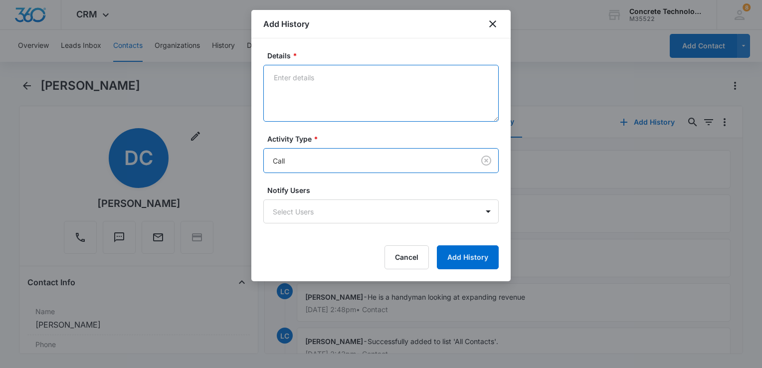
click at [347, 99] on textarea "Details *" at bounding box center [381, 93] width 236 height 57
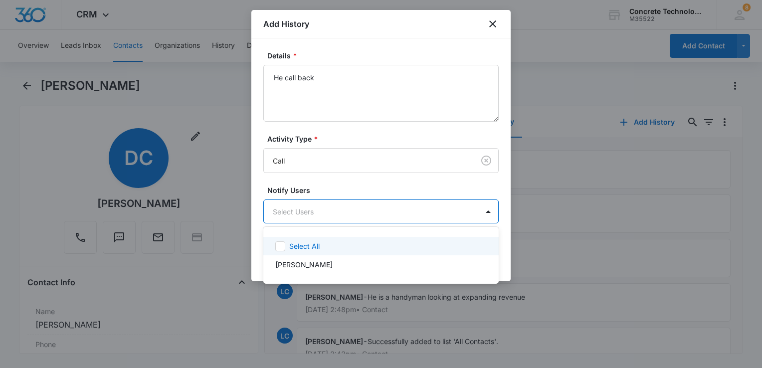
click at [345, 214] on body "CRM Apps Reputation Websites Forms CRM Email Social Content Ads Intelligence Fi…" at bounding box center [381, 184] width 762 height 368
click at [293, 254] on div "Select All" at bounding box center [381, 246] width 236 height 18
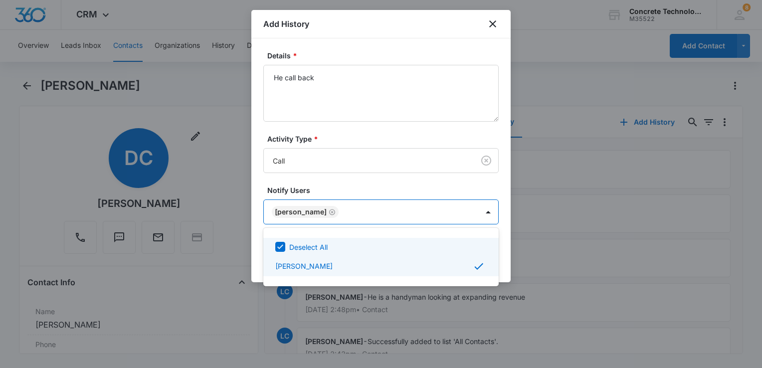
click at [371, 91] on div at bounding box center [381, 184] width 762 height 368
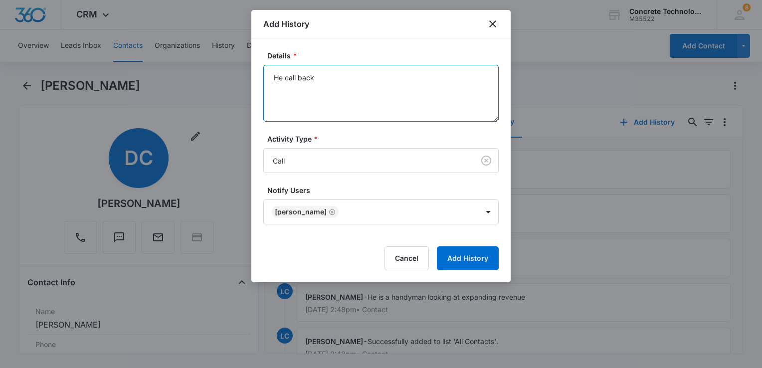
click at [373, 81] on textarea "He call back" at bounding box center [381, 93] width 236 height 57
type textarea "He call back already has a pool deck"
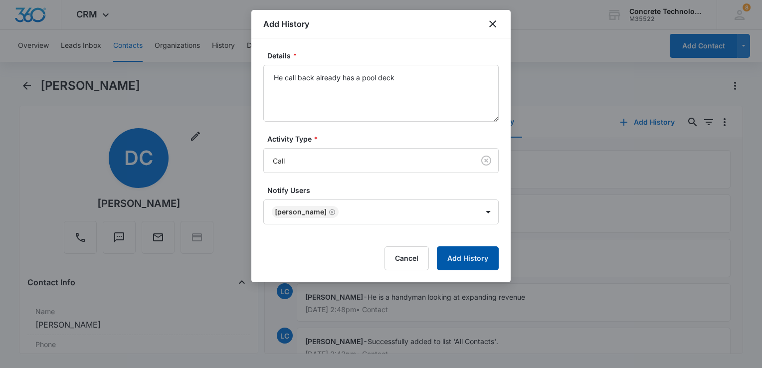
click at [488, 255] on button "Add History" at bounding box center [468, 258] width 62 height 24
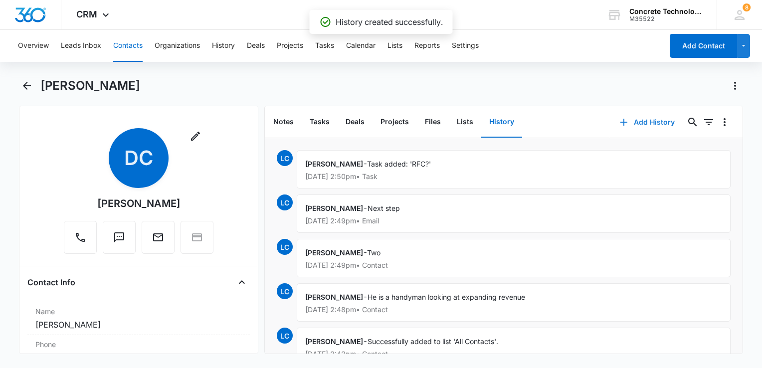
scroll to position [200, 0]
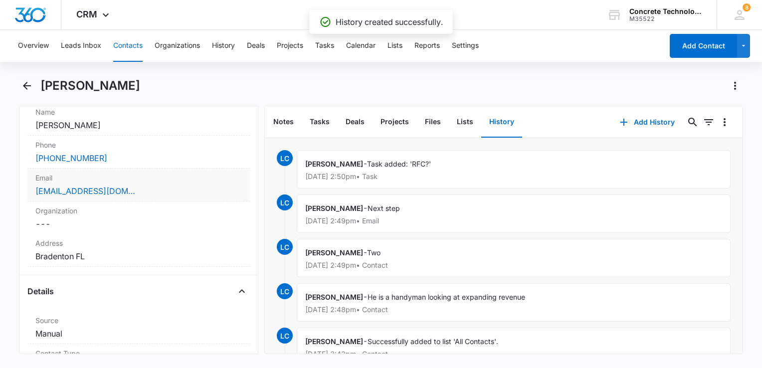
click at [141, 185] on div "rsmpros@gmail.com" at bounding box center [138, 191] width 207 height 12
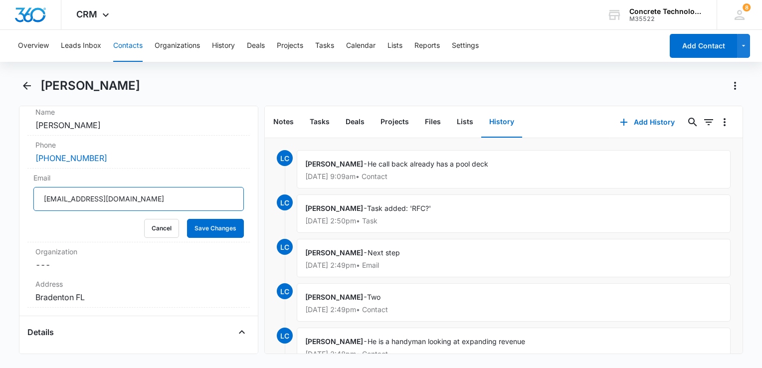
drag, startPoint x: 137, startPoint y: 200, endPoint x: 13, endPoint y: 232, distance: 127.8
click at [4, 232] on main "Demetri C Remove DC Demetri C Contact Info Name Cancel Save Changes Demetri C P…" at bounding box center [381, 222] width 762 height 288
click at [39, 124] on dd "Cancel Save Changes Demetri C" at bounding box center [138, 125] width 207 height 12
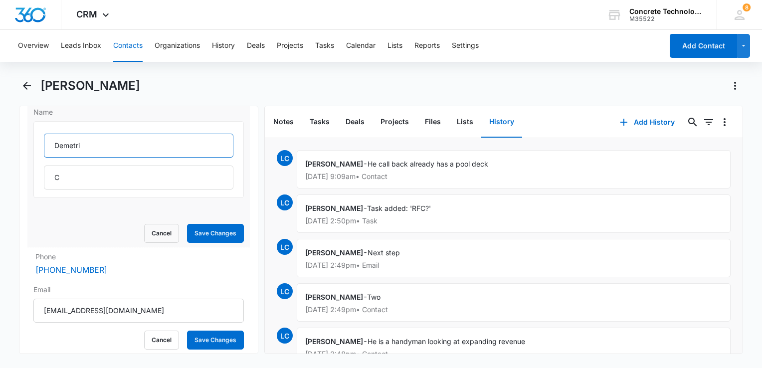
click at [61, 142] on input "Demetri" at bounding box center [139, 146] width 190 height 24
type input "Dzemetry"
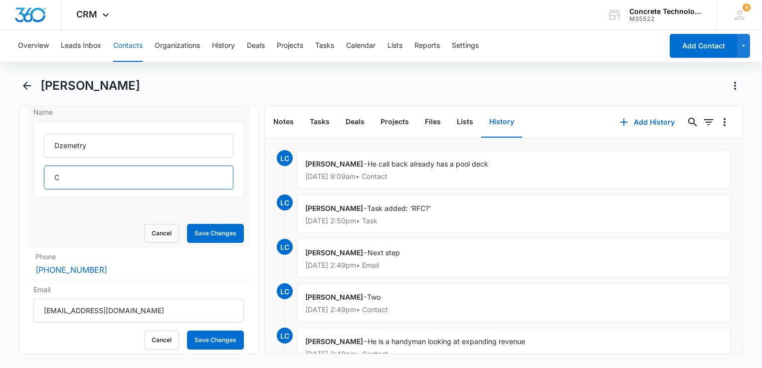
click at [80, 173] on input "C" at bounding box center [139, 178] width 190 height 24
drag, startPoint x: 80, startPoint y: 173, endPoint x: 0, endPoint y: 155, distance: 82.3
click at [0, 156] on html "CRM Apps Reputation Websites Forms CRM Email Social Content Ads Intelligence Fi…" at bounding box center [381, 184] width 762 height 368
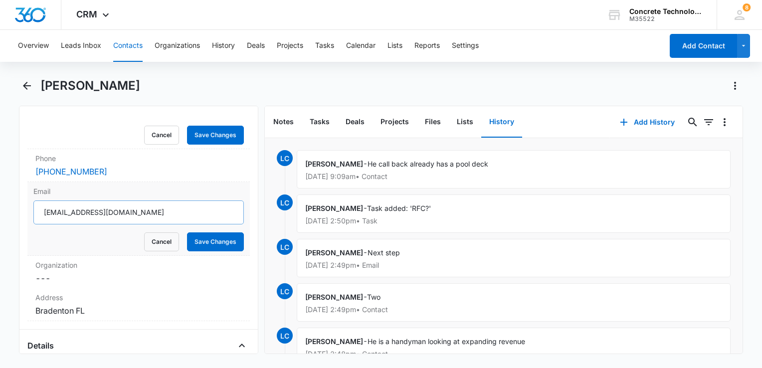
scroll to position [299, 0]
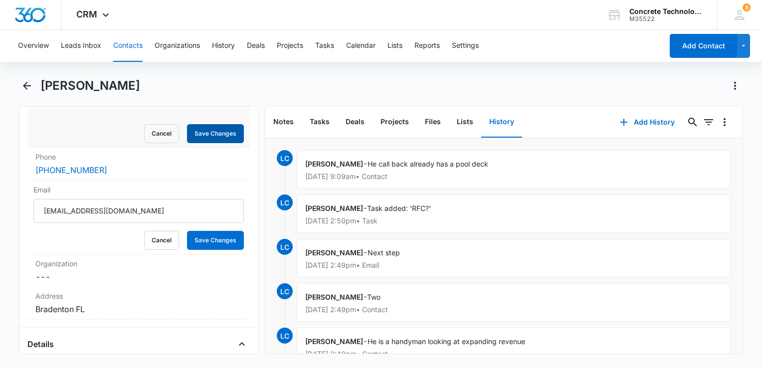
type input "Zantsevich"
click at [215, 125] on button "Save Changes" at bounding box center [215, 133] width 57 height 19
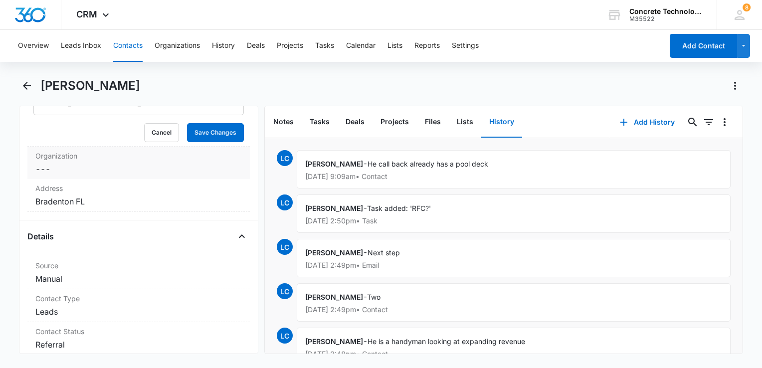
scroll to position [287, 0]
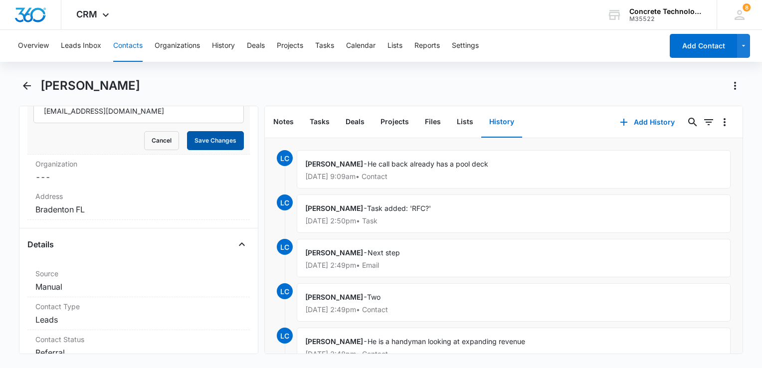
click at [202, 146] on button "Save Changes" at bounding box center [215, 140] width 57 height 19
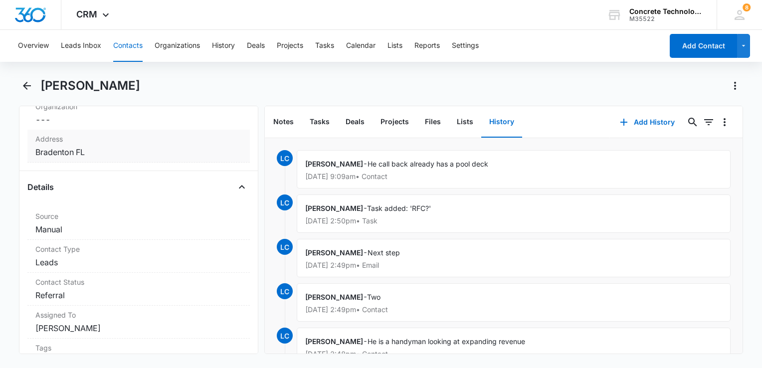
scroll to position [296, 0]
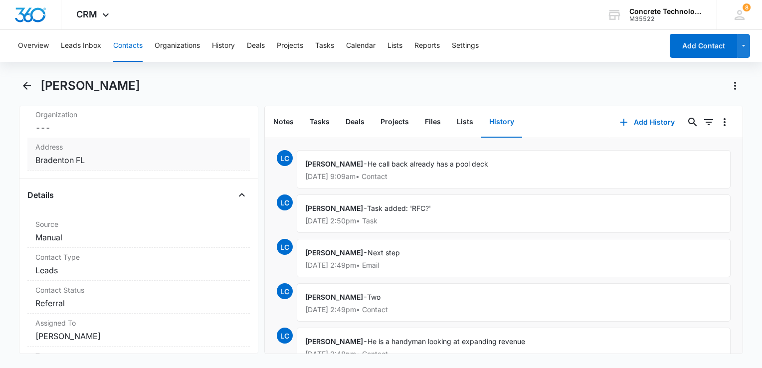
click at [127, 155] on dd "Cancel Save Changes Bradenton FL" at bounding box center [138, 160] width 207 height 12
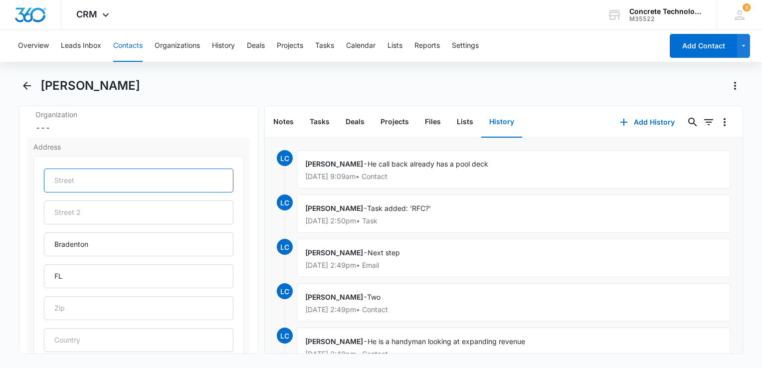
click at [121, 180] on input "text" at bounding box center [139, 181] width 190 height 24
type input "2005 57th Ave W 10484"
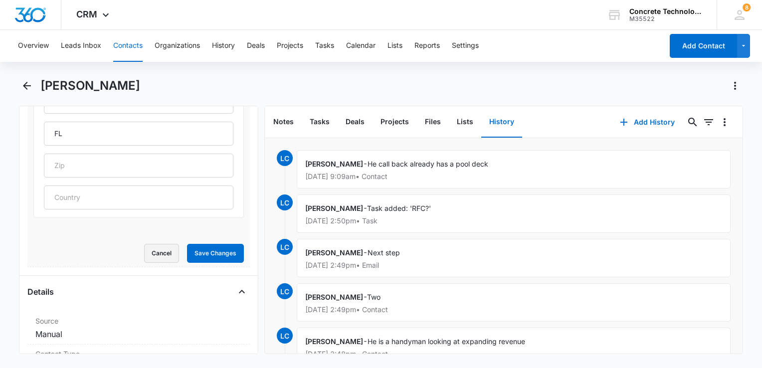
scroll to position [446, 0]
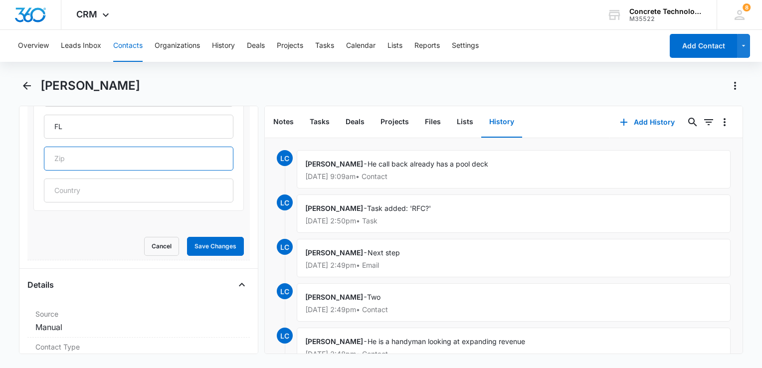
click at [108, 154] on input "text" at bounding box center [139, 159] width 190 height 24
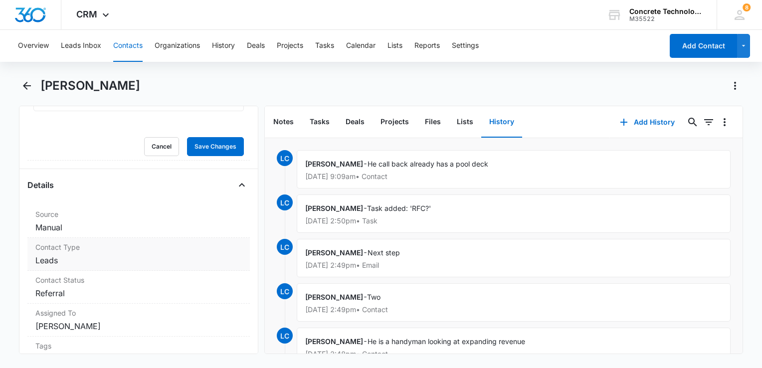
scroll to position [595, 0]
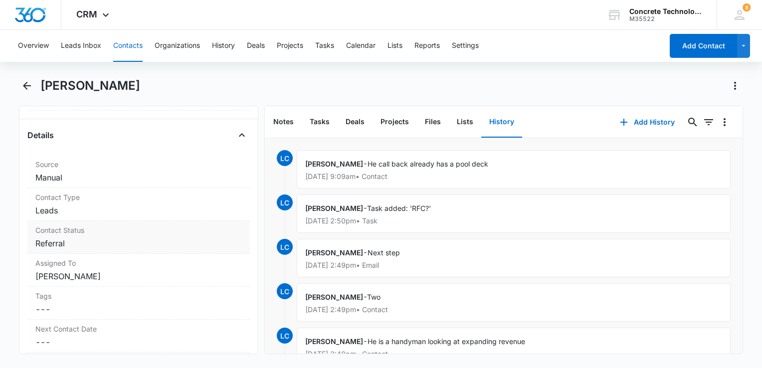
type input "34282"
click at [125, 238] on dd "Cancel Save Changes Referral" at bounding box center [138, 244] width 207 height 12
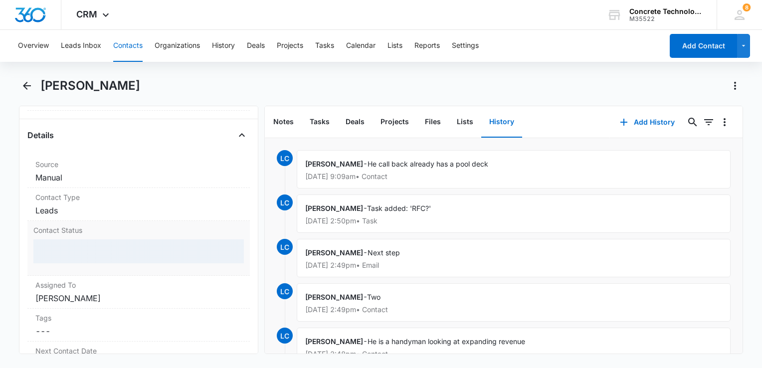
click at [88, 245] on div at bounding box center [138, 252] width 211 height 24
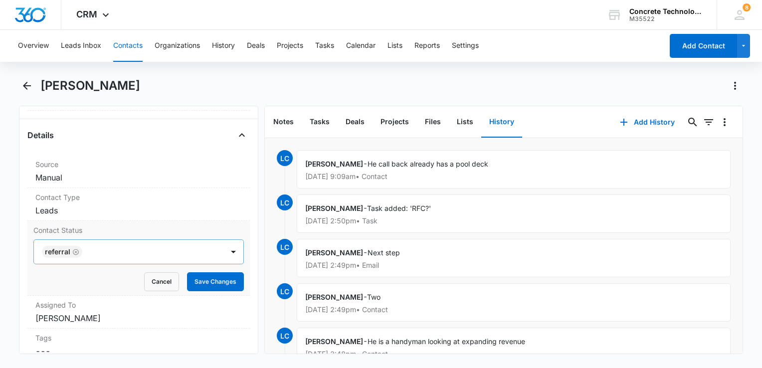
click at [125, 248] on div at bounding box center [147, 252] width 125 height 14
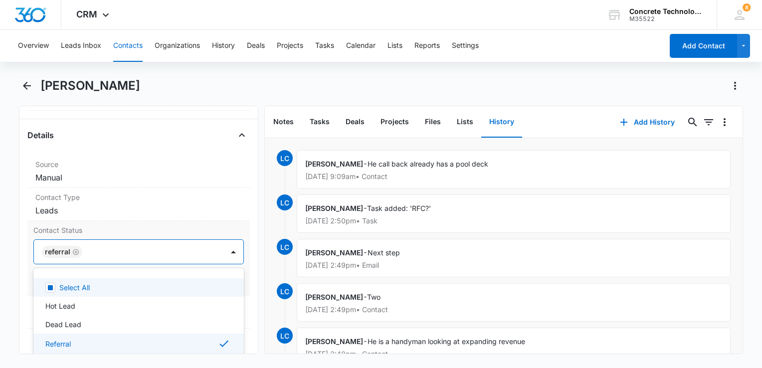
click at [73, 252] on icon "Remove Referral" at bounding box center [76, 252] width 6 height 6
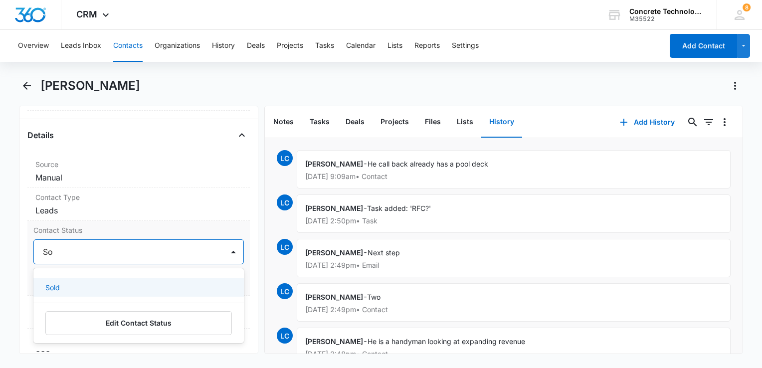
scroll to position [0, 0]
type input "Sold"
click at [59, 285] on p "Sold" at bounding box center [52, 287] width 14 height 10
click at [185, 164] on label "Source" at bounding box center [138, 164] width 207 height 10
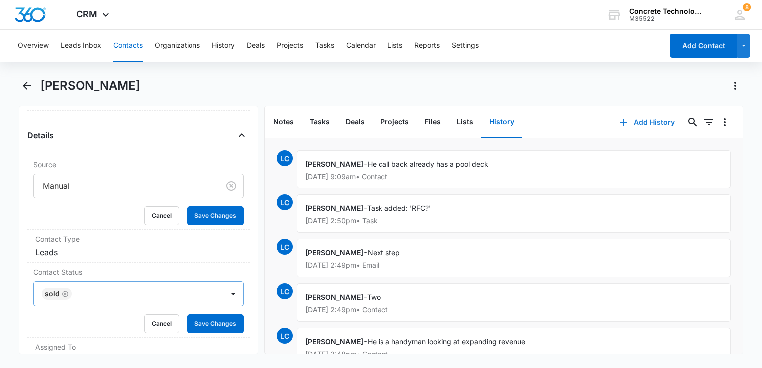
click at [626, 125] on button "Add History" at bounding box center [647, 122] width 75 height 24
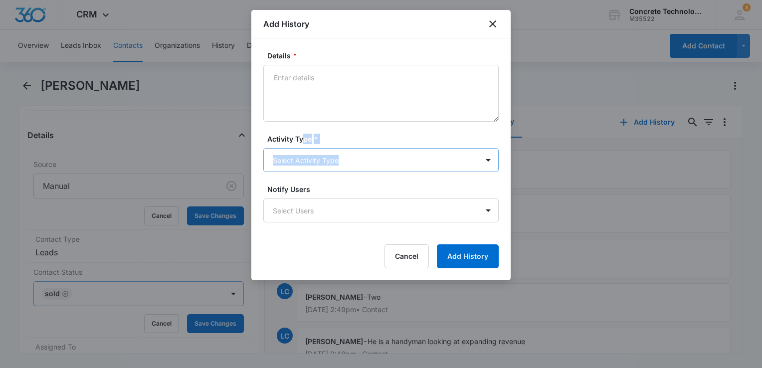
click at [301, 149] on div "Activity Type * Select Activity Type" at bounding box center [381, 153] width 236 height 38
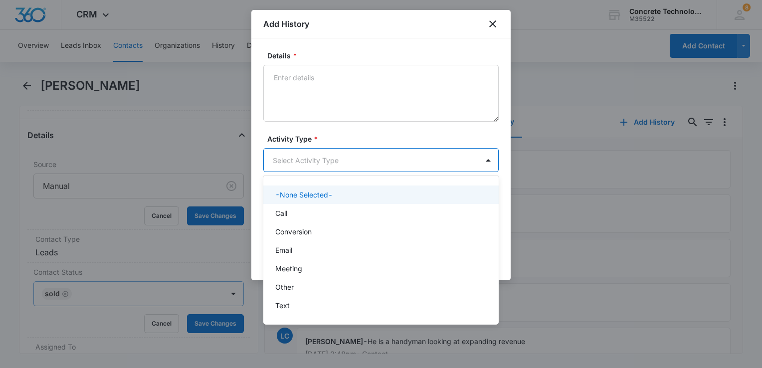
click at [296, 167] on body "CRM Apps Reputation Websites Forms CRM Email Social Content Ads Intelligence Fi…" at bounding box center [381, 184] width 762 height 368
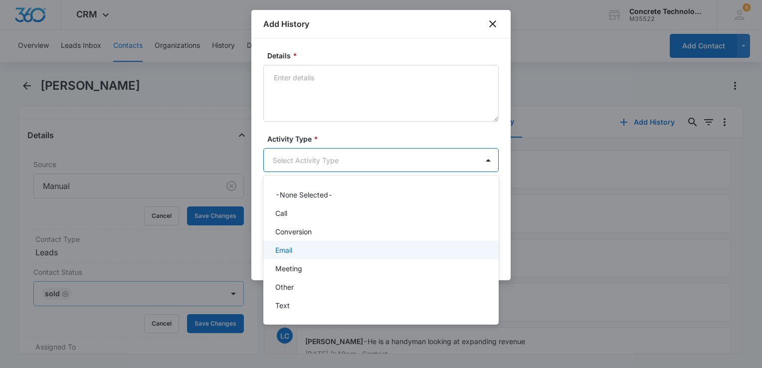
click at [287, 248] on p "Email" at bounding box center [283, 250] width 17 height 10
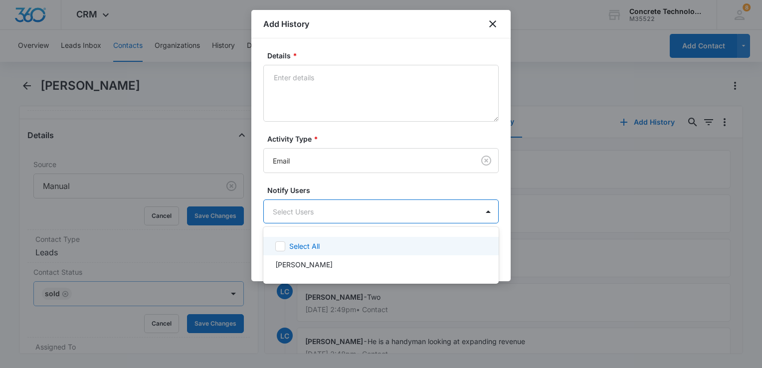
click at [293, 215] on body "CRM Apps Reputation Websites Forms CRM Email Social Content Ads Intelligence Fi…" at bounding box center [381, 184] width 762 height 368
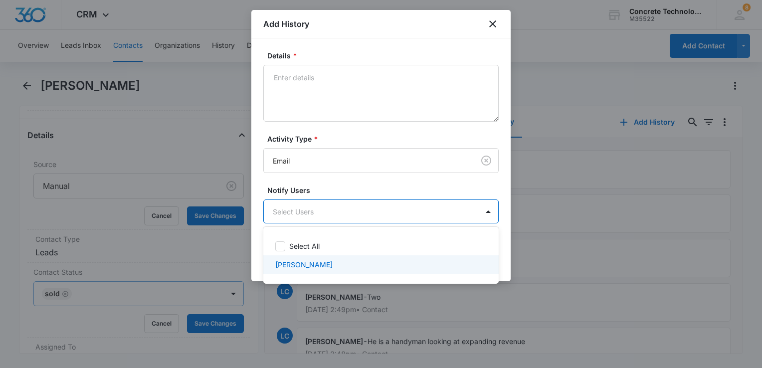
click at [287, 262] on p "Larry Cutsinger" at bounding box center [303, 264] width 57 height 10
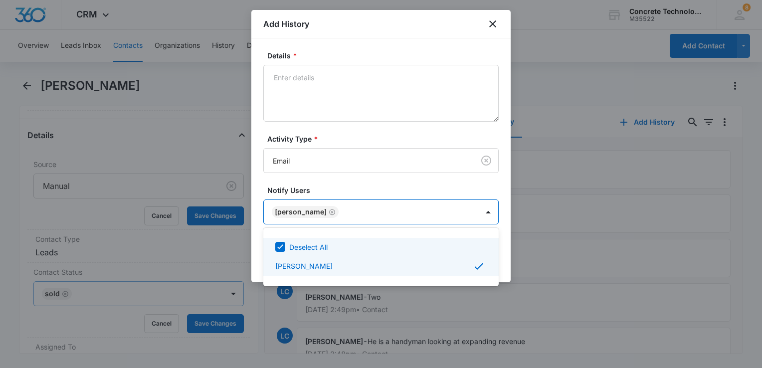
drag, startPoint x: 307, startPoint y: 43, endPoint x: 305, endPoint y: 51, distance: 8.2
click at [305, 47] on div at bounding box center [381, 184] width 762 height 368
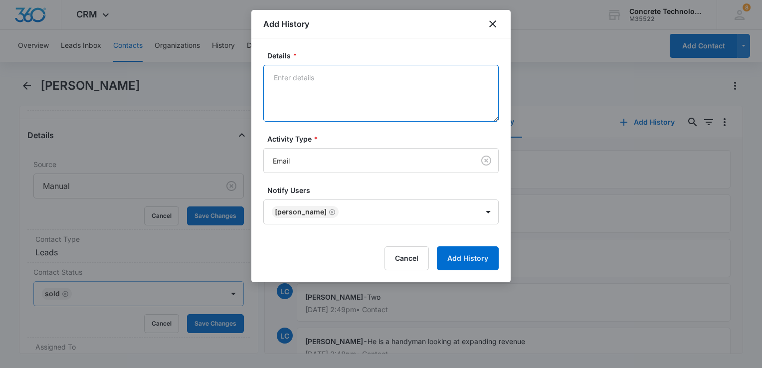
click at [303, 101] on textarea "Details *" at bounding box center [381, 93] width 236 height 57
click at [316, 91] on textarea "Details *" at bounding box center [381, 93] width 236 height 57
type textarea "Training"
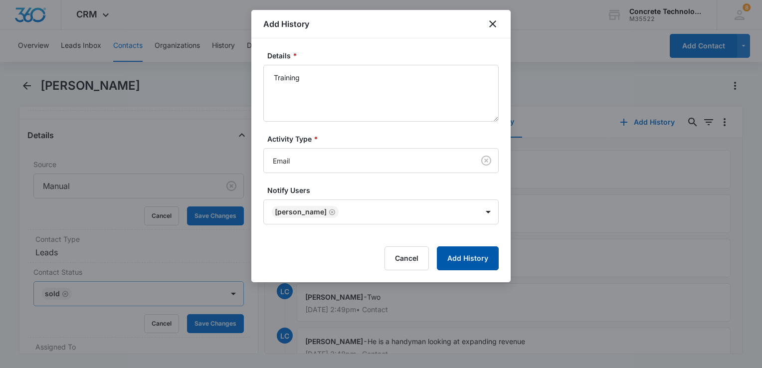
click at [463, 253] on button "Add History" at bounding box center [468, 258] width 62 height 24
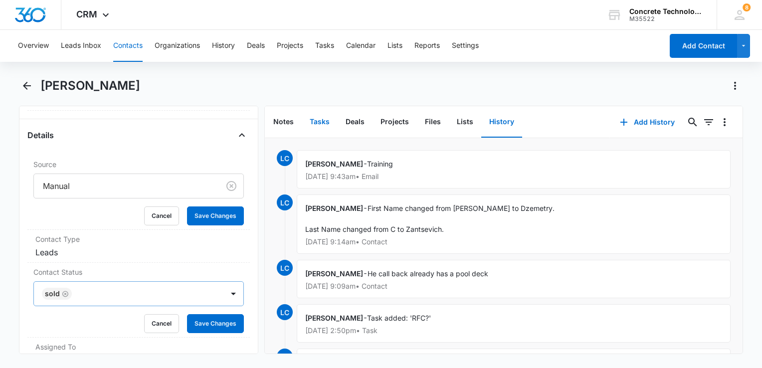
click at [316, 121] on button "Tasks" at bounding box center [320, 122] width 36 height 31
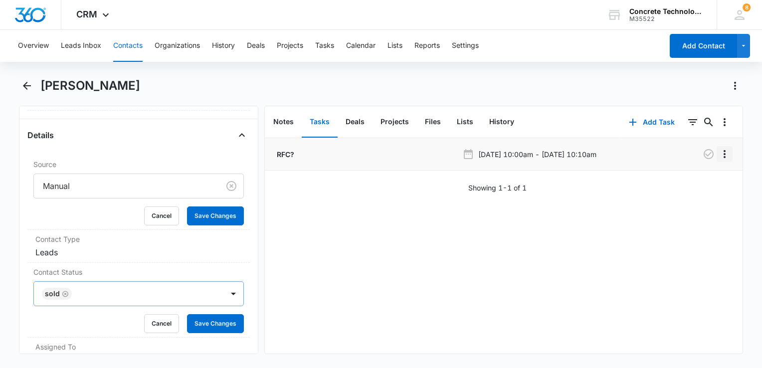
click at [719, 155] on icon "Overflow Menu" at bounding box center [725, 154] width 12 height 12
click at [695, 177] on button "Edit" at bounding box center [696, 182] width 57 height 15
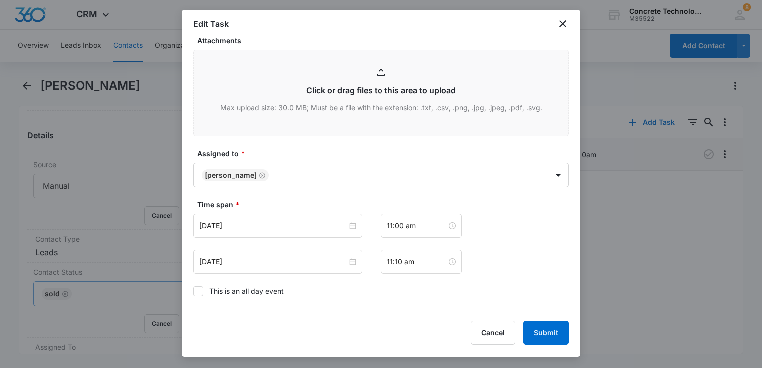
scroll to position [575, 0]
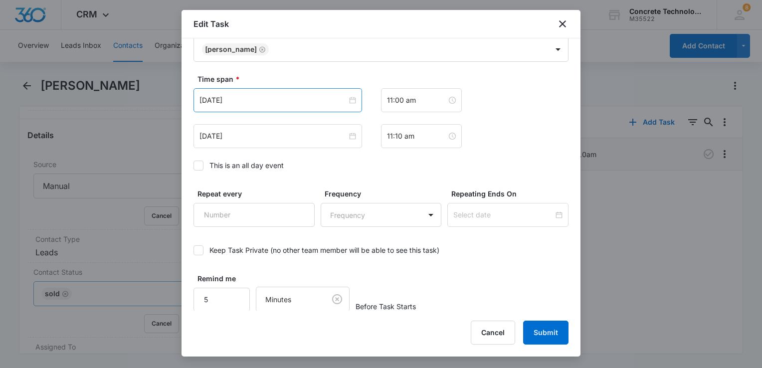
click at [317, 91] on div "Sep 15, 2025" at bounding box center [278, 100] width 169 height 24
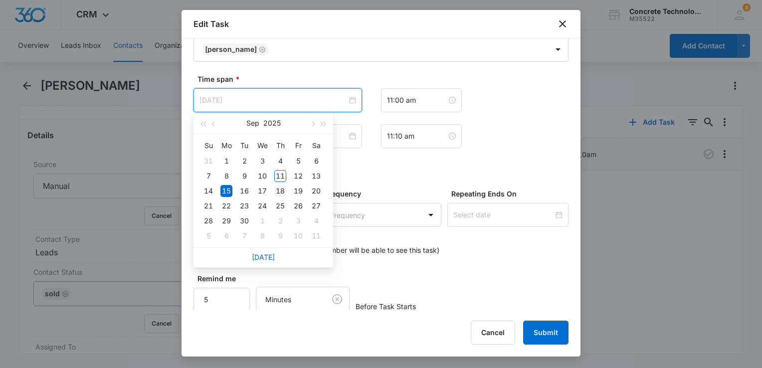
type input "Sep 18, 2025"
click at [278, 191] on div "18" at bounding box center [280, 191] width 12 height 12
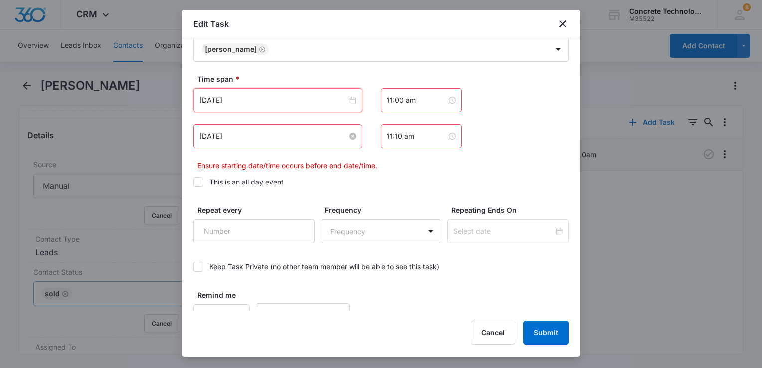
click at [285, 132] on input "Sep 15, 2025" at bounding box center [274, 136] width 148 height 11
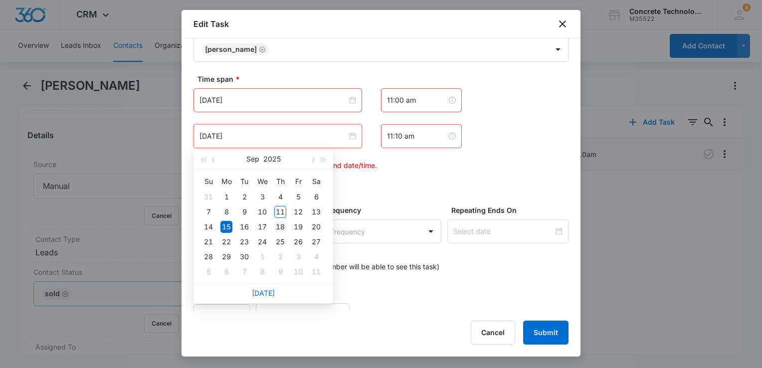
type input "Sep 18, 2025"
click at [279, 228] on div "18" at bounding box center [280, 227] width 12 height 12
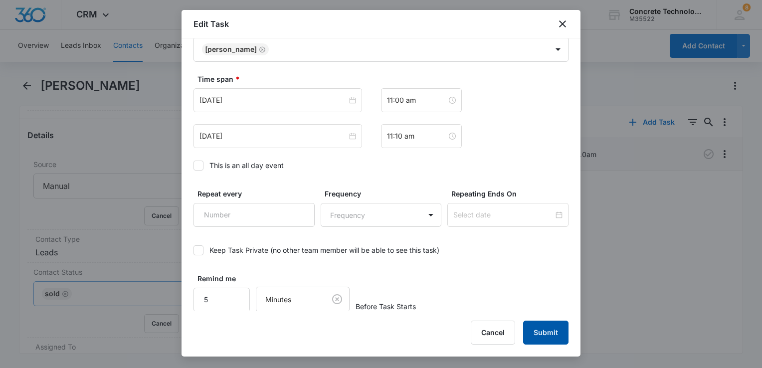
click at [549, 334] on button "Submit" at bounding box center [545, 333] width 45 height 24
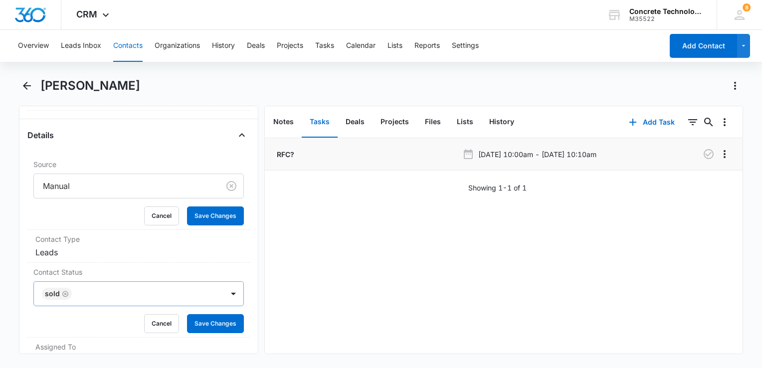
click at [301, 153] on div "RFC?" at bounding box center [367, 154] width 184 height 10
click at [719, 155] on icon "Overflow Menu" at bounding box center [725, 154] width 12 height 12
click at [696, 176] on button "Edit" at bounding box center [696, 182] width 57 height 15
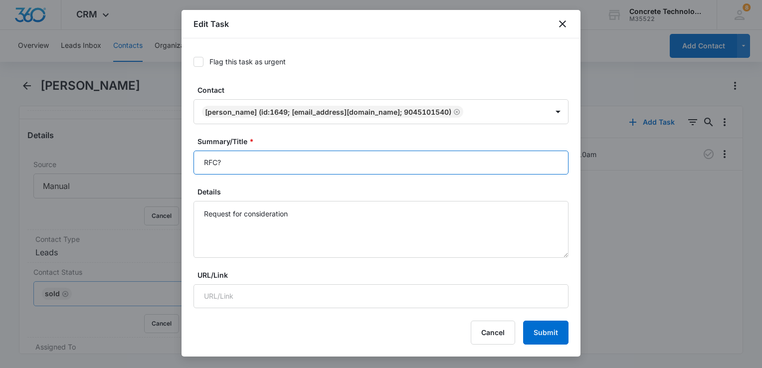
drag, startPoint x: 279, startPoint y: 162, endPoint x: 175, endPoint y: 169, distance: 104.5
click at [173, 166] on body "CRM Apps Reputation Websites Forms CRM Email Social Content Ads Intelligence Fi…" at bounding box center [381, 184] width 762 height 368
type input "Training"
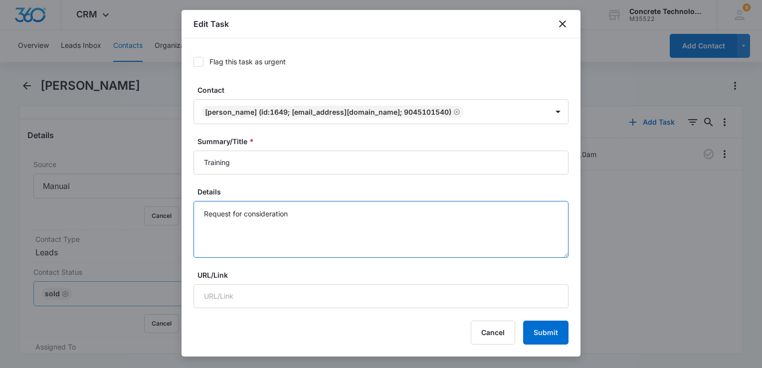
drag, startPoint x: 366, startPoint y: 239, endPoint x: 360, endPoint y: 236, distance: 6.5
click at [364, 238] on textarea "Request for consideration" at bounding box center [381, 229] width 375 height 57
drag, startPoint x: 338, startPoint y: 219, endPoint x: 162, endPoint y: 278, distance: 186.4
click at [162, 278] on body "CRM Apps Reputation Websites Forms CRM Email Social Content Ads Intelligence Fi…" at bounding box center [381, 184] width 762 height 368
type textarea "Follow up"
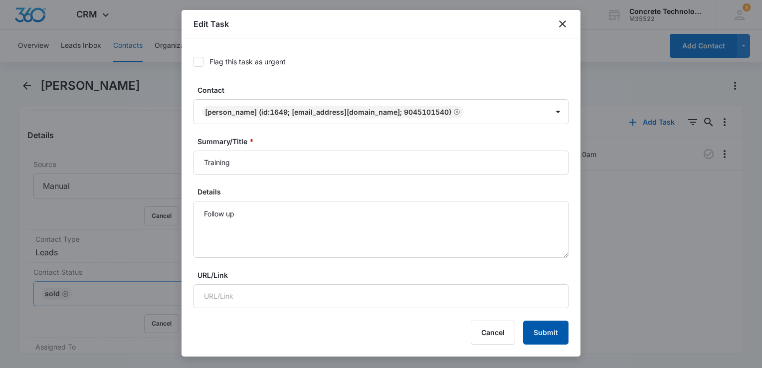
click at [542, 330] on button "Submit" at bounding box center [545, 333] width 45 height 24
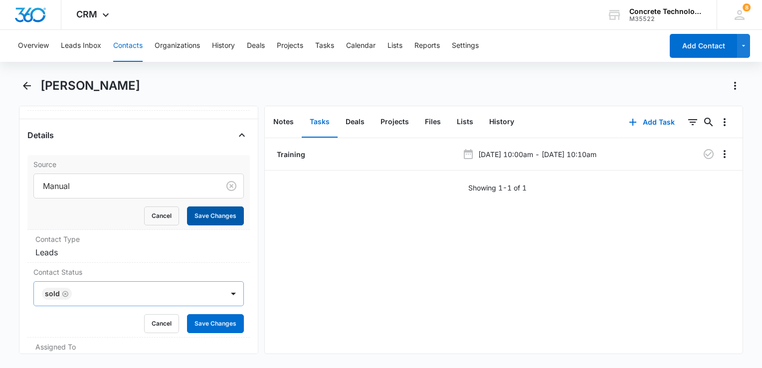
click at [216, 222] on button "Save Changes" at bounding box center [215, 216] width 57 height 19
drag, startPoint x: 206, startPoint y: 322, endPoint x: 218, endPoint y: 320, distance: 11.6
click at [207, 322] on button "Save Changes" at bounding box center [215, 323] width 57 height 19
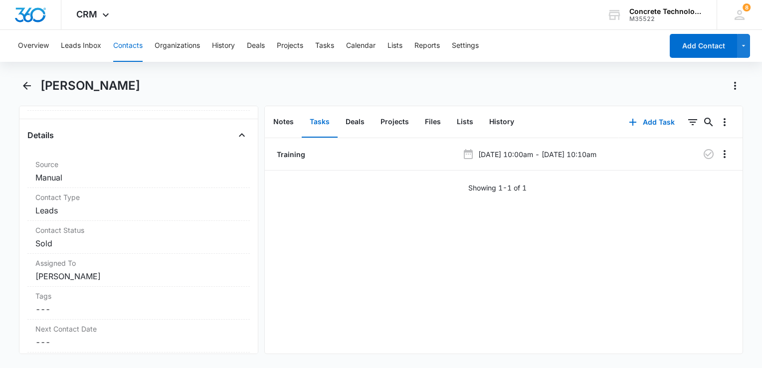
click at [125, 44] on button "Contacts" at bounding box center [127, 46] width 29 height 32
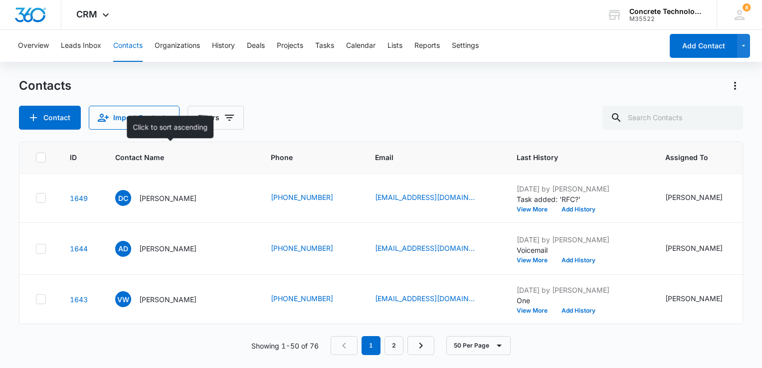
scroll to position [399, 0]
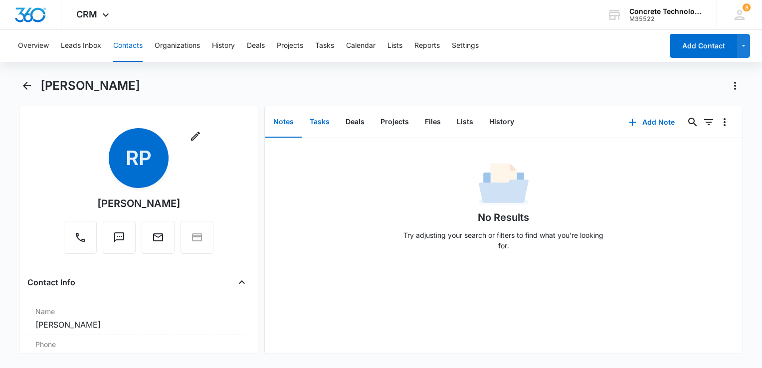
click at [322, 119] on button "Tasks" at bounding box center [320, 122] width 36 height 31
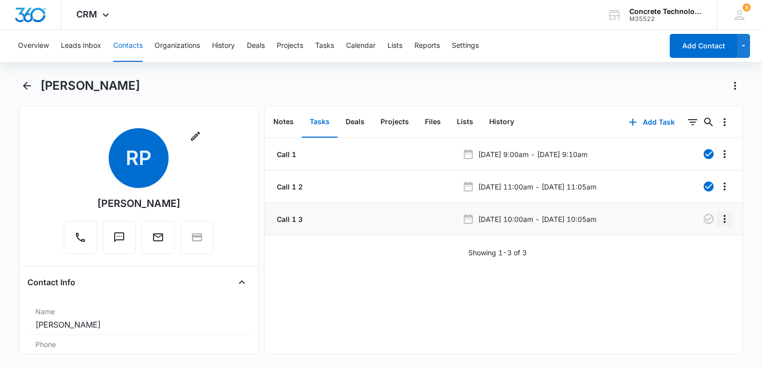
click at [724, 219] on icon "Overflow Menu" at bounding box center [725, 219] width 2 height 8
click at [697, 240] on button "Edit" at bounding box center [696, 246] width 57 height 15
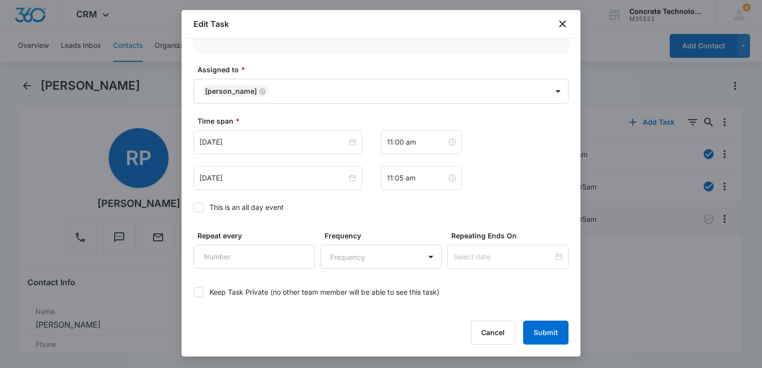
scroll to position [575, 0]
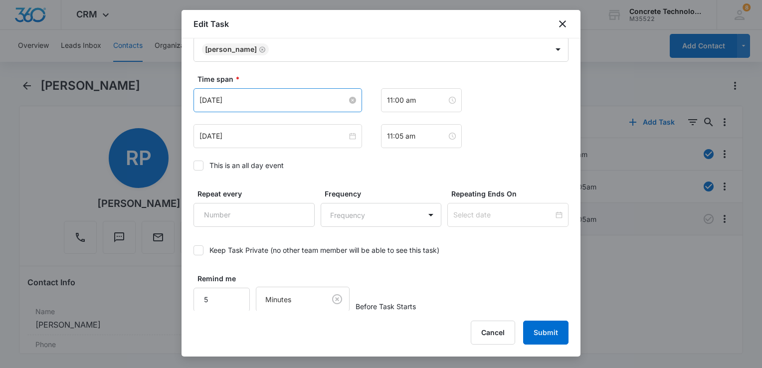
click at [282, 101] on input "Sep 11, 2025" at bounding box center [274, 100] width 148 height 11
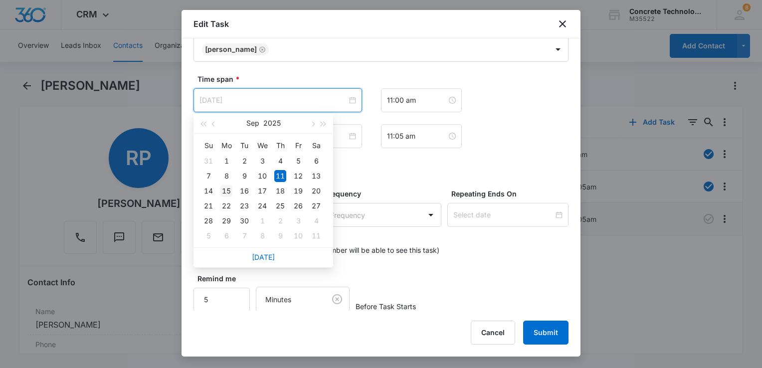
type input "Sep 15, 2025"
click at [227, 191] on div "15" at bounding box center [227, 191] width 12 height 12
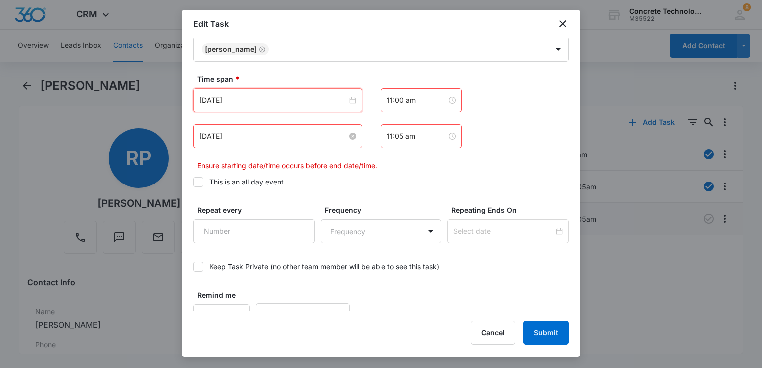
click at [291, 138] on input "Sep 11, 2025" at bounding box center [274, 136] width 148 height 11
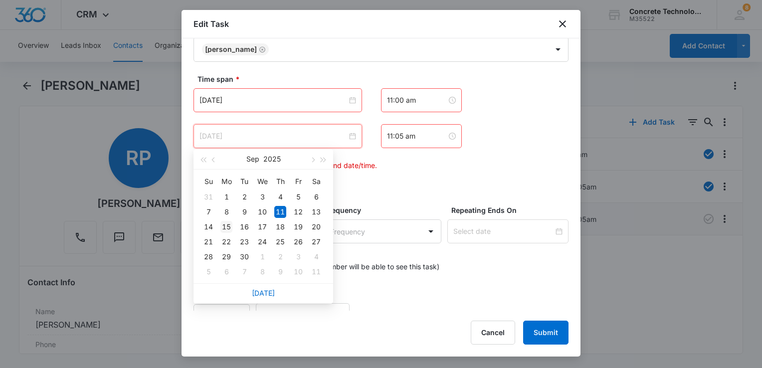
type input "Sep 15, 2025"
click at [232, 226] on div "15" at bounding box center [227, 227] width 12 height 12
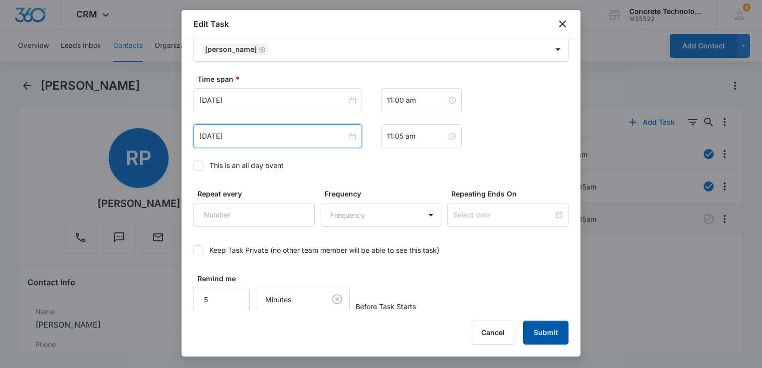
click at [542, 339] on button "Submit" at bounding box center [545, 333] width 45 height 24
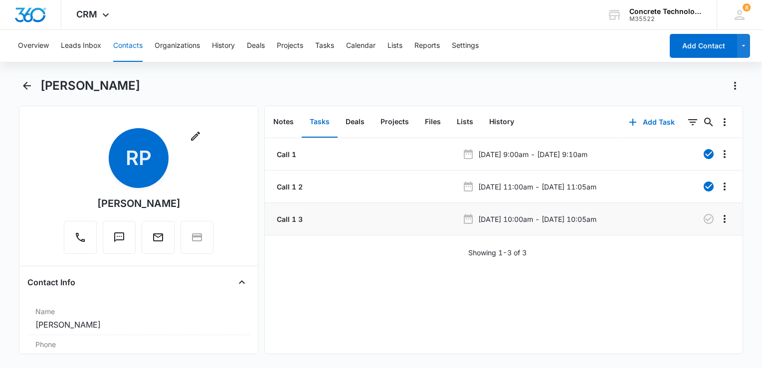
click at [126, 47] on button "Contacts" at bounding box center [127, 46] width 29 height 32
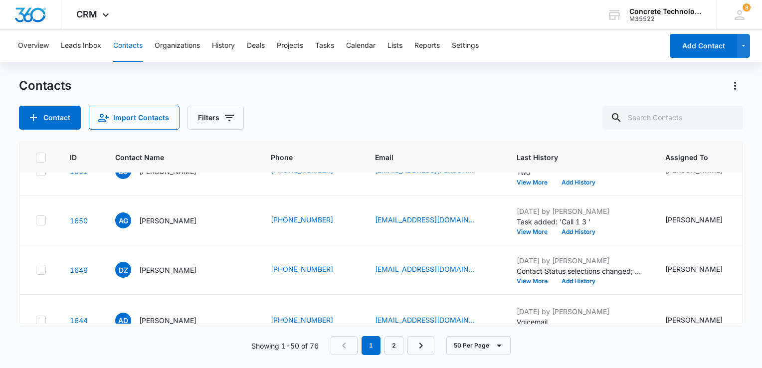
scroll to position [150, 0]
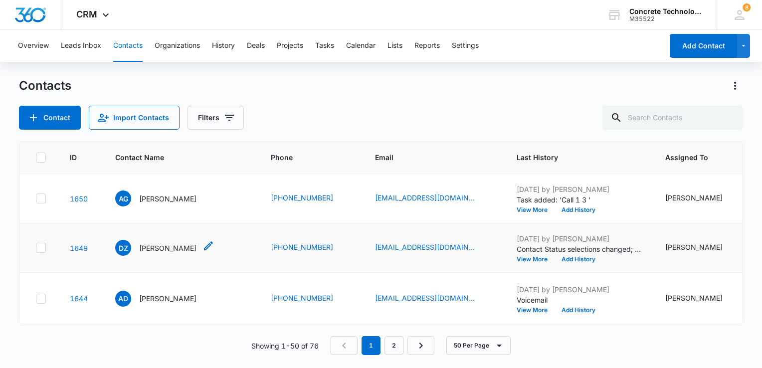
click at [188, 245] on p "Dzemetry Zantsevich" at bounding box center [167, 248] width 57 height 10
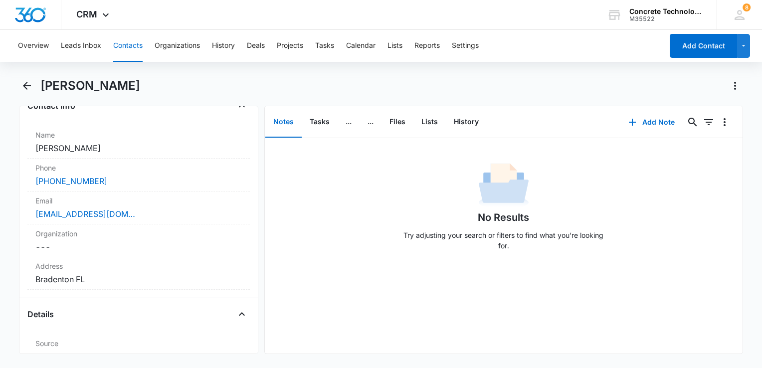
scroll to position [200, 0]
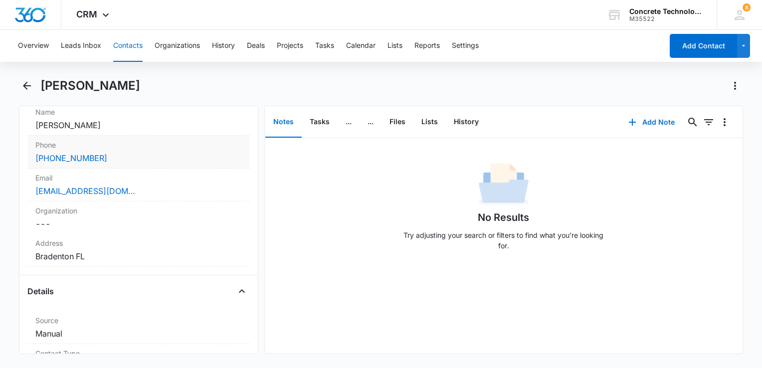
click at [149, 165] on div "Phone Cancel Save Changes (904) 510-1540" at bounding box center [138, 152] width 223 height 33
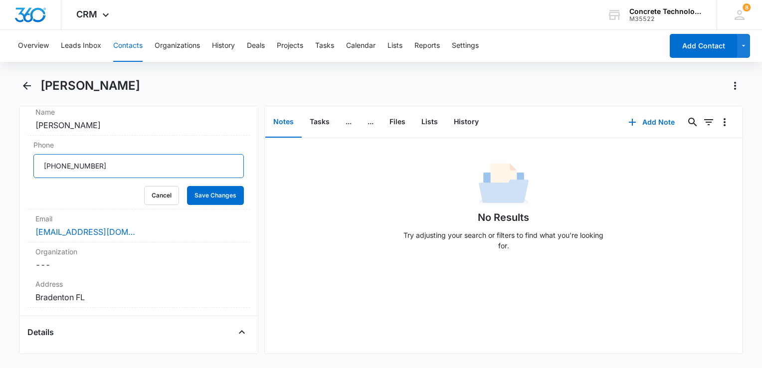
drag, startPoint x: 149, startPoint y: 165, endPoint x: -2, endPoint y: 170, distance: 150.8
click at [0, 170] on html "CRM Apps Reputation Websites Forms CRM Email Social Content Ads Intelligence Fi…" at bounding box center [381, 184] width 762 height 368
click at [153, 292] on dd "Cancel Save Changes Bradenton FL" at bounding box center [138, 297] width 207 height 12
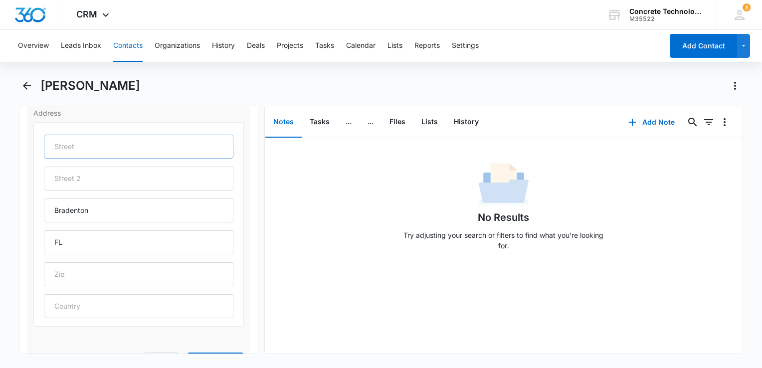
scroll to position [349, 0]
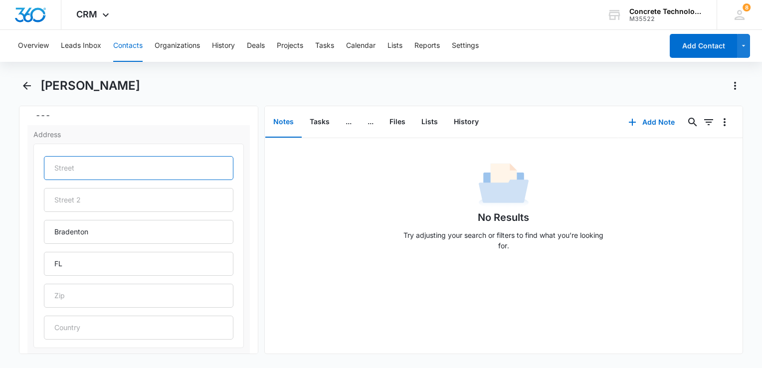
click at [115, 171] on input "text" at bounding box center [139, 168] width 190 height 24
type input "2005 57th Ave W 10484"
type input "34282"
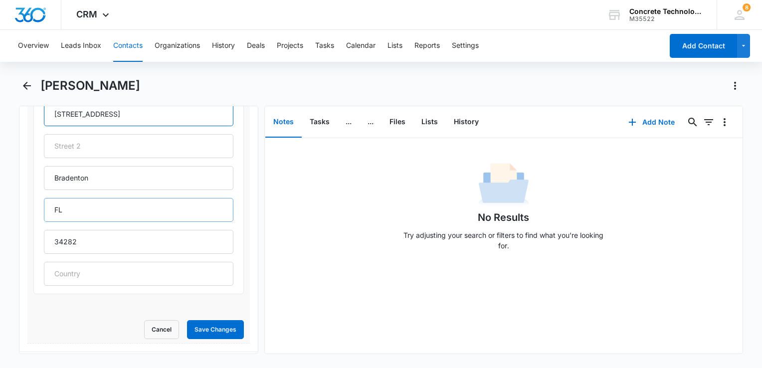
scroll to position [499, 0]
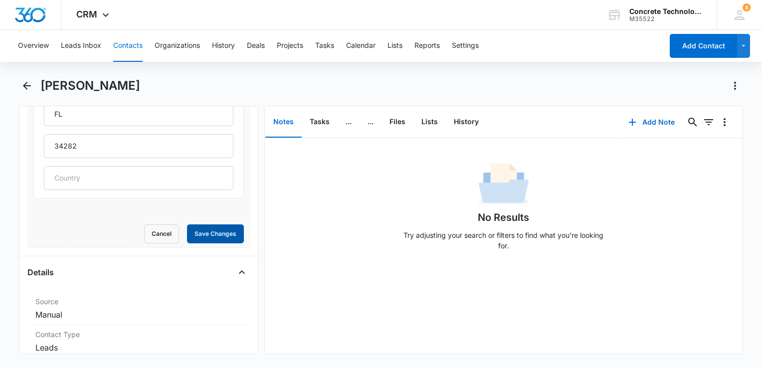
click at [204, 237] on button "Save Changes" at bounding box center [215, 234] width 57 height 19
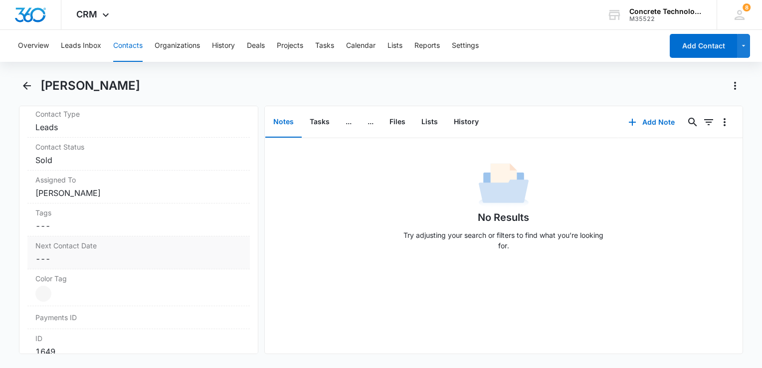
scroll to position [280, 0]
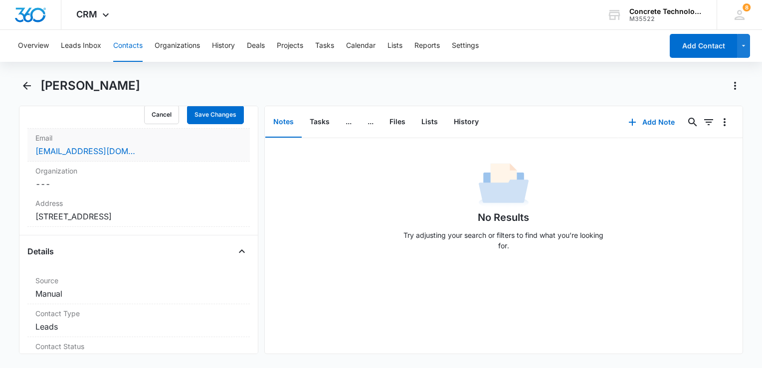
click at [131, 152] on div "rsmpros@gmail.com" at bounding box center [138, 151] width 207 height 12
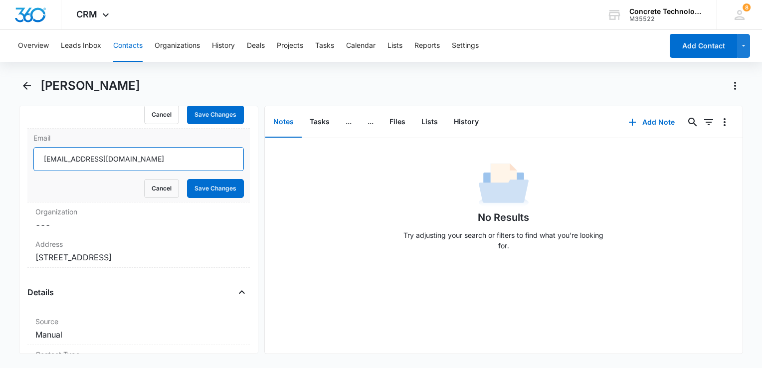
drag, startPoint x: 131, startPoint y: 154, endPoint x: 34, endPoint y: 163, distance: 97.2
click at [0, 157] on html "CRM Apps Reputation Websites Forms CRM Email Social Content Ads Intelligence Fi…" at bounding box center [381, 184] width 762 height 368
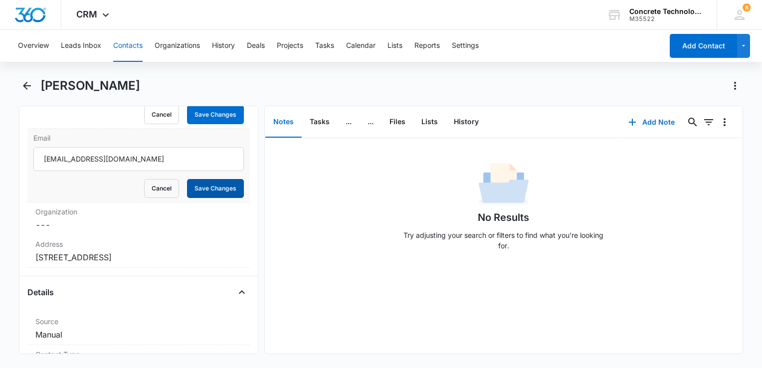
click at [207, 193] on button "Save Changes" at bounding box center [215, 188] width 57 height 19
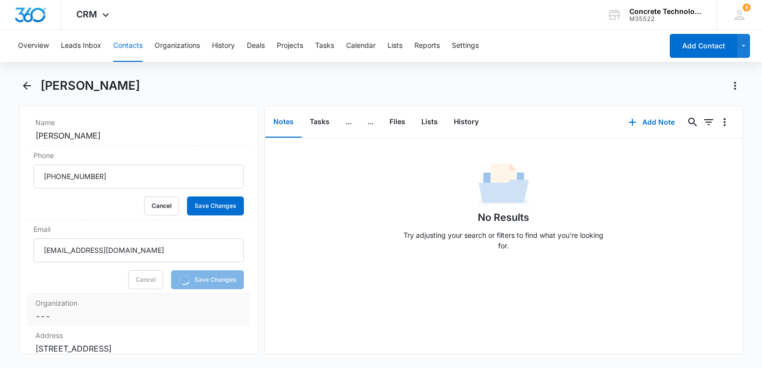
scroll to position [81, 0]
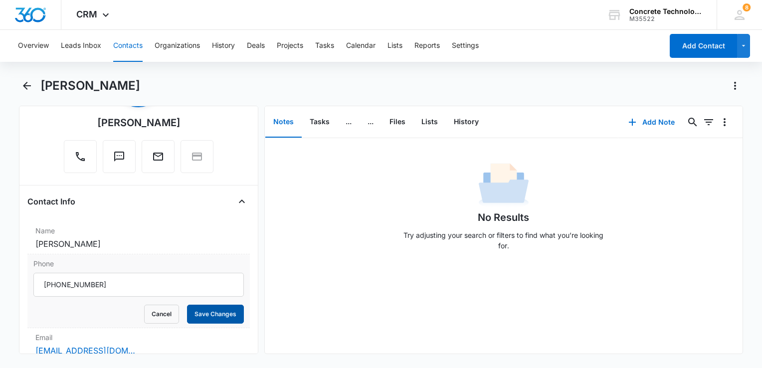
click at [218, 312] on button "Save Changes" at bounding box center [215, 314] width 57 height 19
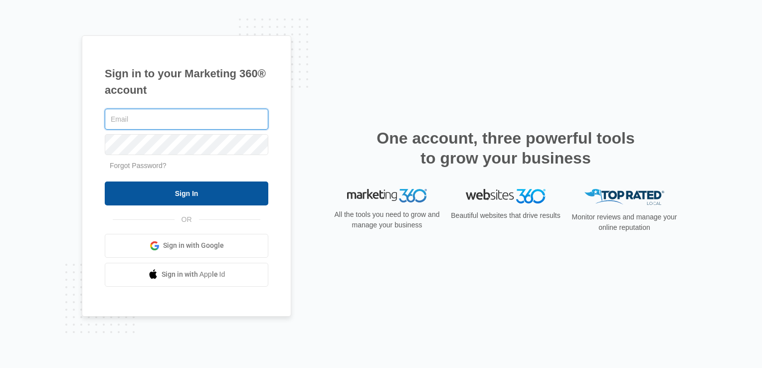
type input "[EMAIL_ADDRESS][DOMAIN_NAME]"
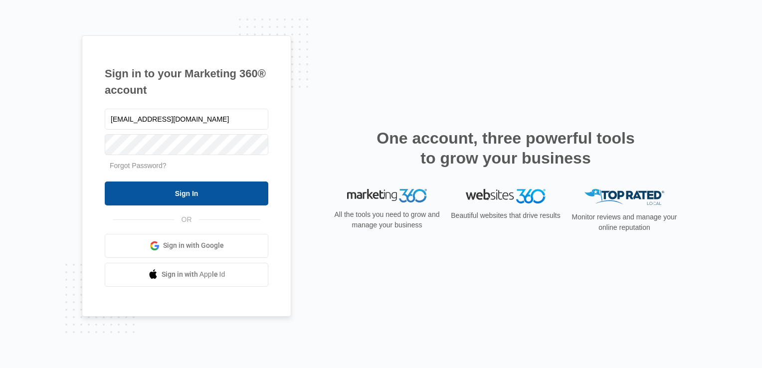
click at [244, 188] on input "Sign In" at bounding box center [187, 194] width 164 height 24
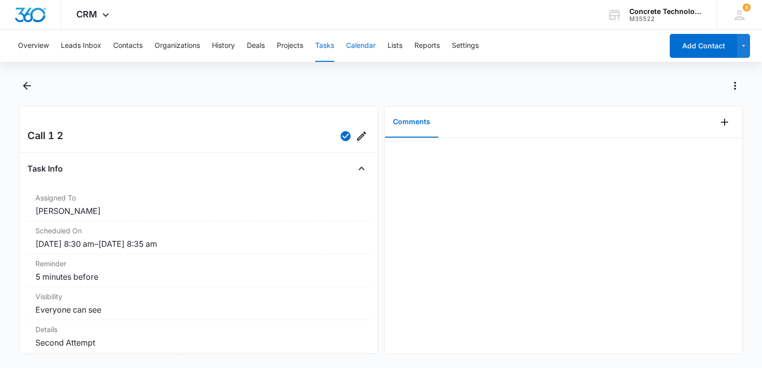
click at [365, 49] on button "Calendar" at bounding box center [360, 46] width 29 height 32
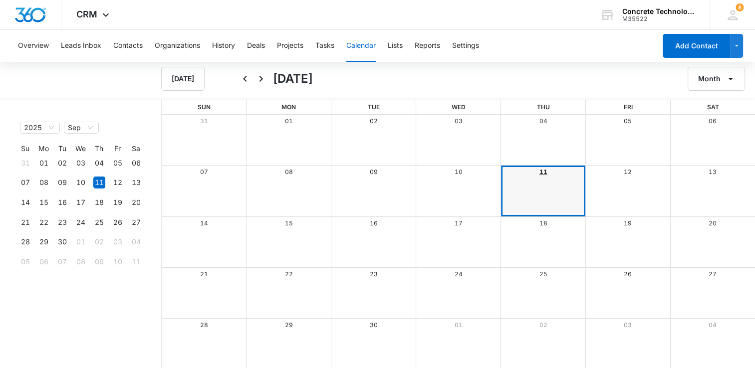
click at [542, 175] on link "11" at bounding box center [543, 171] width 8 height 7
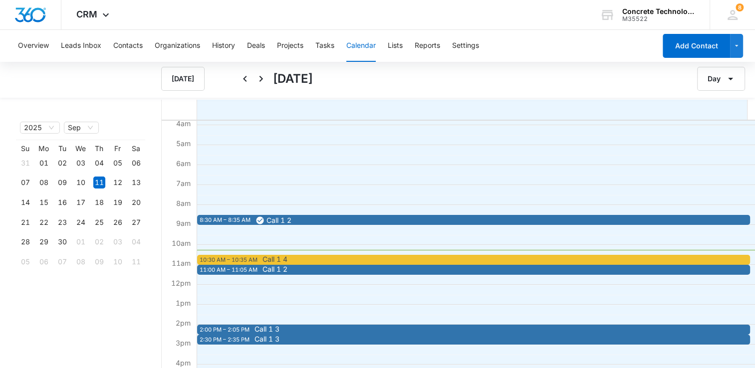
scroll to position [100, 0]
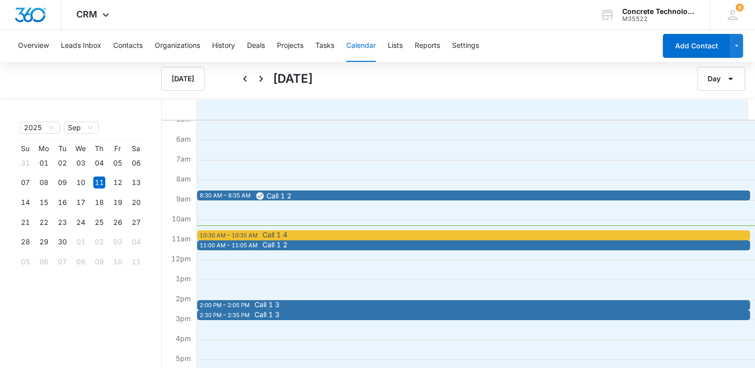
click at [314, 235] on span "Call 1 4" at bounding box center [534, 235] width 545 height 7
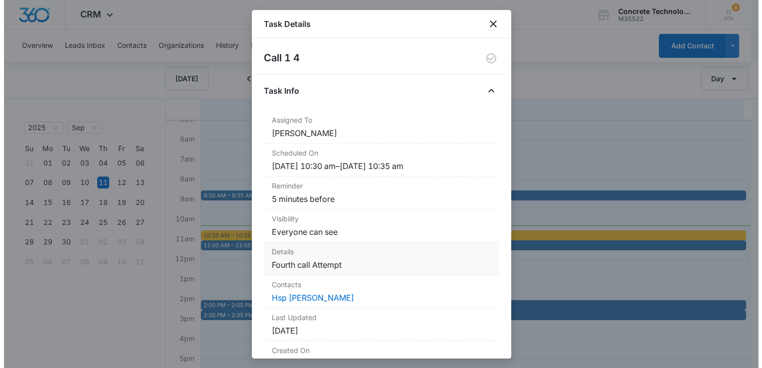
scroll to position [50, 0]
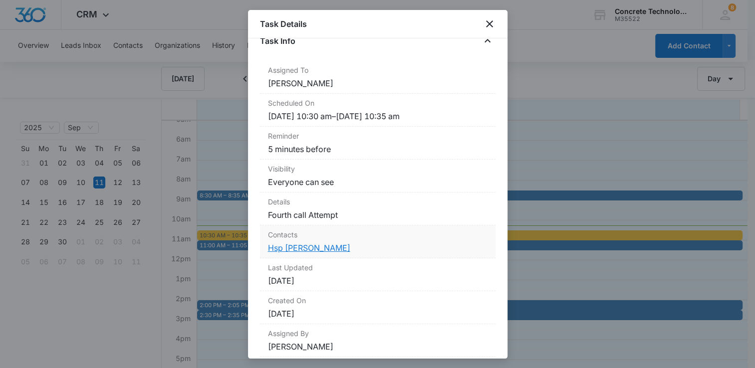
click at [298, 245] on link "Hsp Clinton" at bounding box center [309, 248] width 82 height 10
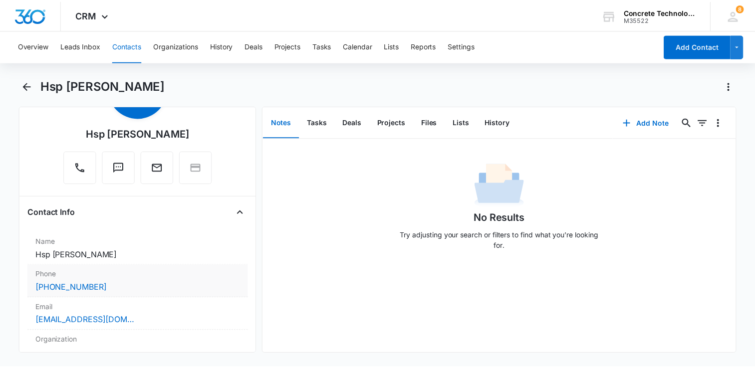
scroll to position [150, 0]
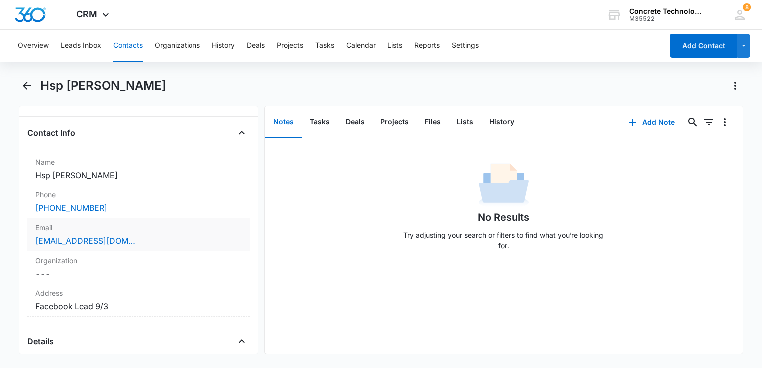
click at [172, 239] on div "Clintoneeuu@yahoo.com" at bounding box center [138, 241] width 207 height 12
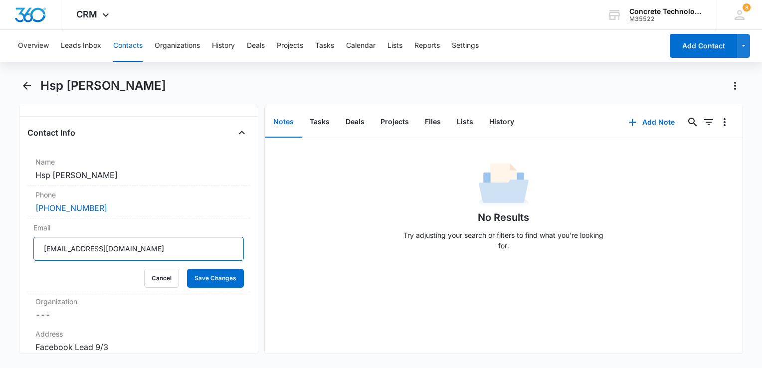
drag, startPoint x: 138, startPoint y: 246, endPoint x: -2, endPoint y: 267, distance: 141.8
click at [0, 267] on html "CRM Apps Reputation Websites Forms CRM Email Social Content Ads Intelligence Fi…" at bounding box center [381, 184] width 762 height 368
click at [321, 124] on button "Tasks" at bounding box center [320, 122] width 36 height 31
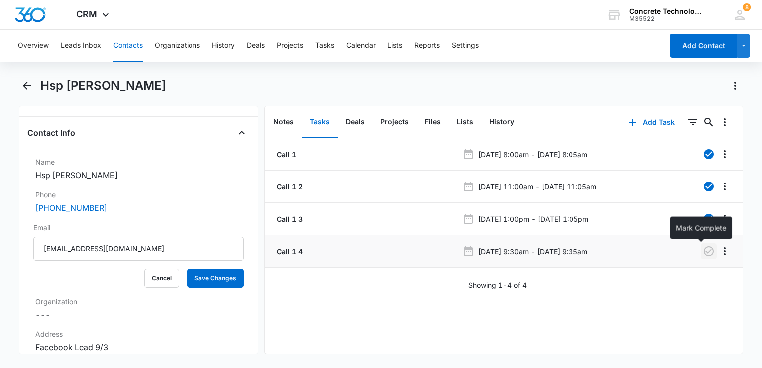
click at [703, 248] on icon "button" at bounding box center [709, 252] width 12 height 12
click at [517, 127] on button "History" at bounding box center [502, 122] width 41 height 31
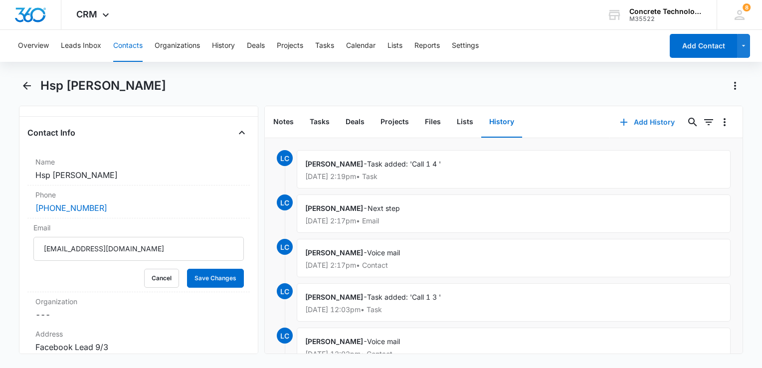
click at [635, 124] on button "Add History" at bounding box center [647, 122] width 75 height 24
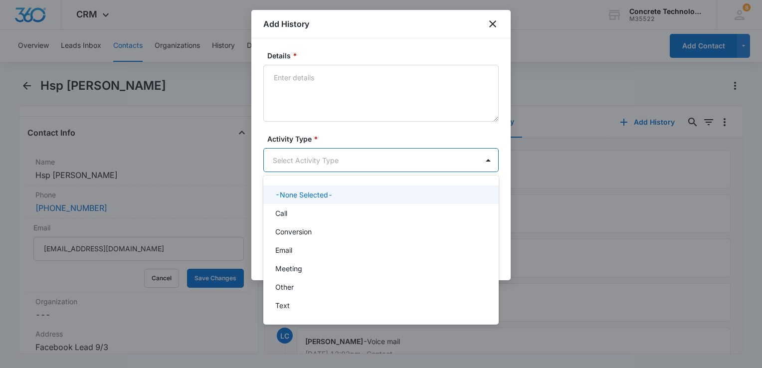
click at [356, 159] on body "CRM Apps Reputation Websites Forms CRM Email Social Content Ads Intelligence Fi…" at bounding box center [381, 184] width 762 height 368
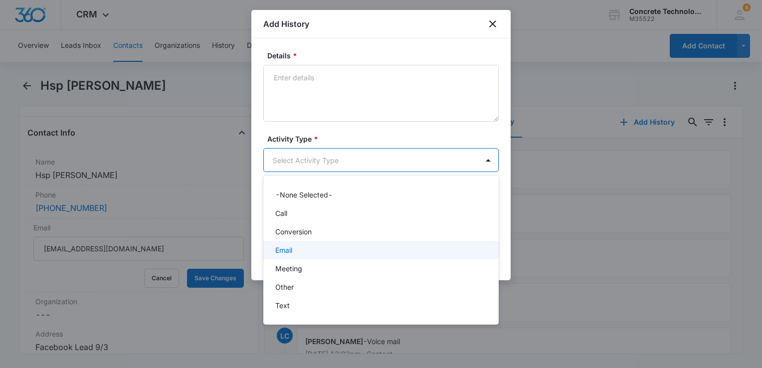
click at [313, 243] on div "Email" at bounding box center [381, 250] width 236 height 18
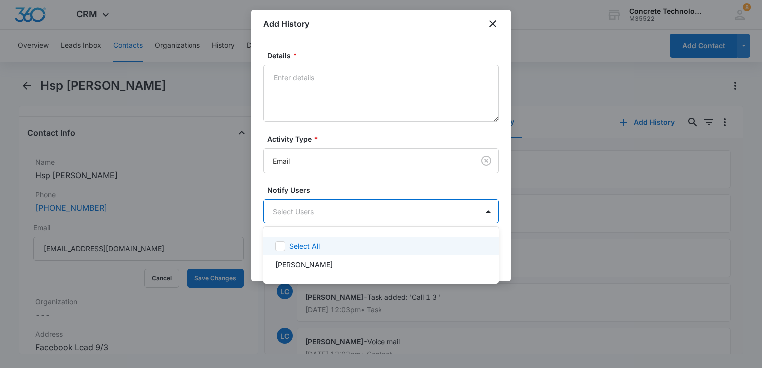
click at [316, 222] on body "CRM Apps Reputation Websites Forms CRM Email Social Content Ads Intelligence Fi…" at bounding box center [381, 184] width 762 height 368
click at [303, 246] on p "Select All" at bounding box center [304, 246] width 30 height 10
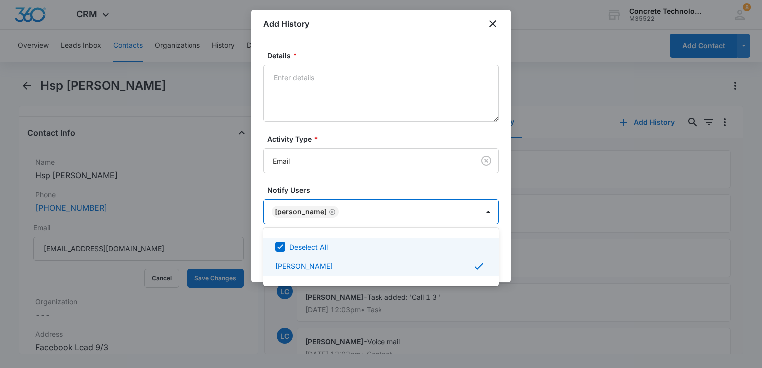
click at [321, 102] on div at bounding box center [381, 184] width 762 height 368
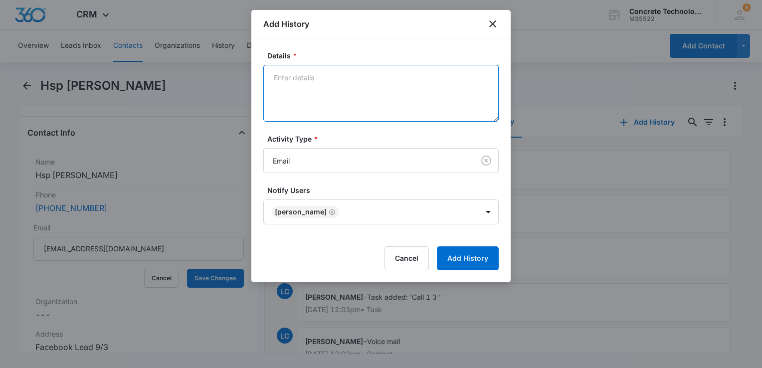
click at [320, 77] on textarea "Details *" at bounding box center [381, 93] width 236 height 57
type textarea "Reply"
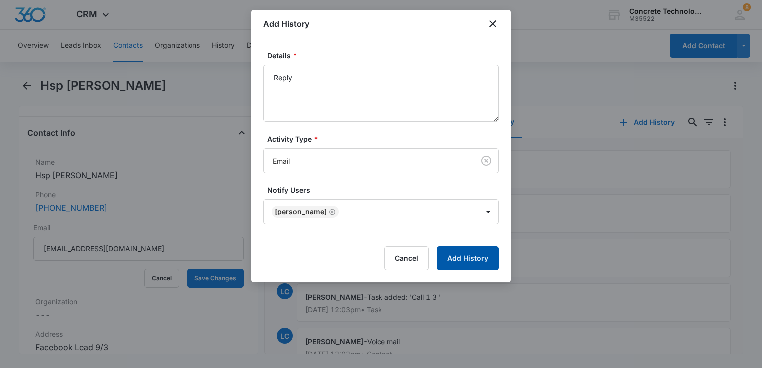
click at [473, 250] on button "Add History" at bounding box center [468, 258] width 62 height 24
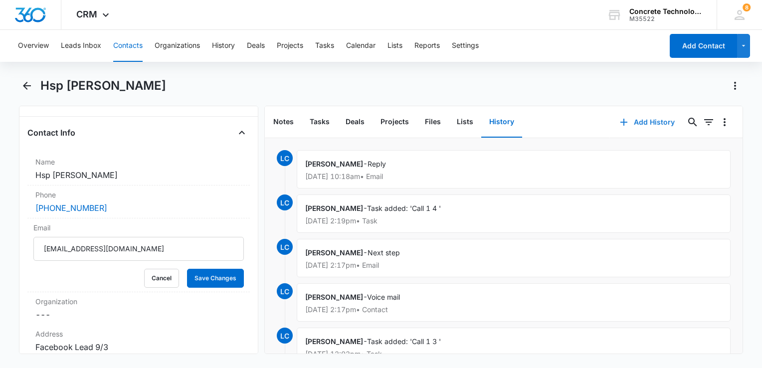
click at [621, 123] on icon "button" at bounding box center [624, 122] width 7 height 7
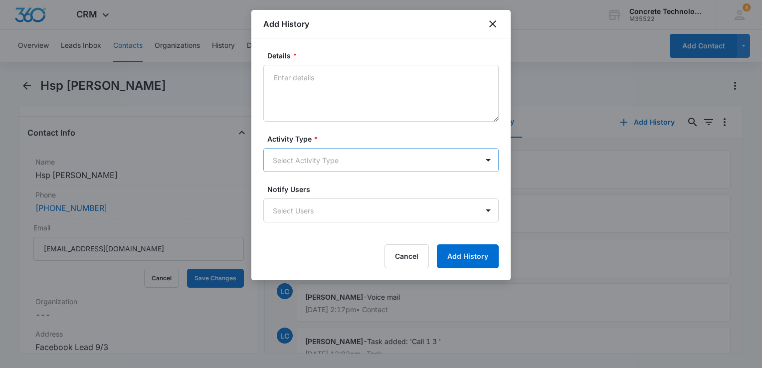
click at [340, 162] on body "CRM Apps Reputation Websites Forms CRM Email Social Content Ads Intelligence Fi…" at bounding box center [381, 184] width 762 height 368
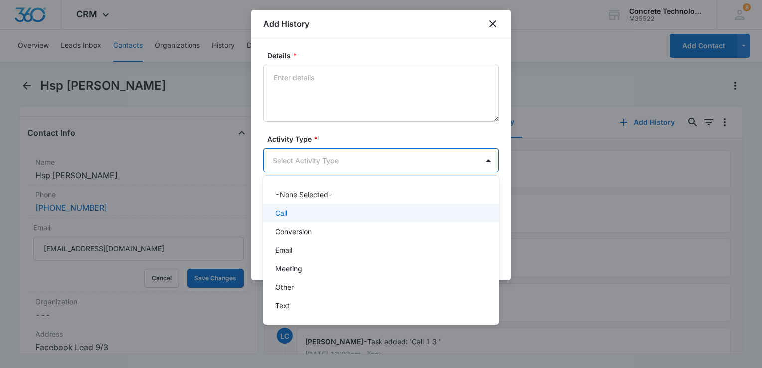
click at [325, 208] on div "Call" at bounding box center [381, 213] width 236 height 18
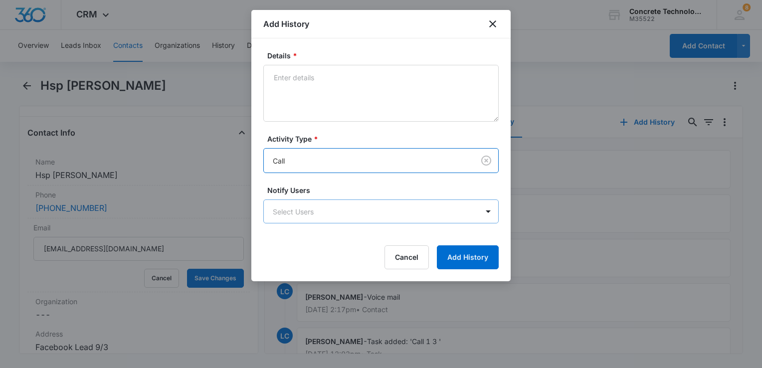
click at [325, 208] on body "CRM Apps Reputation Websites Forms CRM Email Social Content Ads Intelligence Fi…" at bounding box center [381, 184] width 762 height 368
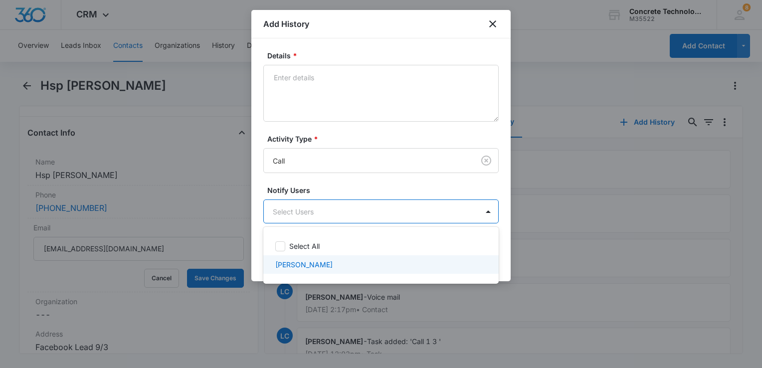
drag, startPoint x: 324, startPoint y: 260, endPoint x: 330, endPoint y: 251, distance: 11.1
click at [325, 260] on p "Larry Cutsinger" at bounding box center [303, 264] width 57 height 10
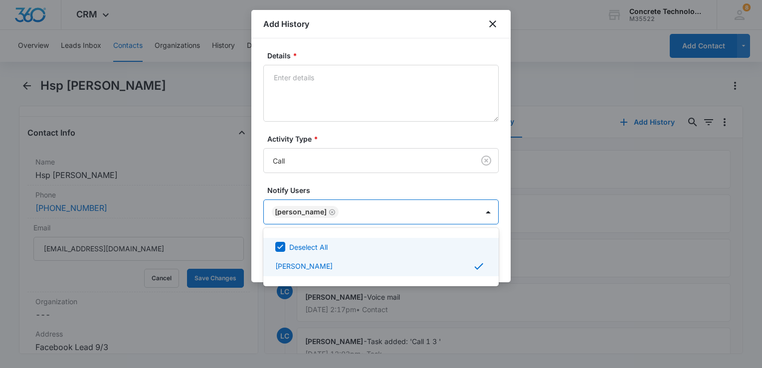
click at [342, 95] on div at bounding box center [381, 184] width 762 height 368
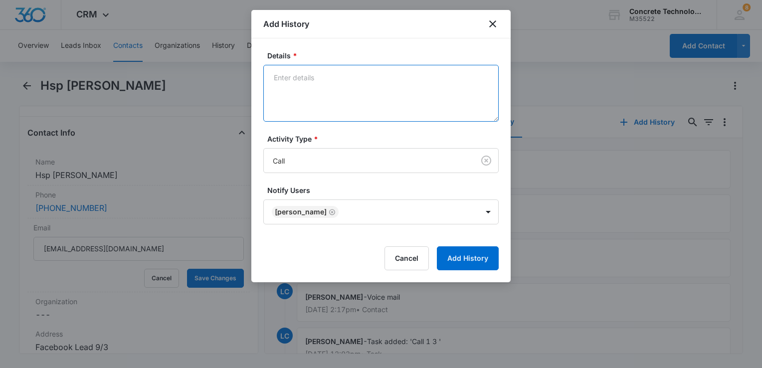
click at [341, 83] on textarea "Details *" at bounding box center [381, 93] width 236 height 57
type textarea "Voicemail"
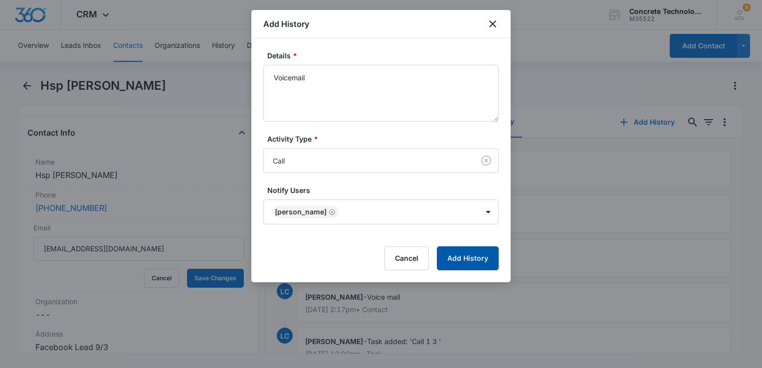
click at [468, 253] on button "Add History" at bounding box center [468, 258] width 62 height 24
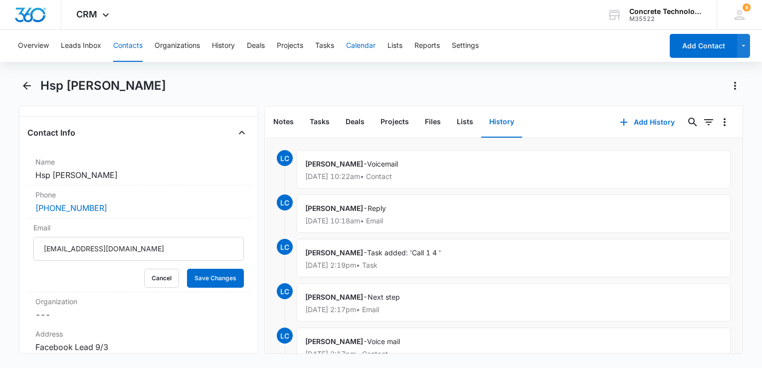
click at [371, 46] on button "Calendar" at bounding box center [360, 46] width 29 height 32
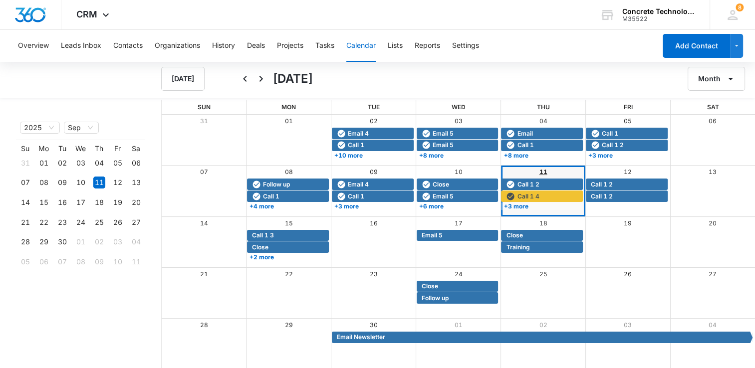
click at [543, 175] on link "11" at bounding box center [543, 171] width 8 height 7
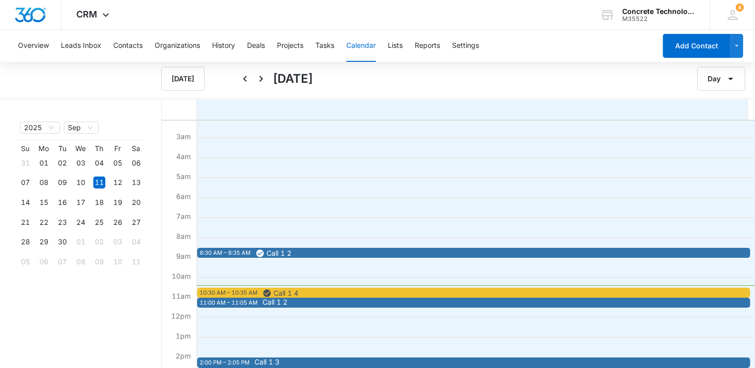
scroll to position [100, 0]
